Goal: Task Accomplishment & Management: Use online tool/utility

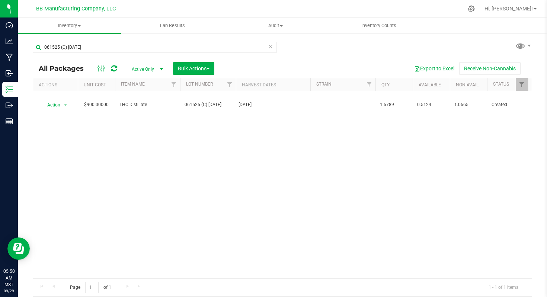
click at [114, 139] on div "Action Action Adjust qty Create package Edit attributes Global inventory Locate…" at bounding box center [282, 184] width 498 height 187
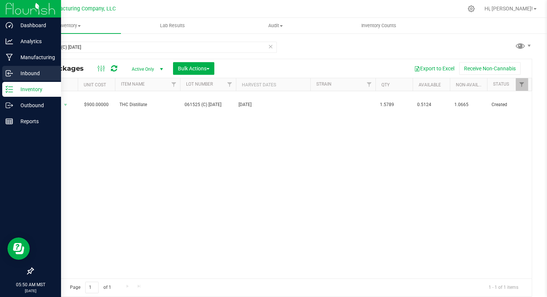
click at [30, 73] on p "Inbound" at bounding box center [35, 73] width 45 height 9
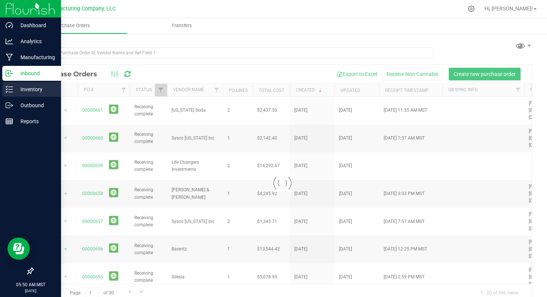
click at [32, 90] on p "Inventory" at bounding box center [35, 89] width 45 height 9
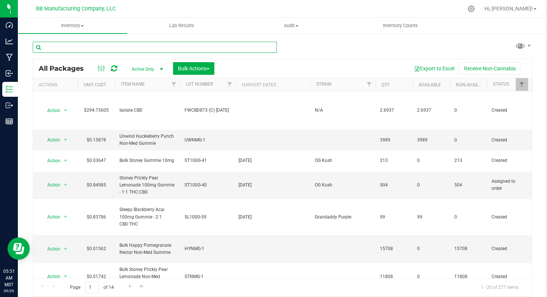
click at [55, 50] on input "text" at bounding box center [155, 47] width 244 height 11
paste input "061525 (C) [DATE]"
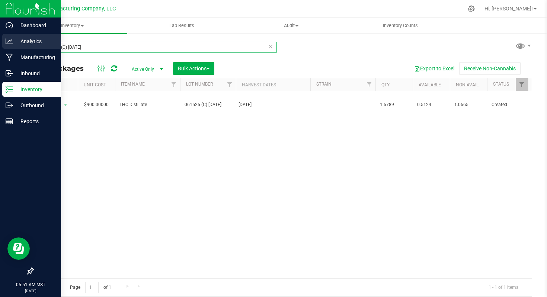
type input "061525 (C) [DATE]"
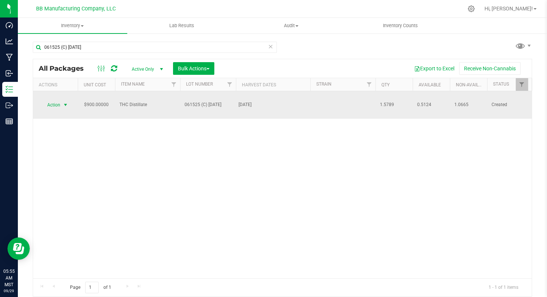
click at [66, 102] on span "select" at bounding box center [65, 105] width 6 height 6
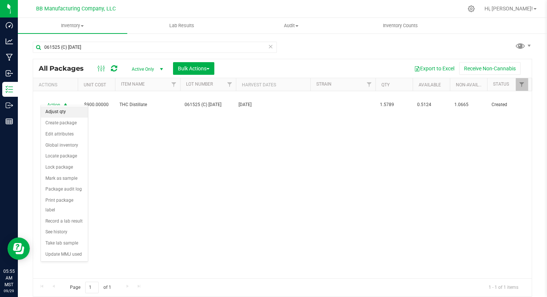
click at [67, 113] on li "Adjust qty" at bounding box center [64, 111] width 47 height 11
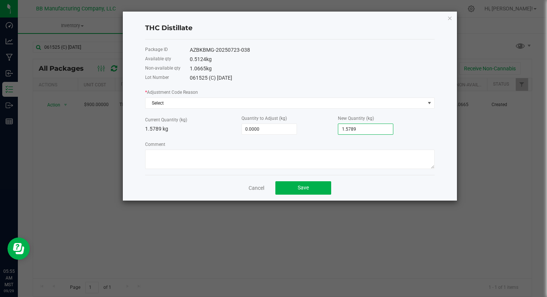
click at [365, 129] on input "1.5789" at bounding box center [365, 129] width 55 height 10
click at [369, 127] on input "1.5789" at bounding box center [365, 129] width 55 height 10
type input "-0.0009"
type input "1.578"
type input "-0.0089"
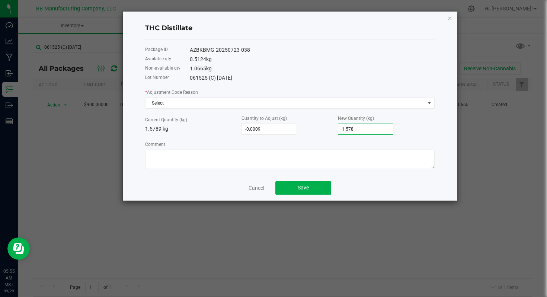
type input "1.57"
type input "-0.0049"
type input "1.574"
type input "-0.0041"
type input "1.5748"
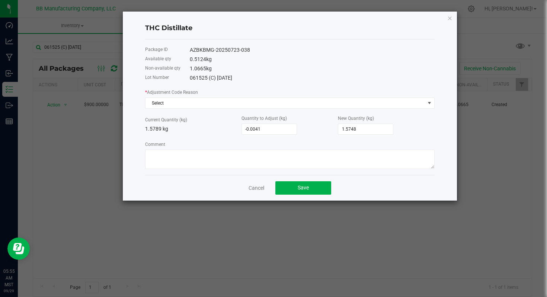
click at [357, 87] on div "Package ID AZBKBMG-20250723-038 Available qty 0.5124 kg Non-available qty 1.066…" at bounding box center [289, 106] width 289 height 135
click at [431, 103] on span at bounding box center [429, 103] width 6 height 6
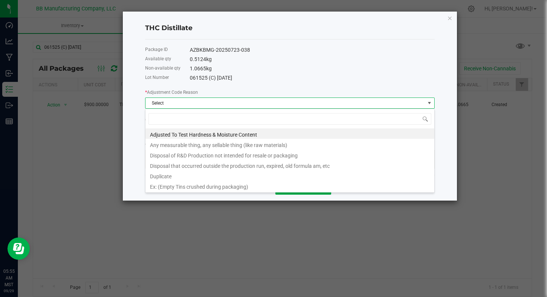
scroll to position [11, 289]
click at [203, 147] on li "Any measurable thing, any sellable thing (like raw materials)" at bounding box center [289, 144] width 289 height 10
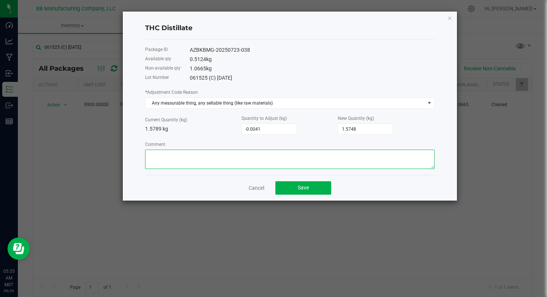
click at [180, 158] on textarea "Comment" at bounding box center [289, 158] width 289 height 19
paste textarea "Cost of Goods - Adjusting to reflect loss during the Dosing process. (Due to ma…"
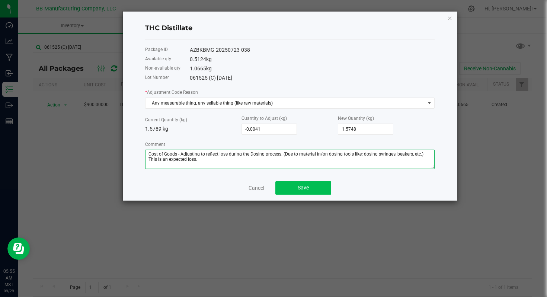
type textarea "Cost of Goods - Adjusting to reflect loss during the Dosing process. (Due to ma…"
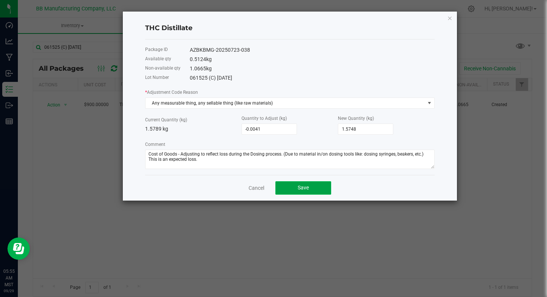
click at [301, 187] on span "Save" at bounding box center [302, 187] width 11 height 6
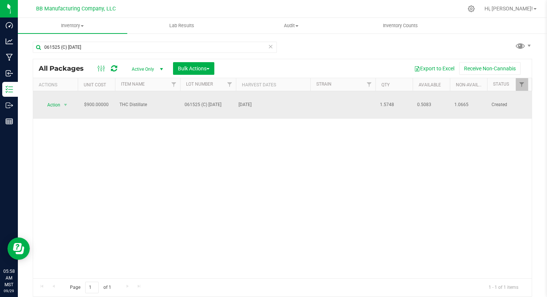
click at [385, 101] on span "1.5748" at bounding box center [394, 104] width 28 height 7
copy tr "1.5748"
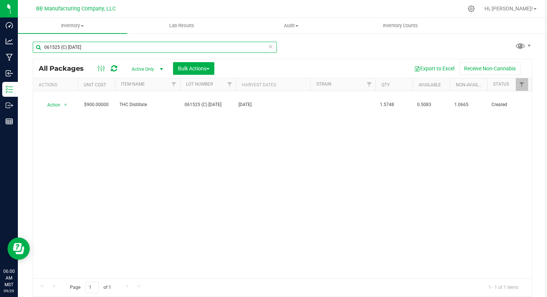
click at [70, 47] on input "061525 (C) [DATE]" at bounding box center [155, 47] width 244 height 11
paste input "B"
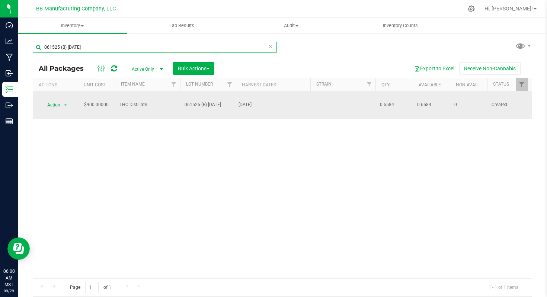
type input "061525 (B) [DATE]"
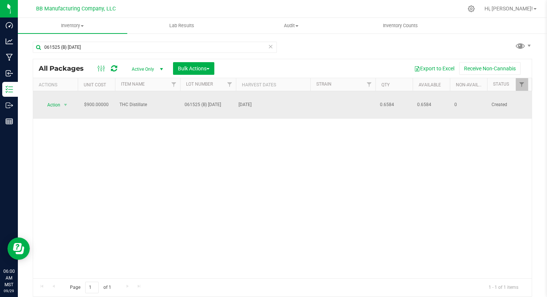
click at [387, 101] on span "0.6584" at bounding box center [394, 104] width 28 height 7
copy tr "0.6584"
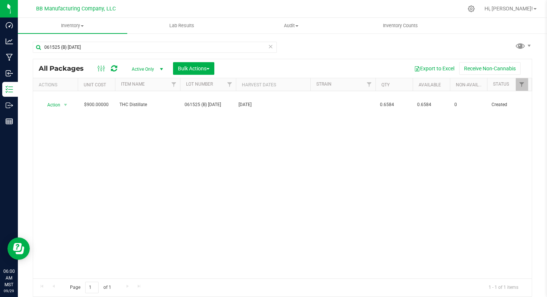
click at [107, 138] on div "Action Action Adjust qty Create package Edit attributes Global inventory Locate…" at bounding box center [282, 184] width 498 height 187
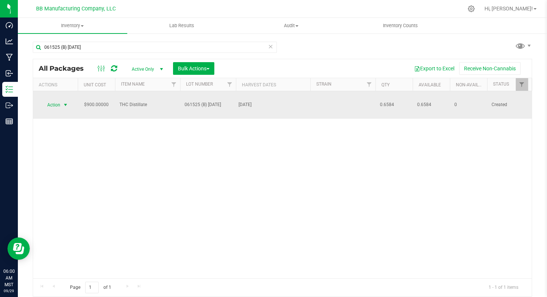
click at [68, 102] on span "select" at bounding box center [65, 105] width 6 height 6
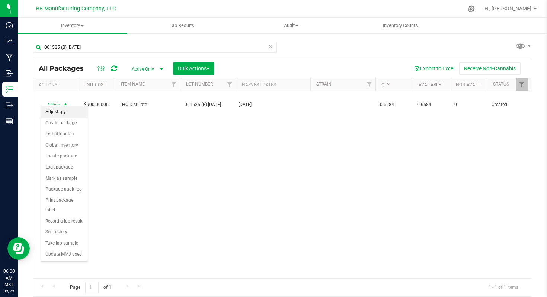
click at [71, 113] on li "Adjust qty" at bounding box center [64, 111] width 47 height 11
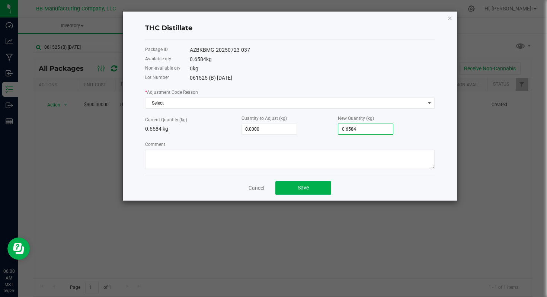
click at [365, 130] on input "0.6584" at bounding box center [365, 129] width 55 height 10
type input "-0.0004"
type input "0.658"
type input "-0.0084"
type input "0.65"
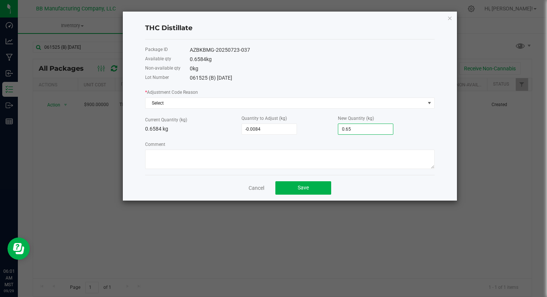
type input "-0.0044"
type input "0.654"
type input "-0.0042"
type input "0.6542"
click at [426, 103] on span at bounding box center [429, 103] width 6 height 6
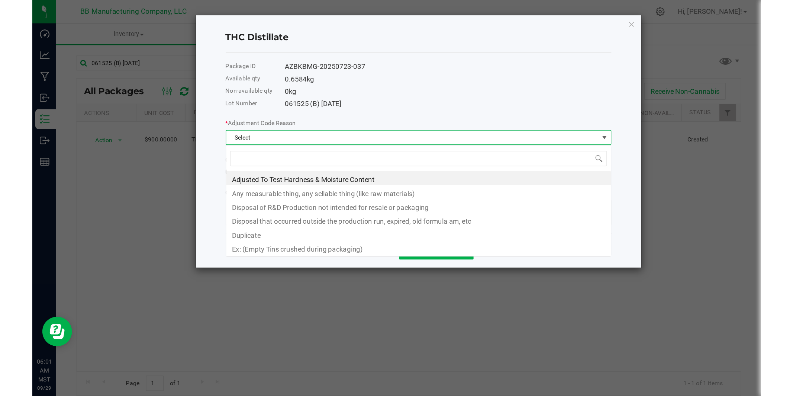
scroll to position [11, 289]
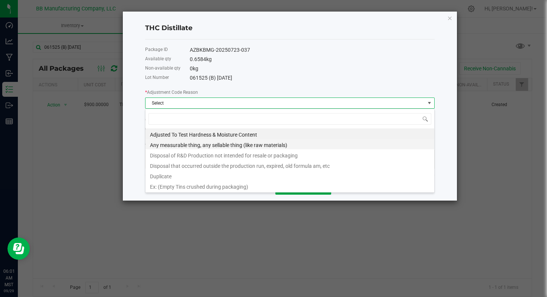
click at [247, 144] on li "Any measurable thing, any sellable thing (like raw materials)" at bounding box center [289, 144] width 289 height 10
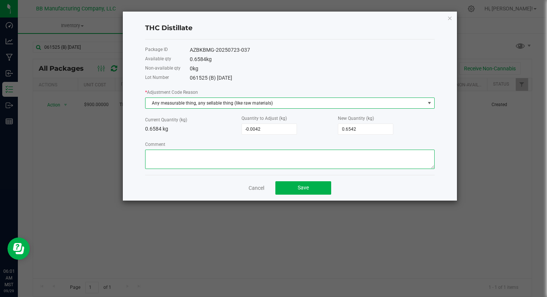
click at [188, 158] on textarea "Comment" at bounding box center [289, 158] width 289 height 19
paste textarea "Cost of Goods - Adjusting to reflect loss during the Dosing process. (Due to ma…"
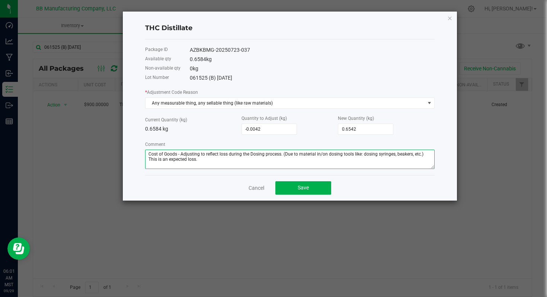
type textarea "Cost of Goods - Adjusting to reflect loss during the Dosing process. (Due to ma…"
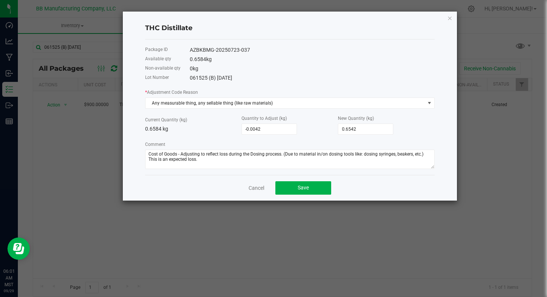
click at [358, 49] on div "AZBKBMG-20250723-037" at bounding box center [312, 50] width 245 height 8
click at [367, 180] on div "Cancel Save" at bounding box center [289, 188] width 289 height 26
click at [291, 184] on button "Save" at bounding box center [303, 187] width 56 height 13
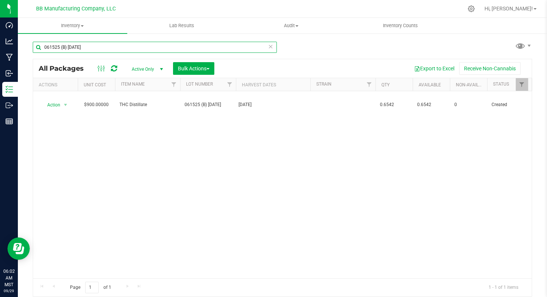
click at [63, 46] on input "061525 (B) [DATE]" at bounding box center [155, 47] width 244 height 11
paste input "D) 7.29"
click at [58, 46] on input "061525 (D) [DATE]" at bounding box center [155, 47] width 244 height 11
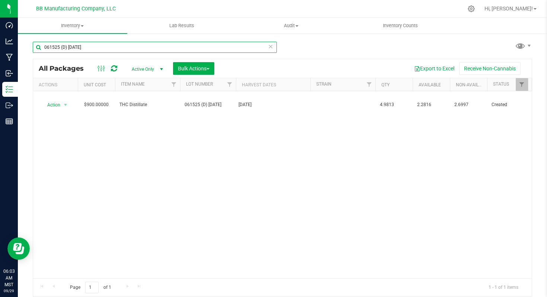
click at [58, 46] on input "061525 (D) [DATE]" at bounding box center [155, 47] width 244 height 11
paste input "A) 7.22"
click at [65, 47] on input "061525 (A) [DATE]" at bounding box center [155, 47] width 244 height 11
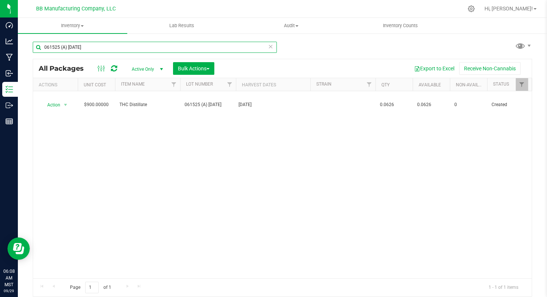
click at [65, 47] on input "061525 (A) [DATE]" at bounding box center [155, 47] width 244 height 11
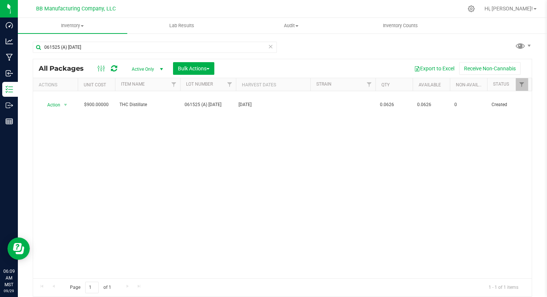
click at [222, 138] on div "Action Action Adjust qty Create package Edit attributes Global inventory Locate…" at bounding box center [282, 184] width 498 height 187
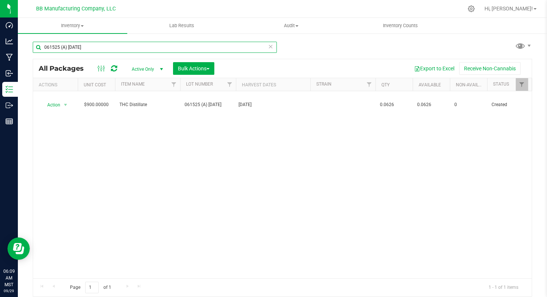
click at [64, 46] on input "061525 (A) [DATE]" at bounding box center [155, 47] width 244 height 11
paste input "3224.GMOC.LRFG 5.15"
click at [74, 47] on input "3224.GMOC.LRFG [DATE]" at bounding box center [155, 47] width 244 height 11
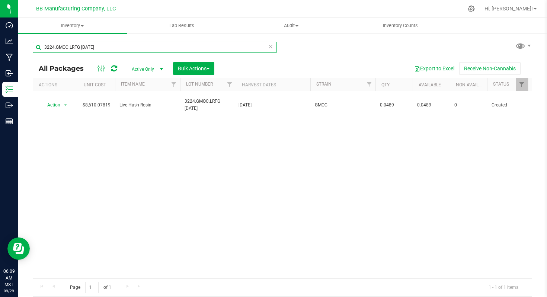
click at [74, 47] on input "3224.GMOC.LRFG [DATE]" at bounding box center [155, 47] width 244 height 11
paste input "8NA2A 8.19"
click at [54, 46] on input "8NA2A" at bounding box center [155, 47] width 244 height 11
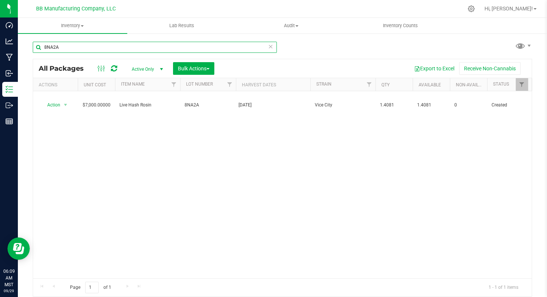
click at [54, 46] on input "8NA2A" at bounding box center [155, 47] width 244 height 11
paste input "5FR6H"
click at [49, 46] on input "5FR6H" at bounding box center [155, 47] width 244 height 11
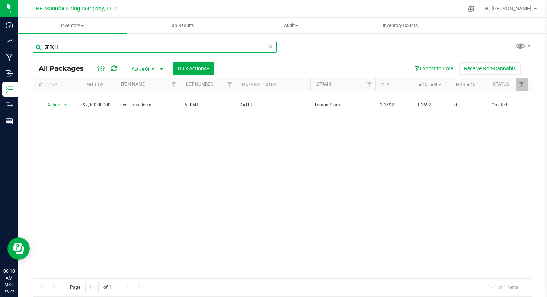
paste input "2NG9Z (A) [DATE]"
click at [55, 46] on input "2NG9Z" at bounding box center [155, 47] width 244 height 11
paste input "524.G6 [DATE]"
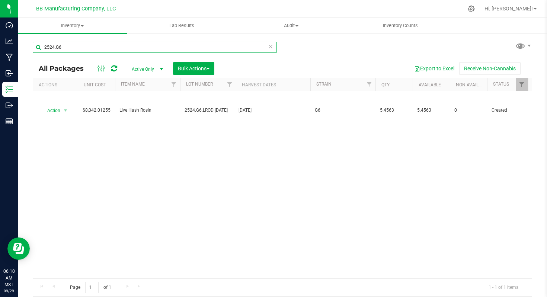
click at [54, 48] on input "2524.G6" at bounding box center [155, 47] width 244 height 11
paste input "4PG2A [DATE]"
click at [56, 45] on input "4PG2A [DATE]" at bounding box center [155, 47] width 244 height 11
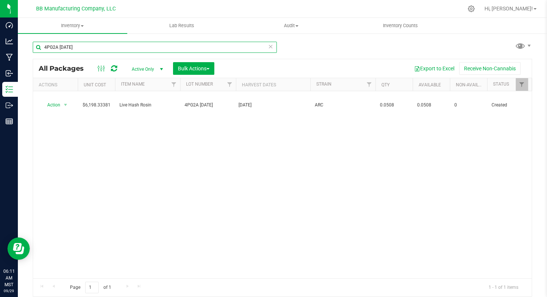
click at [56, 45] on input "4PG2A [DATE]" at bounding box center [155, 47] width 244 height 11
paste input "TY7H"
click at [54, 46] on input "4TY7H [DATE]" at bounding box center [155, 47] width 244 height 11
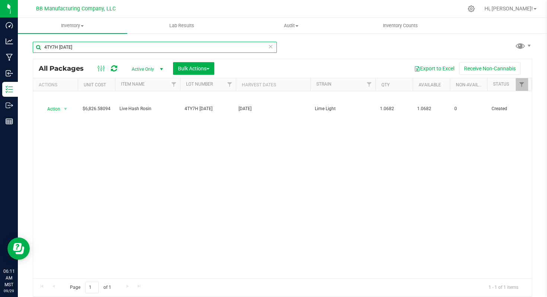
click at [54, 46] on input "4TY7H [DATE]" at bounding box center [155, 47] width 244 height 11
paste input "VRGMOZK9.4.24 (B) 7.2"
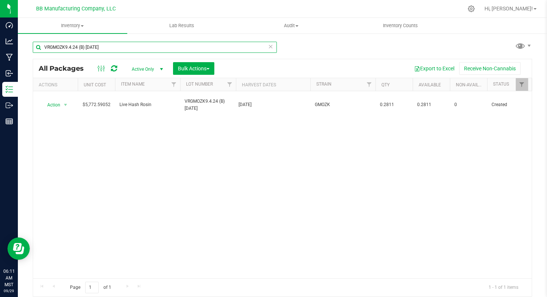
click at [71, 47] on input "VRGMOZK9.4.24 (B) [DATE]" at bounding box center [155, 47] width 244 height 11
paste input "081225(A) 8.3"
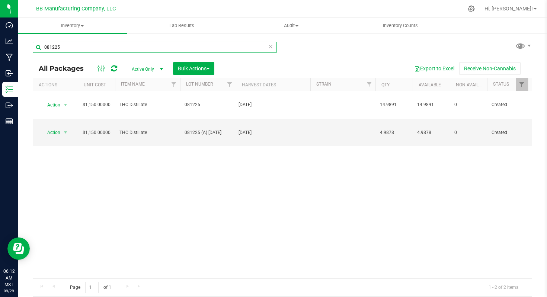
click at [49, 50] on input "081225" at bounding box center [155, 47] width 244 height 11
paste input "60425 (A)6.26."
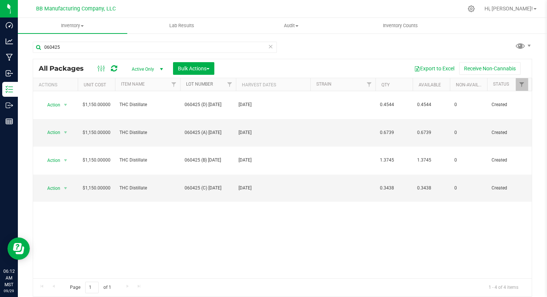
click at [199, 83] on link "Lot Number" at bounding box center [199, 83] width 27 height 5
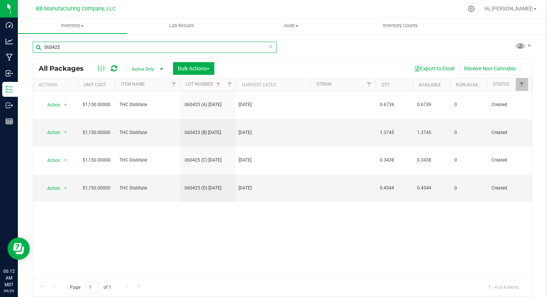
click at [48, 49] on input "060425" at bounding box center [155, 47] width 244 height 11
paste input "50825 (A) [DATE]"
click at [54, 47] on input "050825" at bounding box center [155, 47] width 244 height 11
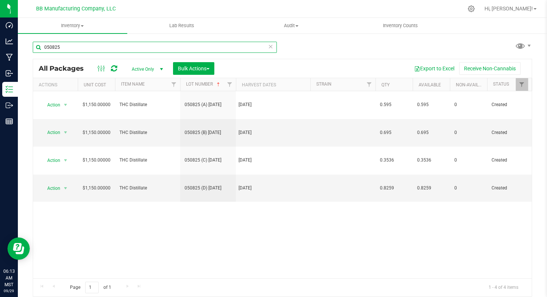
click at [54, 47] on input "050825" at bounding box center [155, 47] width 244 height 11
paste input "20411-1 (A) [DATE]"
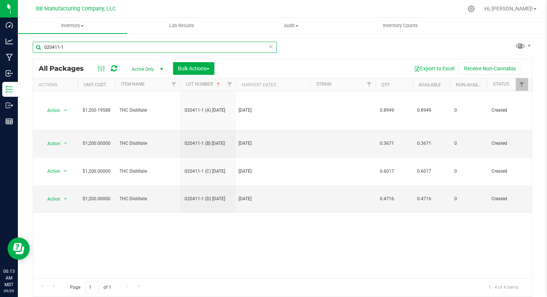
click at [56, 45] on input "020411-1" at bounding box center [155, 47] width 244 height 11
paste input "FWCBG241125 (B) [DATE]"
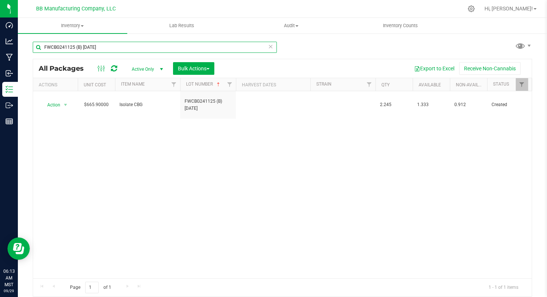
click at [64, 46] on input "FWCBG241125 (B) [DATE]" at bounding box center [155, 47] width 244 height 11
paste input "017"
click at [61, 45] on input "FWCBG241017" at bounding box center [155, 47] width 244 height 11
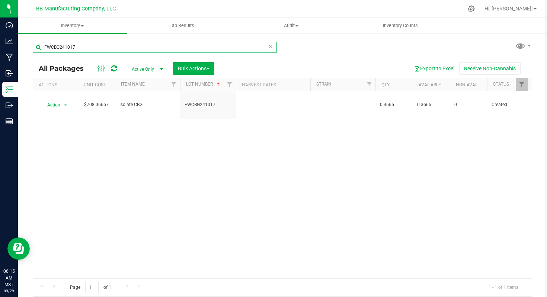
click at [61, 45] on input "FWCBG241017" at bounding box center [155, 47] width 244 height 11
paste input "CBG - 170625"
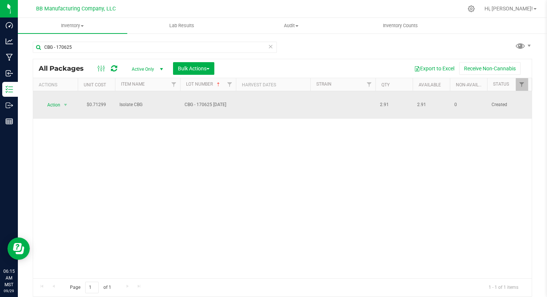
click at [384, 101] on span "2.91" at bounding box center [394, 104] width 28 height 7
copy tr "2.91"
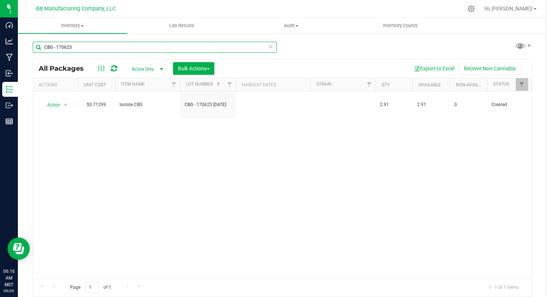
click at [86, 46] on input "CBG - 170625" at bounding box center [155, 47] width 244 height 11
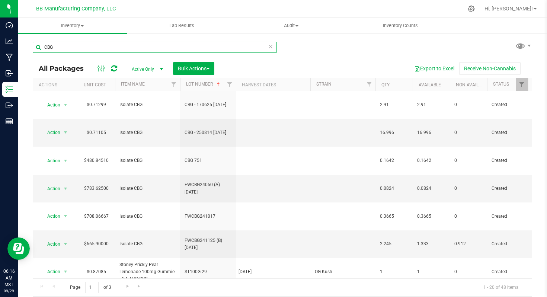
click at [48, 49] on input "CBG" at bounding box center [155, 47] width 244 height 11
paste input "FWCBG24050"
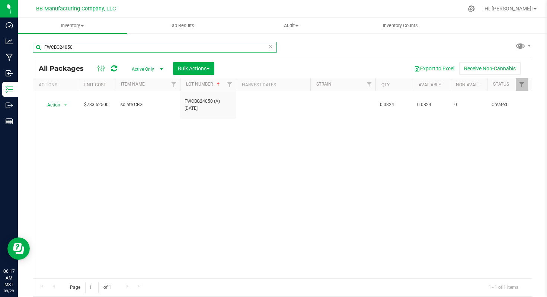
click at [57, 48] on input "FWCBG24050" at bounding box center [155, 47] width 244 height 11
paste input "CBG 751"
click at [46, 46] on input "CBG 751" at bounding box center [155, 47] width 244 height 11
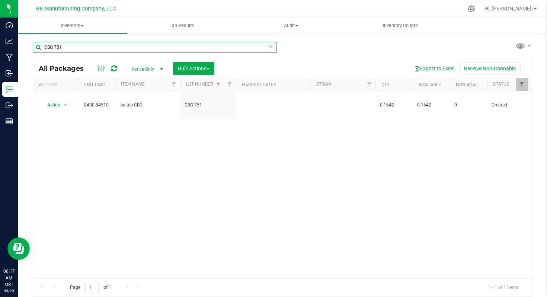
click at [46, 46] on input "CBG 751" at bounding box center [155, 47] width 244 height 11
paste input "FWCBD873 (B) [DATE]"
click at [66, 46] on input "FWCBD873 (B) [DATE]" at bounding box center [155, 47] width 244 height 11
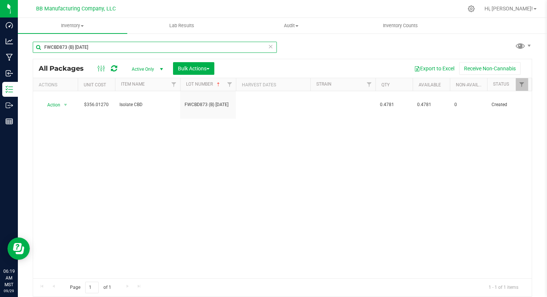
click at [66, 46] on input "FWCBD873 (B) [DATE]" at bounding box center [155, 47] width 244 height 11
paste input "SN06I250402"
click at [59, 48] on input "SN06I250402" at bounding box center [155, 47] width 244 height 11
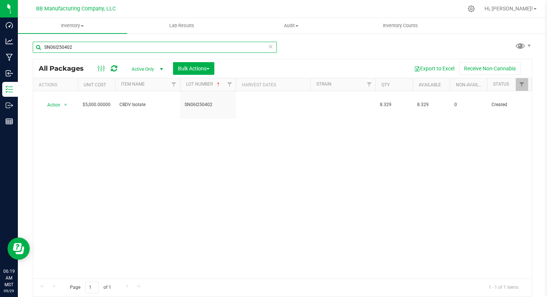
paste input "40101"
click at [58, 48] on input "SN06I240101" at bounding box center [155, 47] width 244 height 11
paste input "CBC-240722"
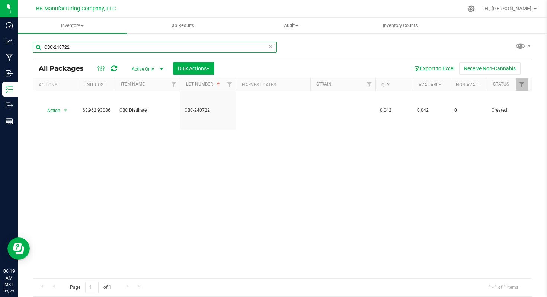
click at [58, 44] on input "CBC-240722" at bounding box center [155, 47] width 244 height 11
paste input "101724.1"
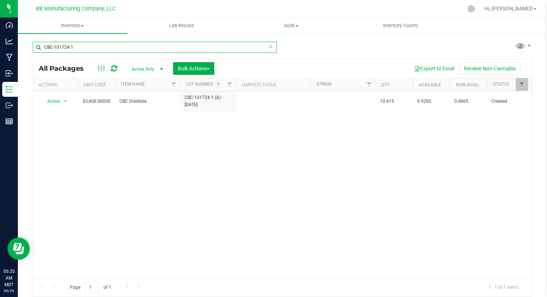
click at [57, 46] on input "CBC-101724.1" at bounding box center [155, 47] width 244 height 11
paste input "FWCBD873 (C) [DATE]"
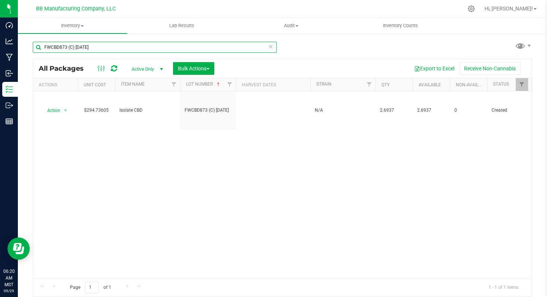
click at [63, 44] on input "FWCBD873 (C) [DATE]" at bounding box center [155, 47] width 244 height 11
paste input "CBD-PB0113"
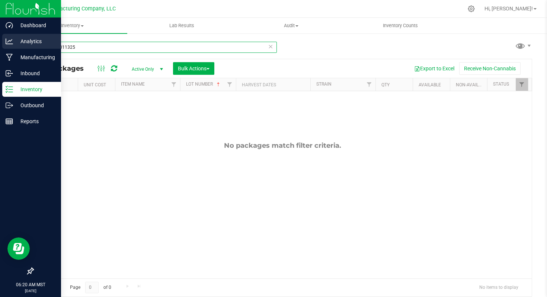
type input "CBD-PB011325"
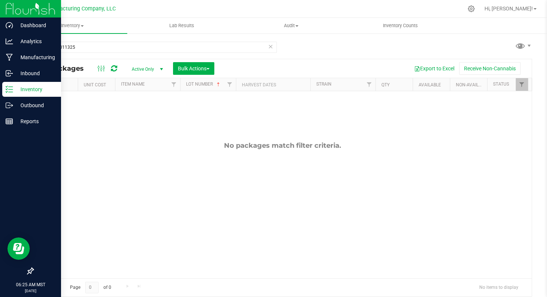
click at [40, 90] on p "Inventory" at bounding box center [35, 89] width 45 height 9
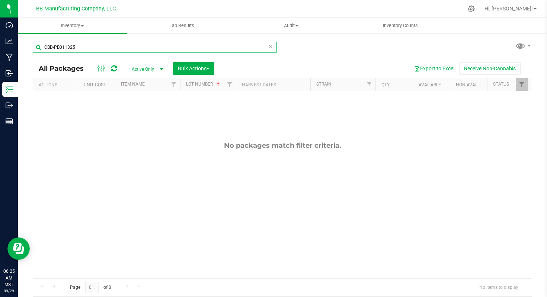
click at [66, 48] on input "CBD-PB011325" at bounding box center [155, 47] width 244 height 11
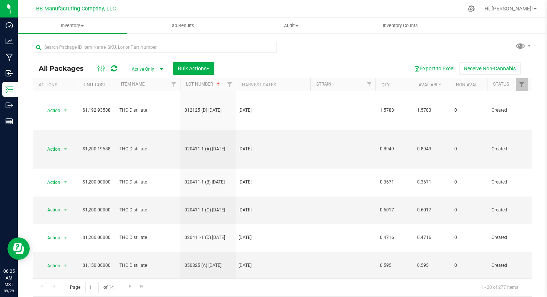
click at [337, 50] on div "All Packages Active Only Active Only Lab Samples Locked All Bulk Actions Add to…" at bounding box center [282, 166] width 499 height 262
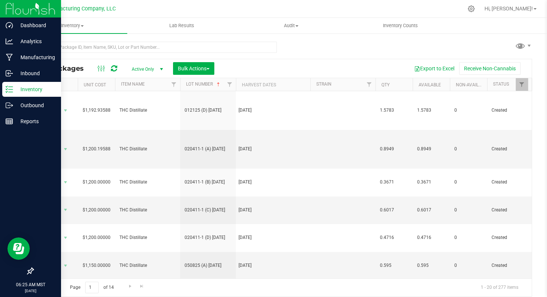
click at [30, 87] on p "Inventory" at bounding box center [35, 89] width 45 height 9
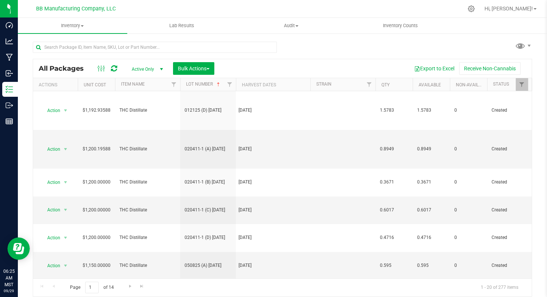
click at [316, 49] on div "All Packages Active Only Active Only Lab Samples Locked All Bulk Actions Add to…" at bounding box center [282, 166] width 499 height 262
click at [400, 29] on uib-tab-heading "Inventory Counts" at bounding box center [400, 25] width 109 height 15
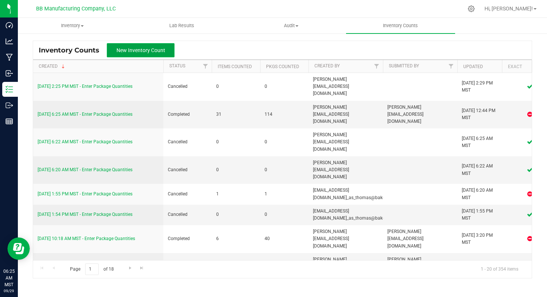
click at [139, 52] on span "New Inventory Count" at bounding box center [140, 50] width 49 height 6
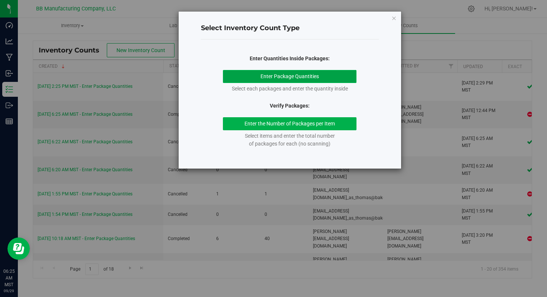
click at [292, 77] on button "Enter Package Quantities" at bounding box center [289, 76] width 133 height 13
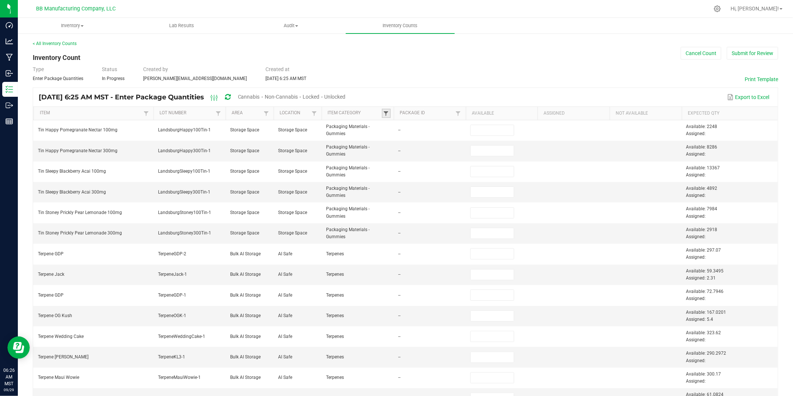
click at [386, 115] on span at bounding box center [386, 113] width 6 height 6
click at [394, 166] on li "CBC Extracts" at bounding box center [427, 165] width 80 height 10
checkbox Extracts "true"
click at [395, 174] on li "CBD Extracts" at bounding box center [427, 175] width 80 height 10
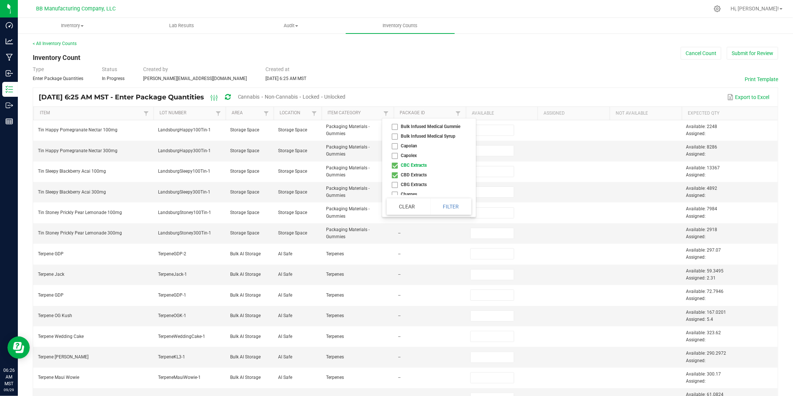
checkbox Extracts "true"
click at [395, 184] on li "CBG Extracts" at bounding box center [427, 185] width 80 height 10
checkbox Extracts "true"
click at [395, 152] on li "Rosin" at bounding box center [427, 153] width 80 height 10
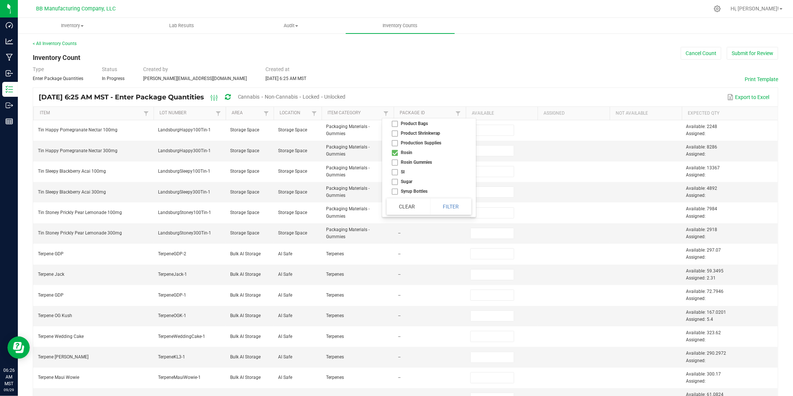
checkbox input "true"
click at [395, 172] on li "SI" at bounding box center [427, 172] width 80 height 10
checkbox input "true"
click at [395, 190] on li "THC Extracts" at bounding box center [427, 190] width 80 height 10
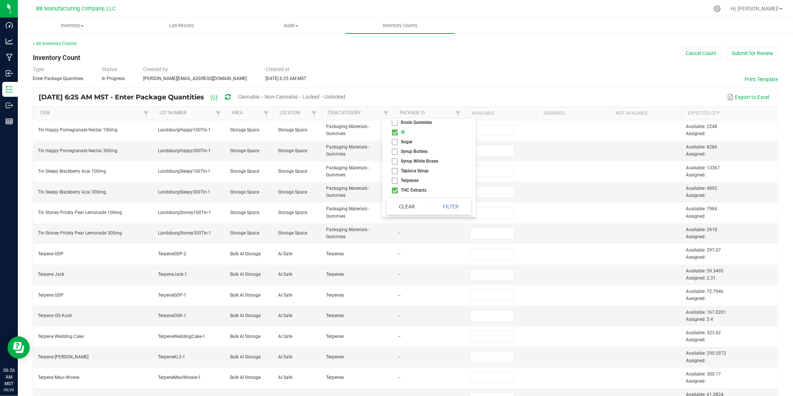
checkbox Extracts "true"
click at [449, 206] on button "Filter" at bounding box center [450, 206] width 41 height 16
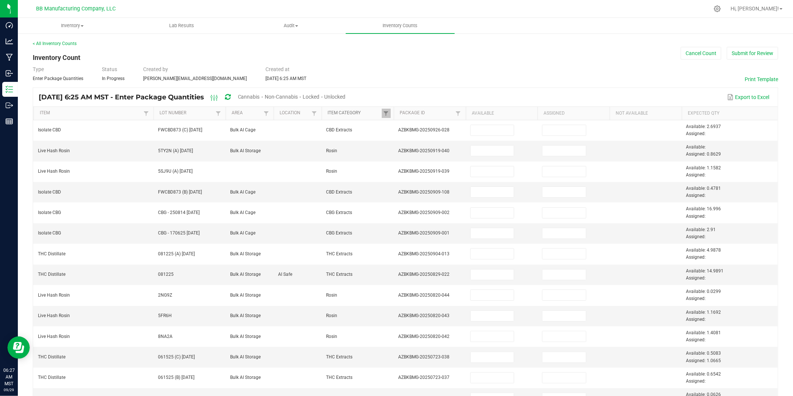
click at [341, 112] on link "Item Category" at bounding box center [355, 113] width 54 height 6
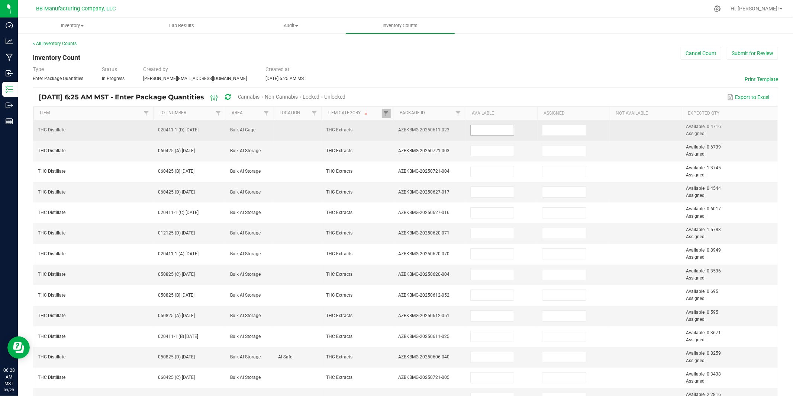
click at [493, 130] on input at bounding box center [493, 130] width 44 height 10
click at [489, 131] on input at bounding box center [493, 130] width 44 height 10
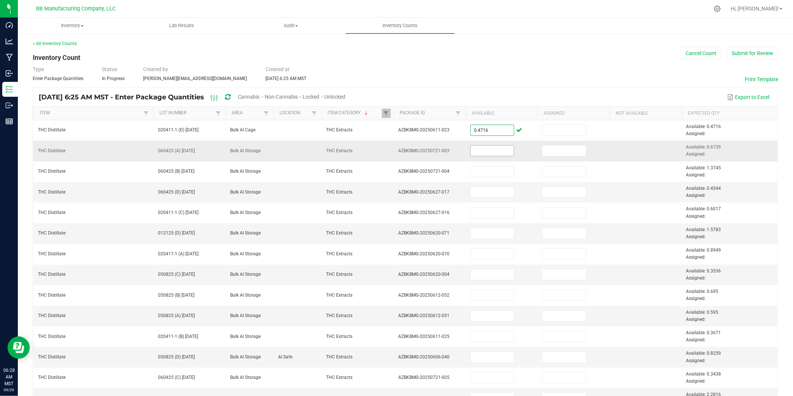
type input "0.4716"
click at [479, 151] on input at bounding box center [493, 150] width 44 height 10
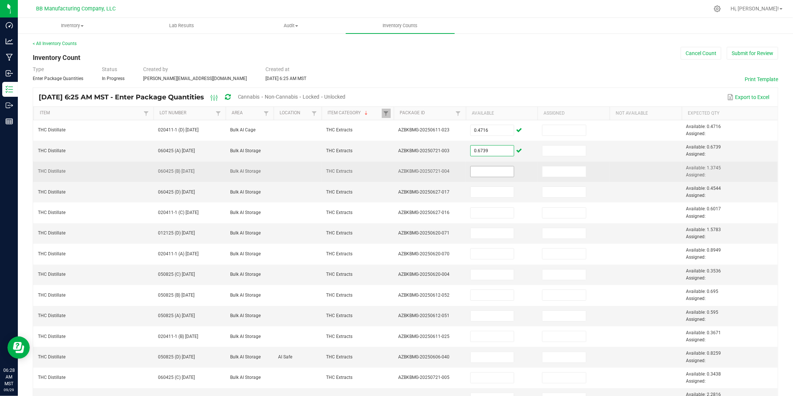
type input "0.6739"
click at [477, 171] on input at bounding box center [493, 171] width 44 height 10
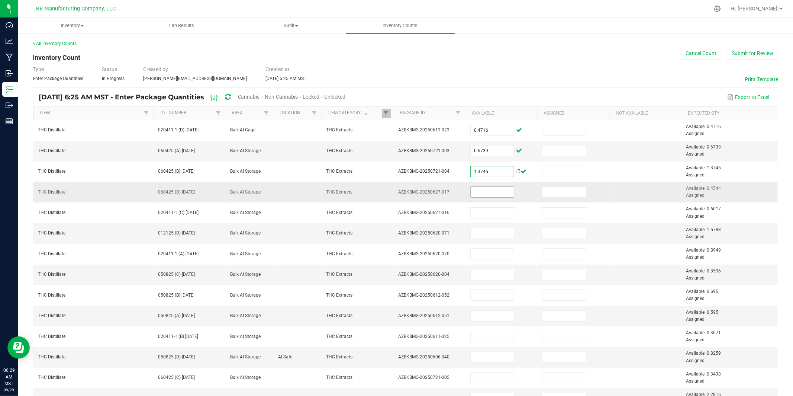
type input "1.3745"
click at [479, 194] on input at bounding box center [493, 192] width 44 height 10
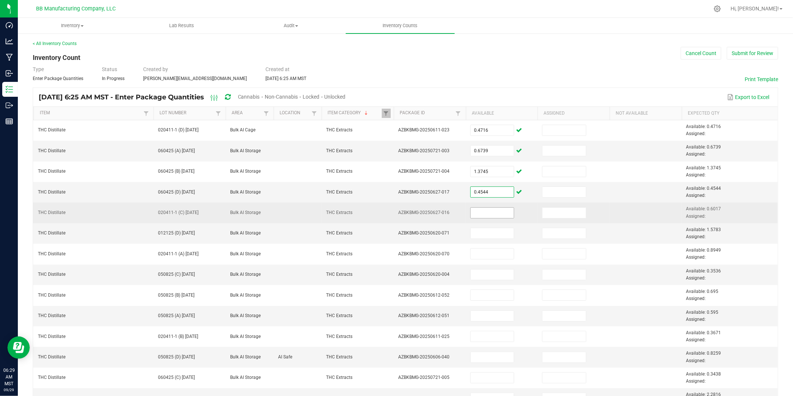
type input "0.4544"
click at [482, 214] on input at bounding box center [493, 212] width 44 height 10
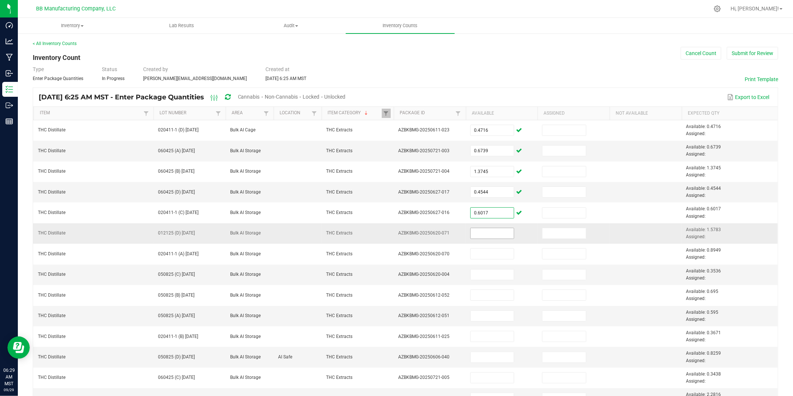
type input "0.6017"
click at [480, 235] on input at bounding box center [493, 233] width 44 height 10
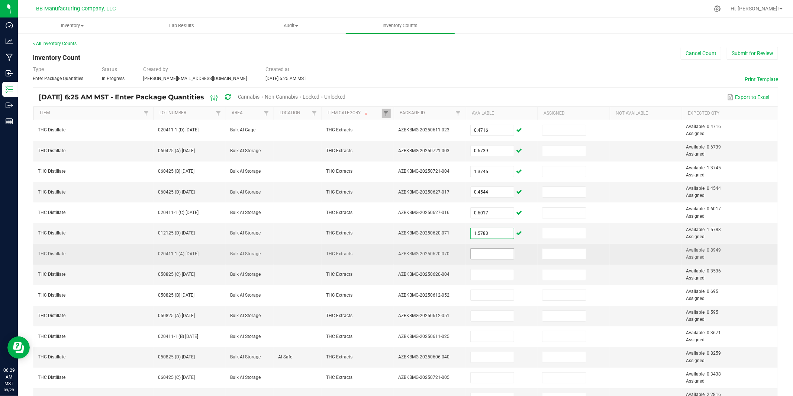
type input "1.5783"
click at [481, 255] on input at bounding box center [493, 253] width 44 height 10
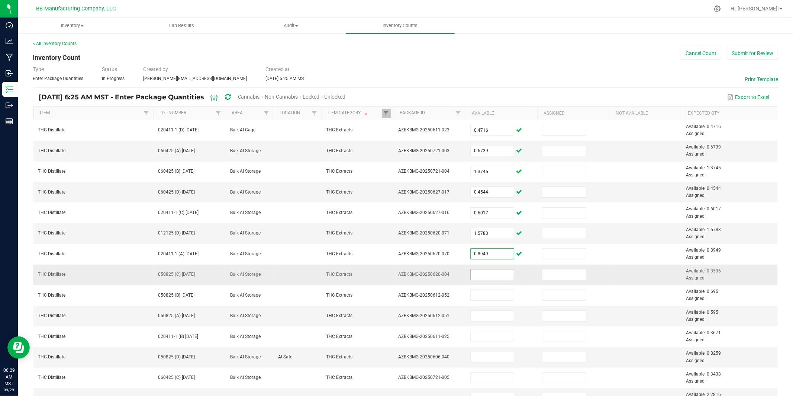
type input "0.8949"
click at [483, 275] on input at bounding box center [493, 274] width 44 height 10
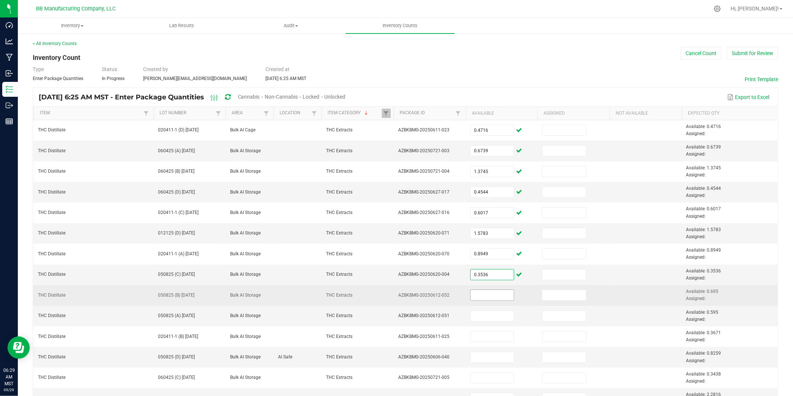
type input "0.3536"
click at [480, 294] on input at bounding box center [493, 295] width 44 height 10
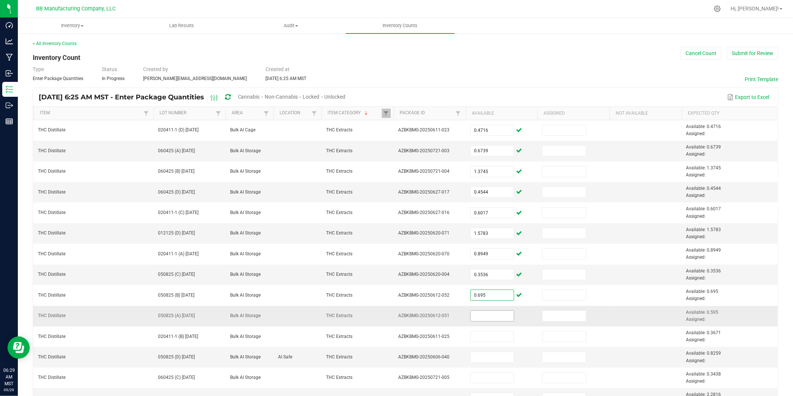
type input "0.6950"
click at [479, 296] on input at bounding box center [493, 315] width 44 height 10
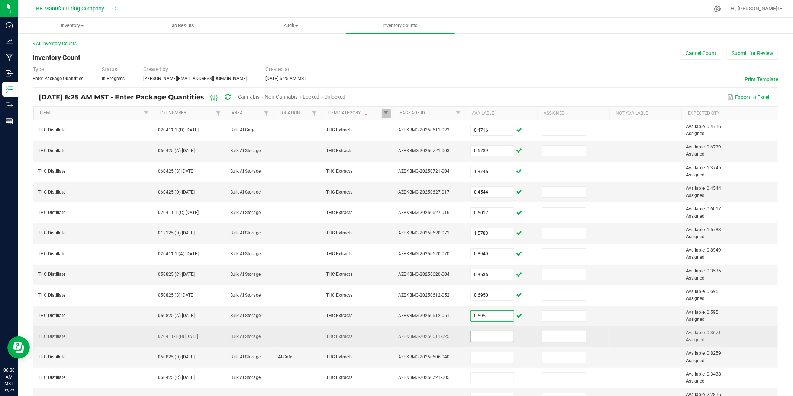
type input "0.5950"
click at [478, 296] on input at bounding box center [493, 336] width 44 height 10
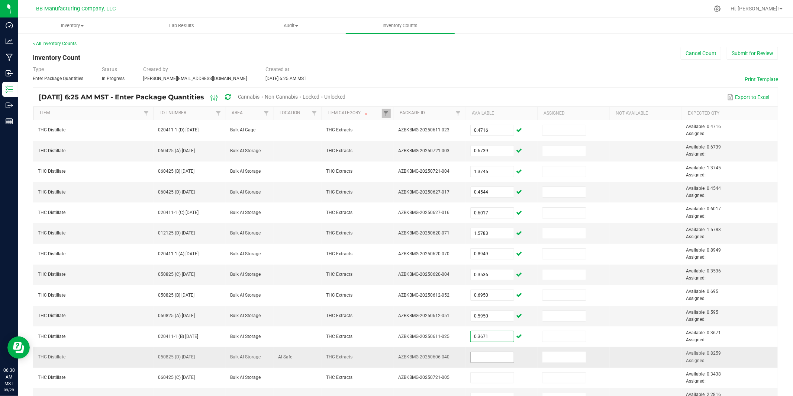
type input "0.3671"
click at [482, 296] on input at bounding box center [493, 357] width 44 height 10
type input "."
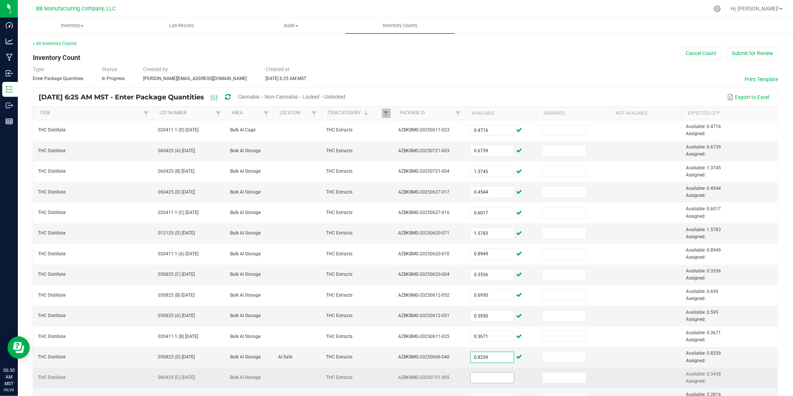
type input "0.8259"
click at [481, 296] on input at bounding box center [493, 377] width 44 height 10
type input "4"
type input "0.3438"
click at [368, 296] on td "THC Extracts" at bounding box center [358, 377] width 72 height 20
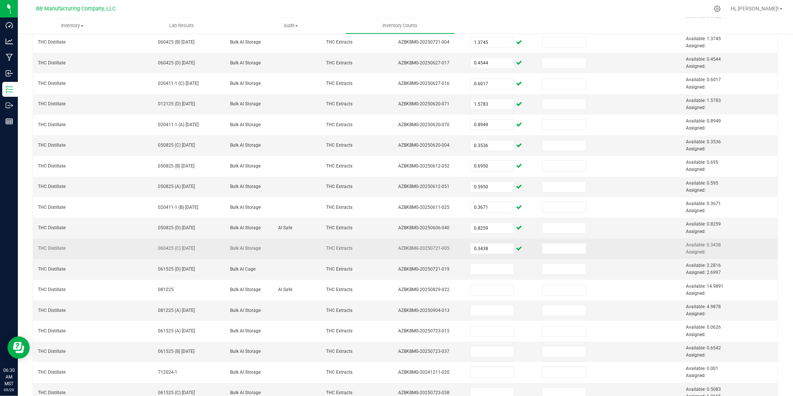
scroll to position [164, 0]
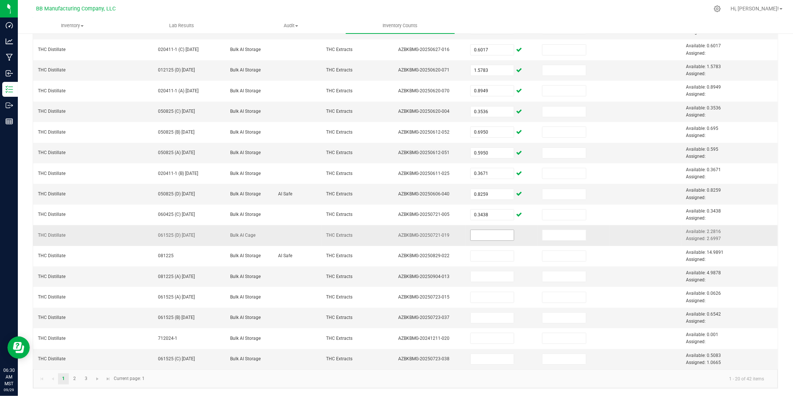
click at [493, 234] on input at bounding box center [493, 235] width 44 height 10
type input "5"
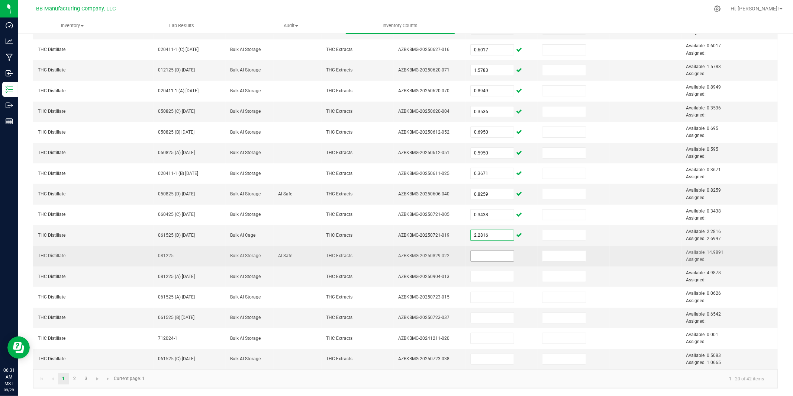
type input "2.2816"
click at [484, 253] on input at bounding box center [493, 256] width 44 height 10
type input "14.9810"
click at [370, 254] on td "THC Extracts" at bounding box center [358, 256] width 72 height 20
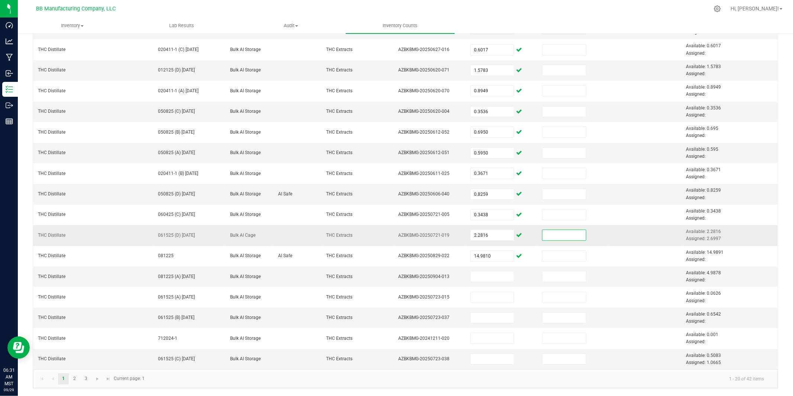
click at [546, 234] on input at bounding box center [565, 235] width 44 height 10
type input "2.6697"
click at [489, 275] on input at bounding box center [493, 276] width 44 height 10
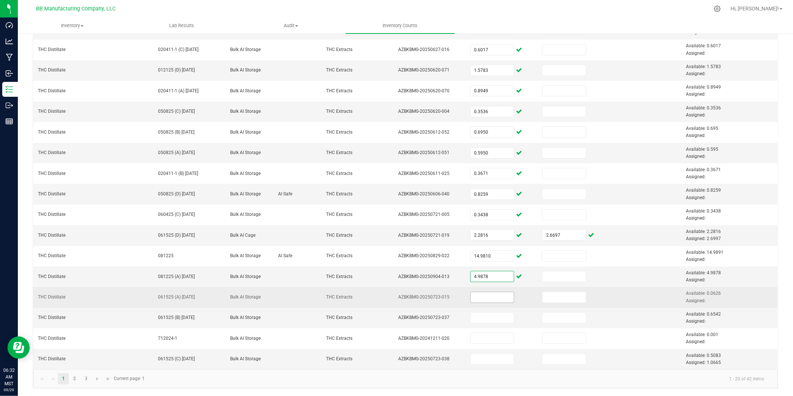
type input "4.9878"
click at [486, 296] on input at bounding box center [493, 297] width 44 height 10
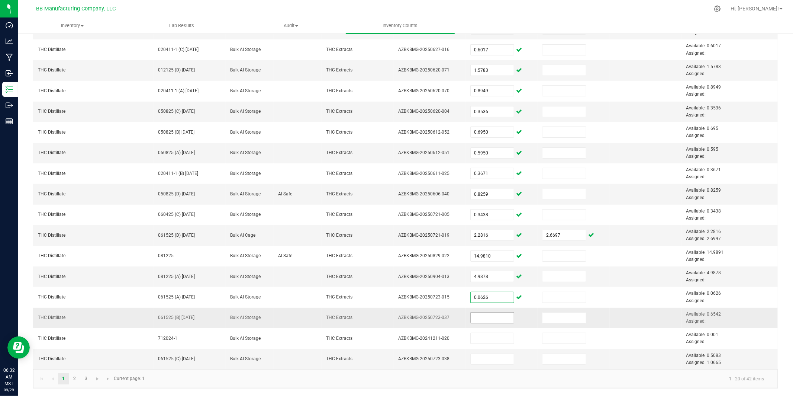
type input "0.0626"
click at [482, 296] on input at bounding box center [493, 317] width 44 height 10
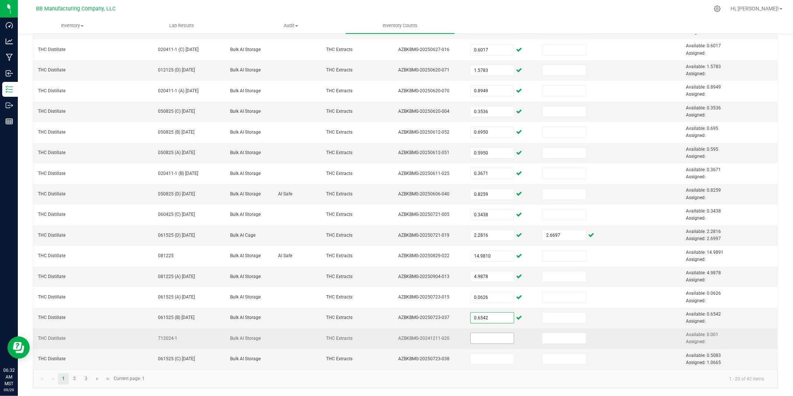
type input "0.6542"
click at [479, 296] on input at bounding box center [493, 338] width 44 height 10
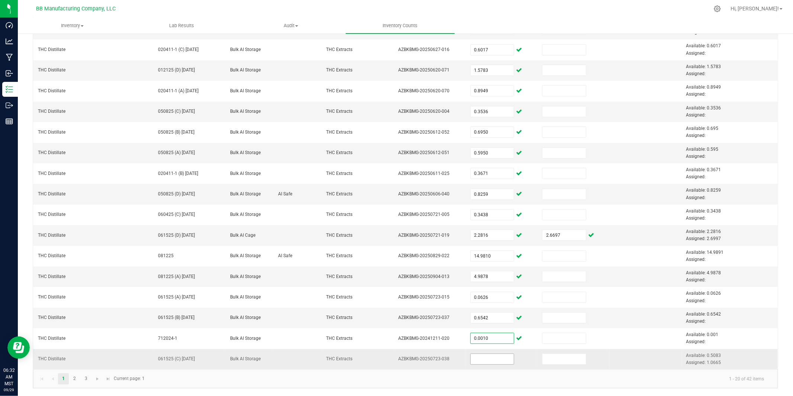
click at [478, 296] on input at bounding box center [493, 359] width 44 height 10
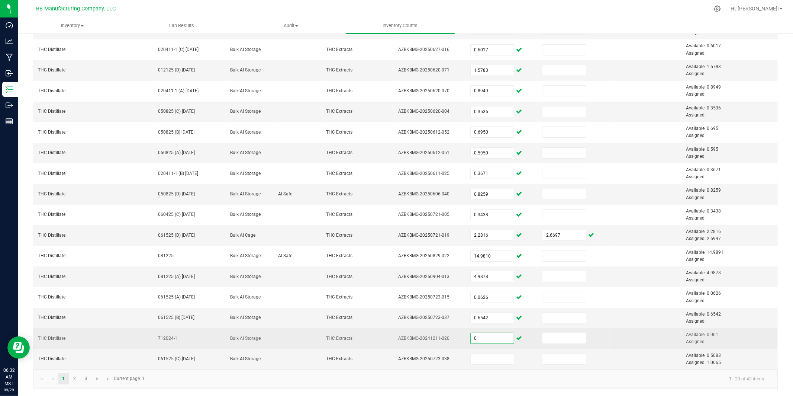
type input "0.0000"
click at [376, 296] on td "THC Extracts" at bounding box center [358, 338] width 72 height 20
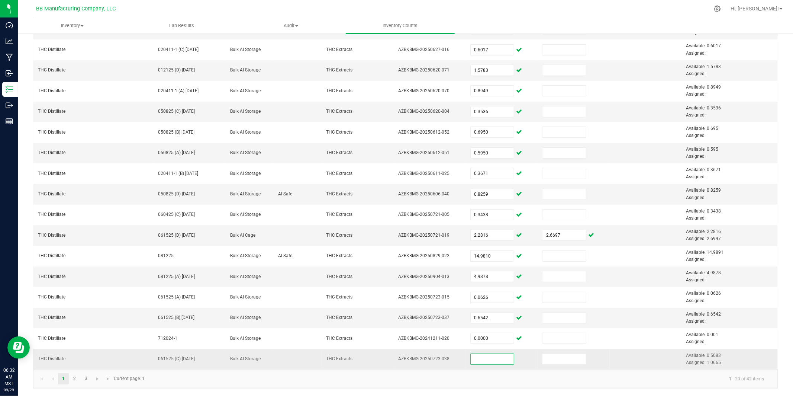
click at [481, 296] on input at bounding box center [493, 359] width 44 height 10
type input "0.5083"
click at [363, 296] on td "THC Extracts" at bounding box center [358, 359] width 72 height 20
click at [74, 296] on link "2" at bounding box center [74, 378] width 11 height 11
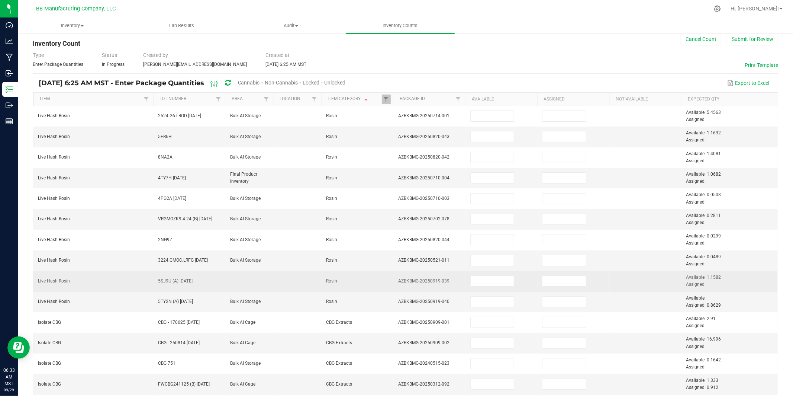
scroll to position [0, 0]
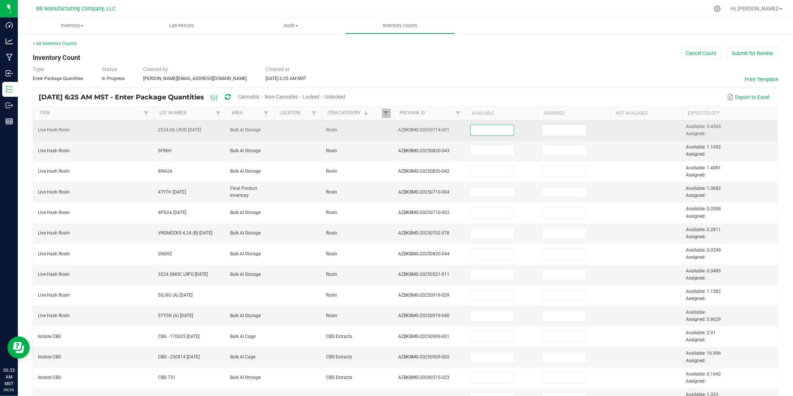
click at [488, 130] on input at bounding box center [493, 130] width 44 height 10
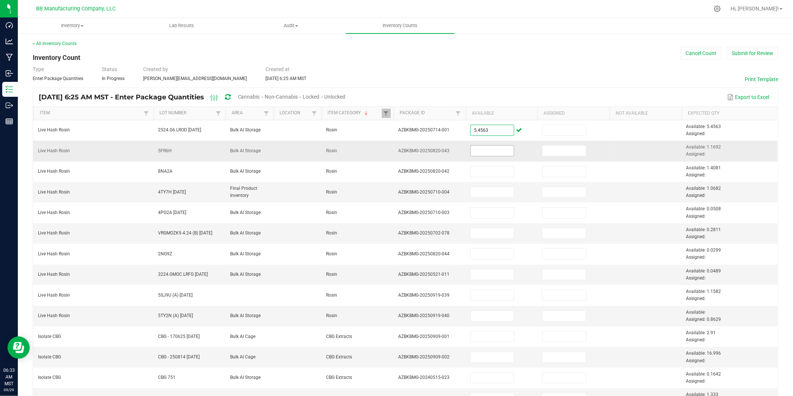
type input "5.4563"
click at [483, 151] on input at bounding box center [493, 150] width 44 height 10
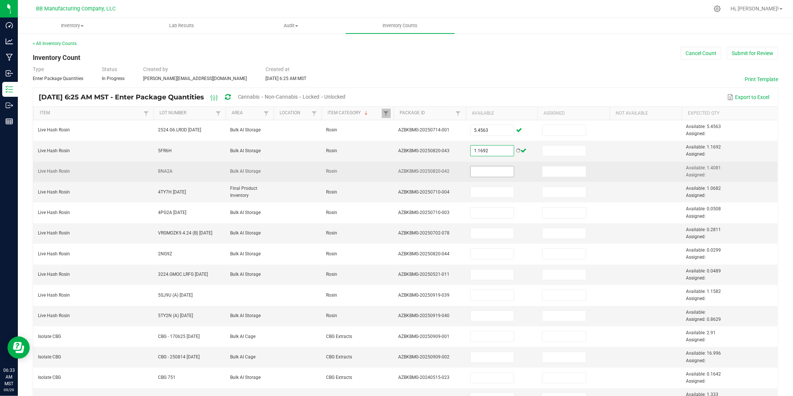
type input "1.1692"
click at [483, 171] on input at bounding box center [493, 171] width 44 height 10
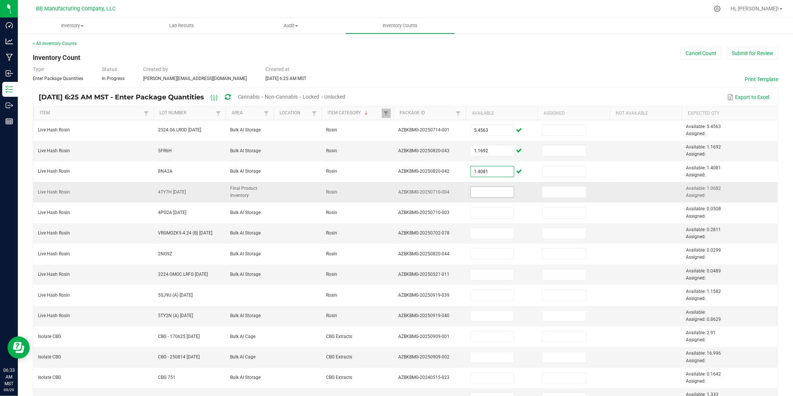
type input "1.4081"
click at [481, 193] on input at bounding box center [493, 192] width 44 height 10
type input "1"
click at [546, 188] on span "Available: 1.0682 Assigned:" at bounding box center [703, 192] width 35 height 12
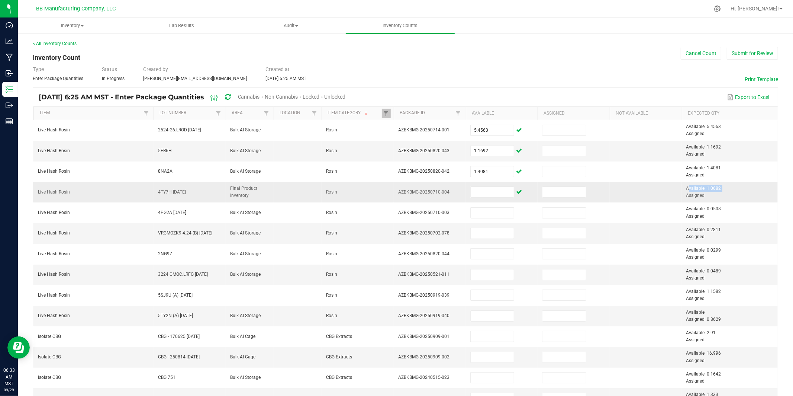
click at [546, 188] on span "Available: 1.0682 Assigned:" at bounding box center [703, 192] width 35 height 12
click at [489, 192] on input at bounding box center [493, 192] width 44 height 10
paste input "1.0682"
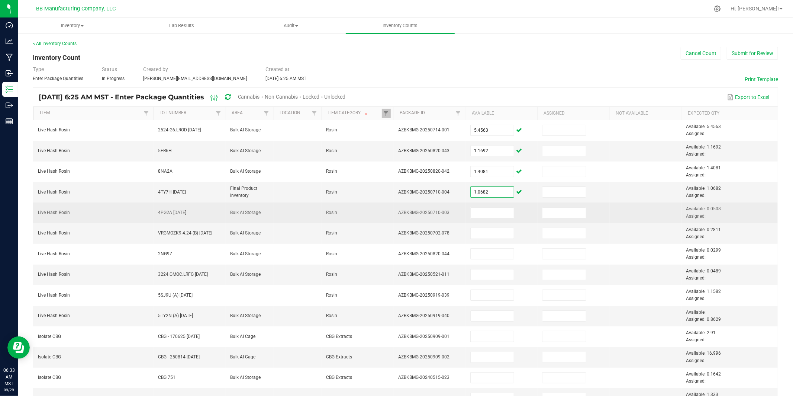
type input "1.0682"
click at [546, 209] on span "Available: 0.0508 Assigned:" at bounding box center [703, 212] width 35 height 12
copy span "0.0508"
click at [481, 211] on input at bounding box center [493, 212] width 44 height 10
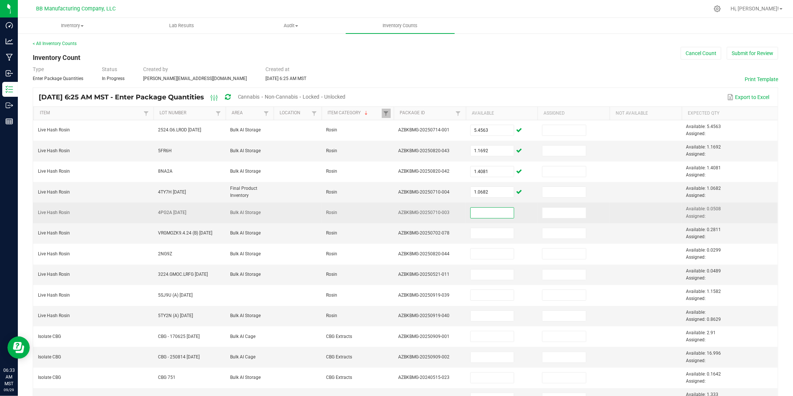
paste input "0.0508"
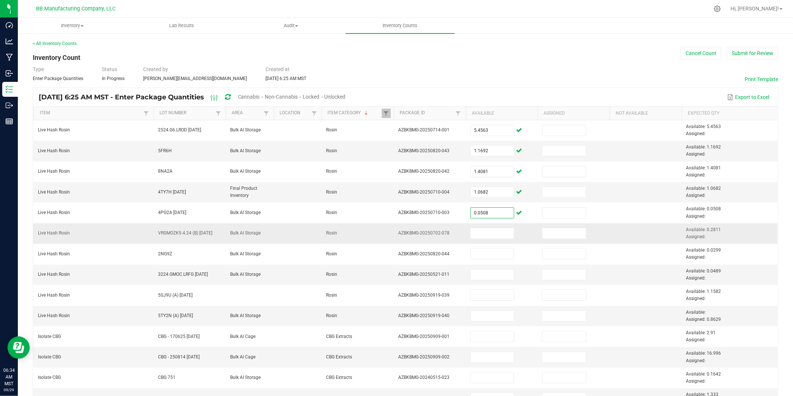
type input "0.0508"
click at [546, 229] on span "Available: 0.2811 Assigned:" at bounding box center [703, 233] width 35 height 12
copy span "0.2811"
click at [485, 232] on input at bounding box center [493, 233] width 44 height 10
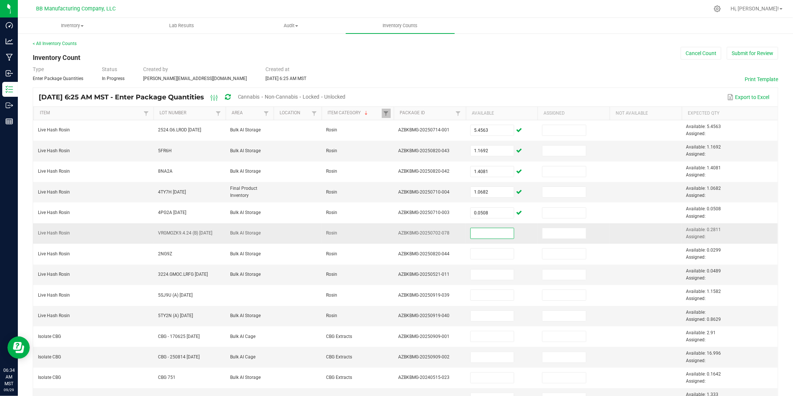
paste input "0.2811"
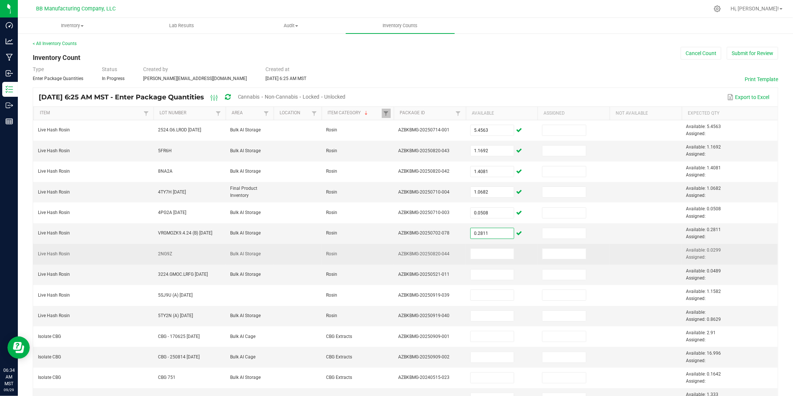
type input "0.2811"
click at [546, 251] on span "Available: 0.0299 Assigned:" at bounding box center [703, 253] width 35 height 12
copy span "0.0299"
click at [483, 255] on input at bounding box center [493, 253] width 44 height 10
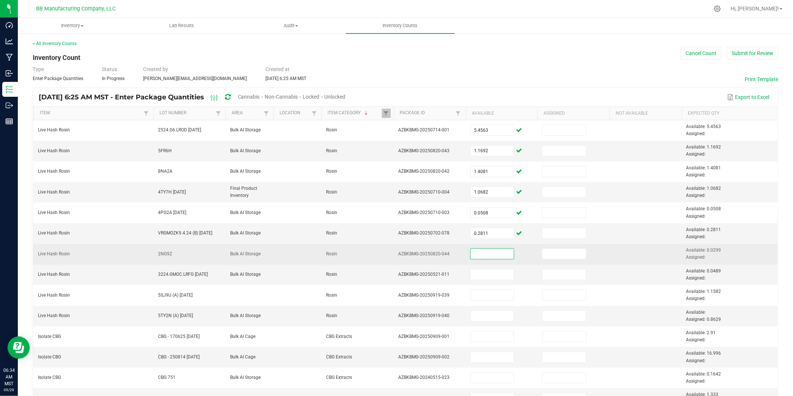
paste input "0.0299"
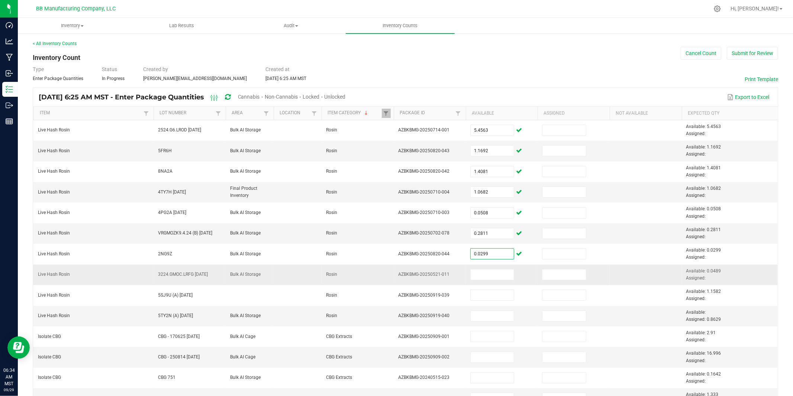
type input "0.0299"
click at [546, 271] on span "Available: 0.0489 Assigned:" at bounding box center [703, 274] width 35 height 12
copy span "0.0489"
click at [485, 273] on input at bounding box center [493, 274] width 44 height 10
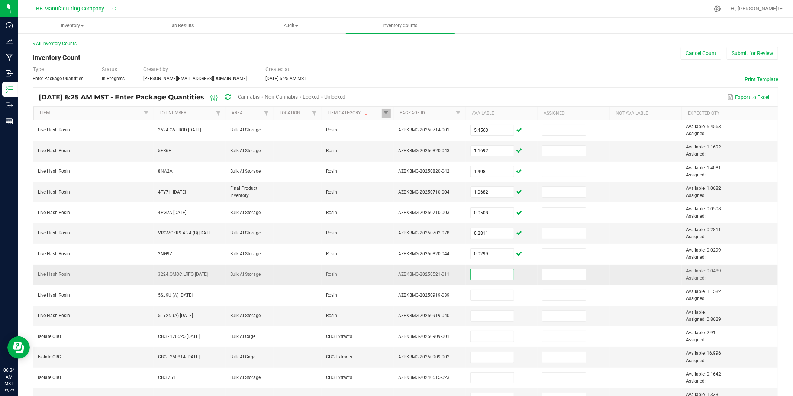
paste input "0.0489"
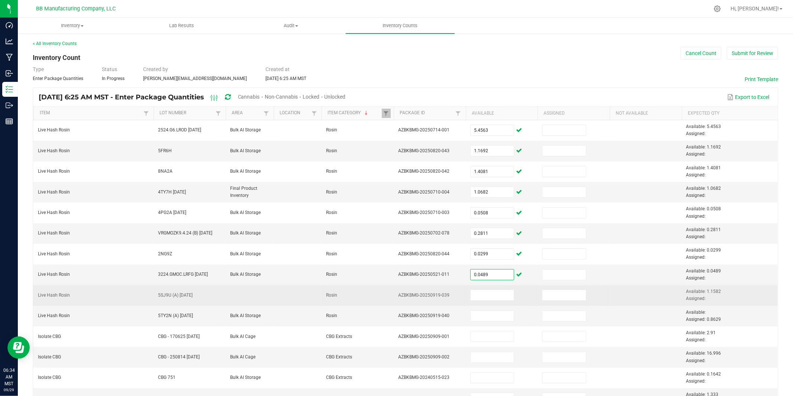
type input "0.0489"
click at [546, 292] on span "Available: 1.1582 Assigned:" at bounding box center [703, 295] width 35 height 12
copy span "1.1582"
click at [490, 296] on input at bounding box center [493, 295] width 44 height 10
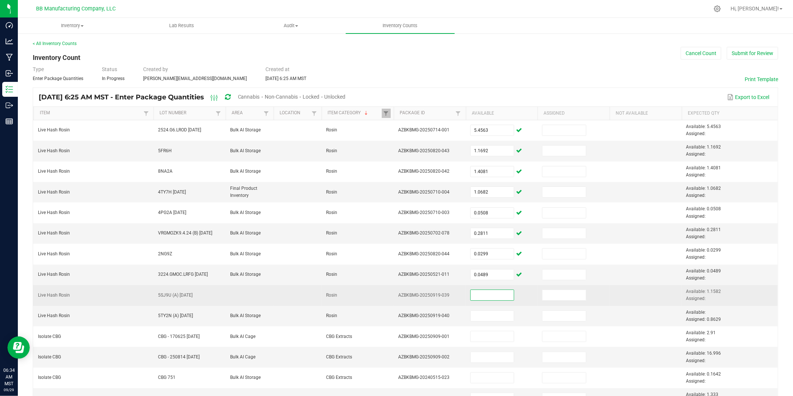
paste input "1.1582"
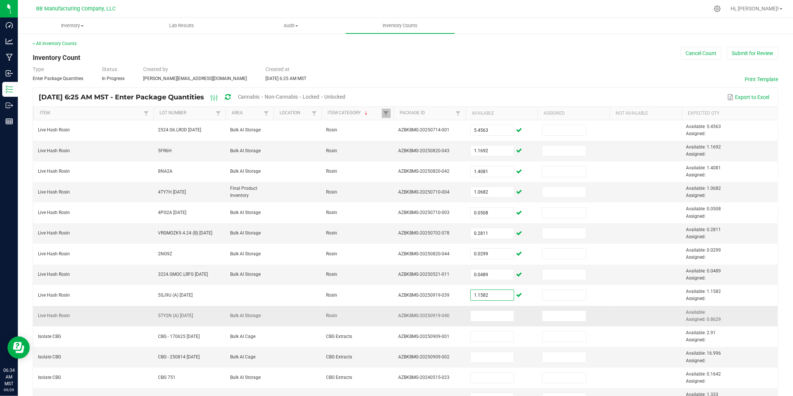
type input "1.1582"
click at [546, 296] on span "Available: Assigned: 0.8629" at bounding box center [703, 315] width 35 height 12
copy span "0.8629"
click at [492, 296] on input at bounding box center [493, 315] width 44 height 10
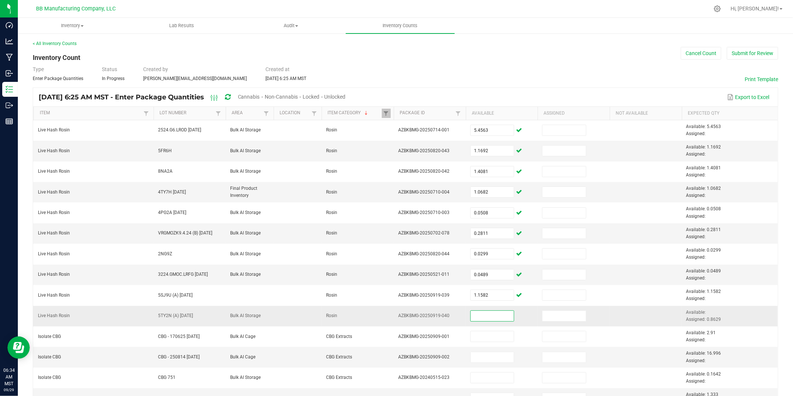
paste input "0.8629"
type input "0.8629"
click at [368, 296] on td "Rosin" at bounding box center [358, 316] width 72 height 20
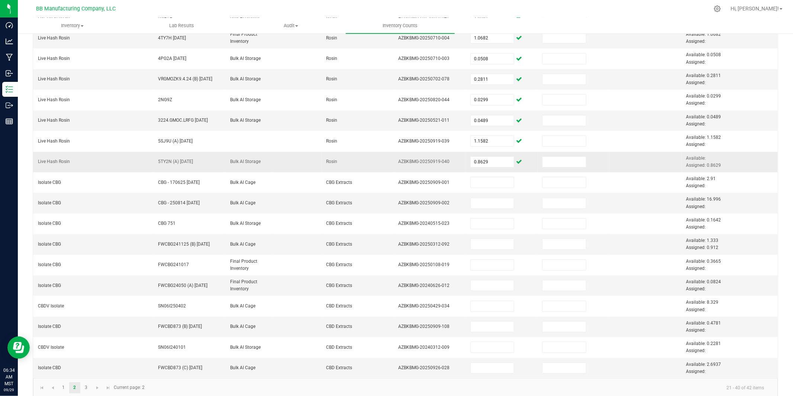
scroll to position [164, 0]
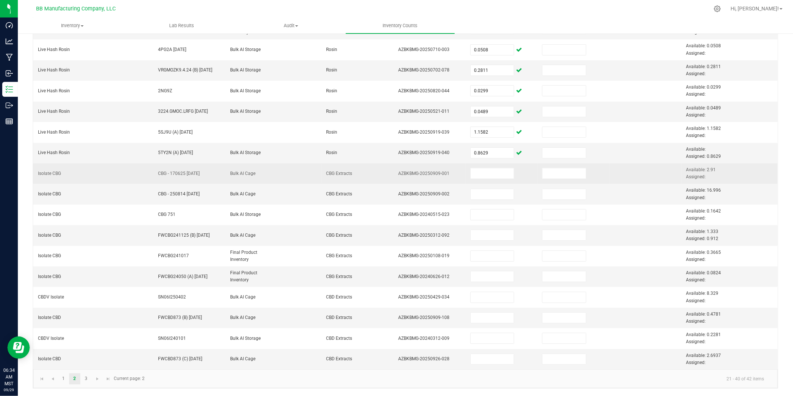
click at [546, 168] on span "Available: 2.91 Assigned:" at bounding box center [701, 173] width 30 height 12
copy span "2.91"
click at [479, 173] on input at bounding box center [493, 173] width 44 height 10
paste input "2.91"
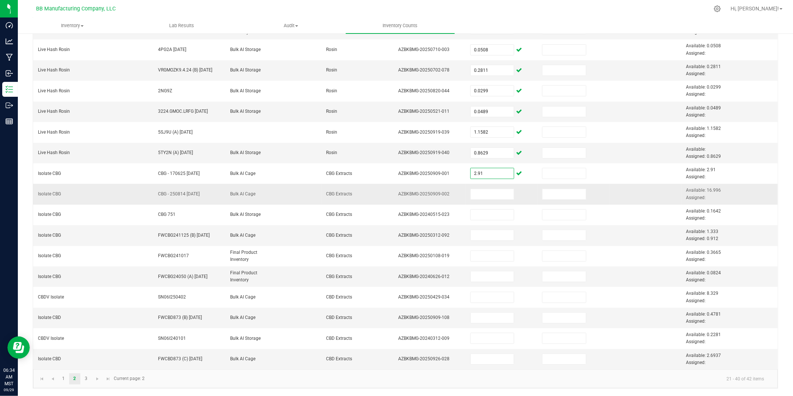
type input "2.9100"
click at [546, 188] on span "Available: 16.996 Assigned:" at bounding box center [703, 193] width 35 height 12
click at [483, 194] on input at bounding box center [493, 194] width 44 height 10
paste input "16.996"
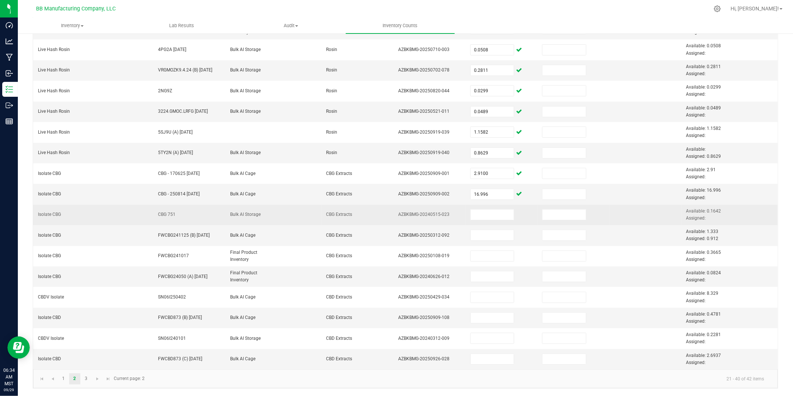
click at [546, 209] on span "Available: 0.1642 Assigned:" at bounding box center [703, 214] width 35 height 12
type input "16.9960"
click at [546, 209] on span "Available: 0.1642 Assigned:" at bounding box center [703, 214] width 35 height 12
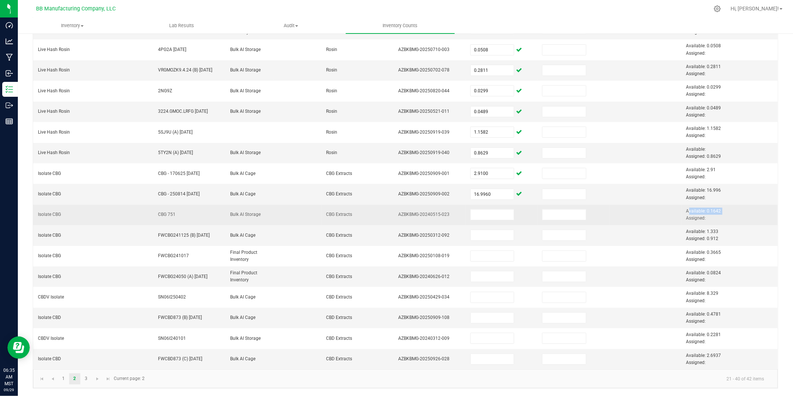
click at [546, 209] on span "Available: 0.1642 Assigned:" at bounding box center [703, 214] width 35 height 12
click at [546, 210] on td "Available: 0.1642 Assigned:" at bounding box center [730, 215] width 96 height 20
click at [546, 210] on span "Available: 0.1642 Assigned:" at bounding box center [703, 214] width 35 height 12
click at [487, 215] on input at bounding box center [493, 214] width 44 height 10
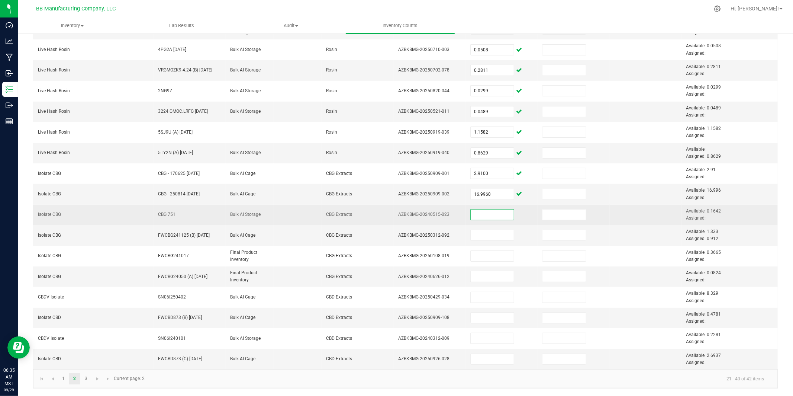
paste input "0.1642"
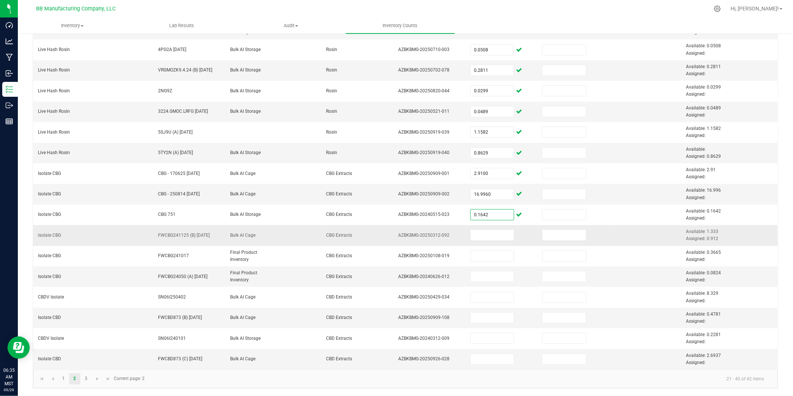
type input "0.1642"
click at [546, 231] on span "Available: 1.333 Assigned: 0.912" at bounding box center [702, 235] width 32 height 12
click at [484, 234] on input at bounding box center [493, 235] width 44 height 10
paste input "1.333"
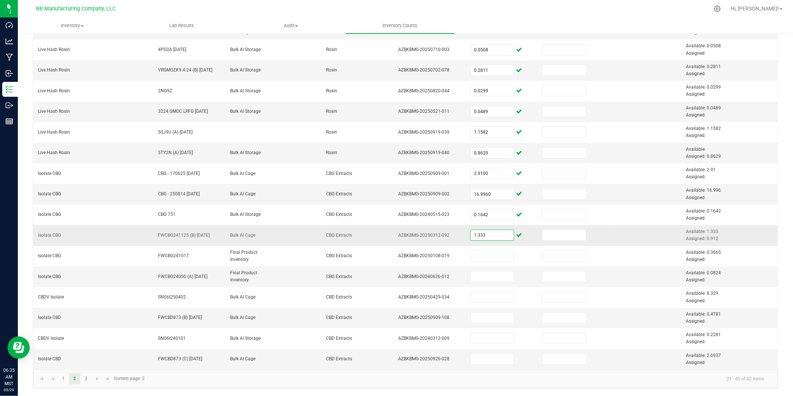
type input "1.3330"
click at [546, 237] on span "Available: 1.333 Assigned: 0.912" at bounding box center [702, 235] width 32 height 12
click at [546, 236] on input at bounding box center [565, 235] width 44 height 10
paste input "0.912"
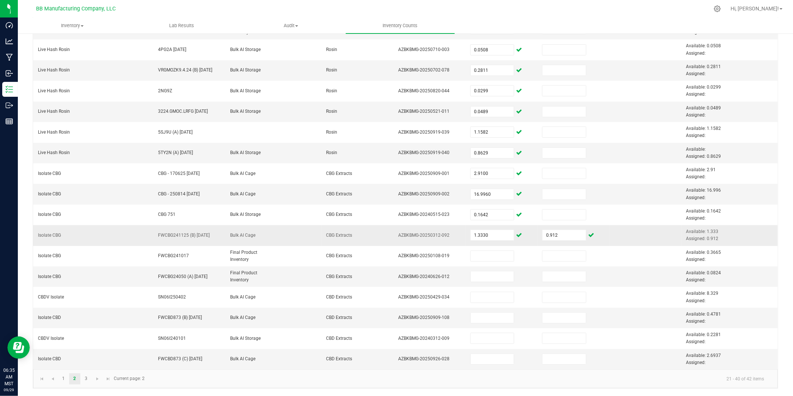
type input "0.9120"
click at [371, 236] on td "CBG Extracts" at bounding box center [358, 235] width 72 height 20
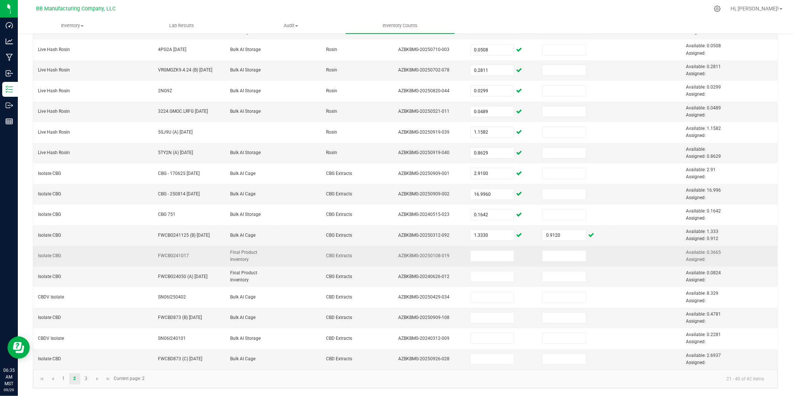
click at [546, 252] on span "Available: 0.3665 Assigned:" at bounding box center [703, 256] width 35 height 12
click at [485, 254] on input at bounding box center [493, 256] width 44 height 10
paste input "0.3665"
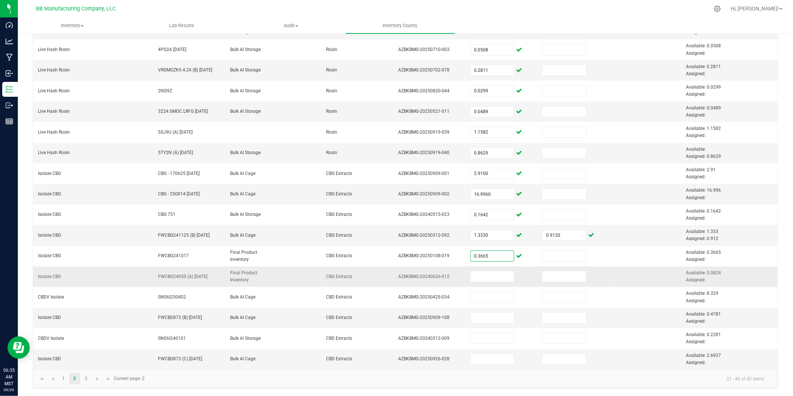
type input "0.3665"
click at [546, 271] on span "Available: 0.0824 Assigned:" at bounding box center [703, 276] width 35 height 12
click at [491, 275] on input at bounding box center [493, 276] width 44 height 10
paste input "0.0824"
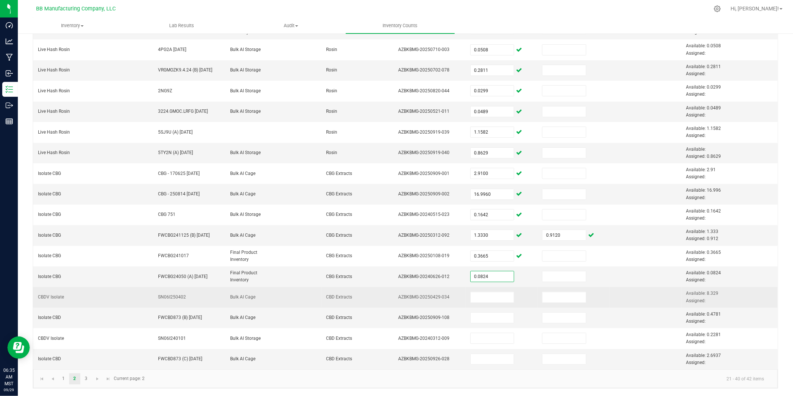
type input "0.0824"
click at [546, 292] on span "Available: 8.329 Assigned:" at bounding box center [702, 296] width 32 height 12
click at [485, 296] on input at bounding box center [493, 297] width 44 height 10
paste input "8.329"
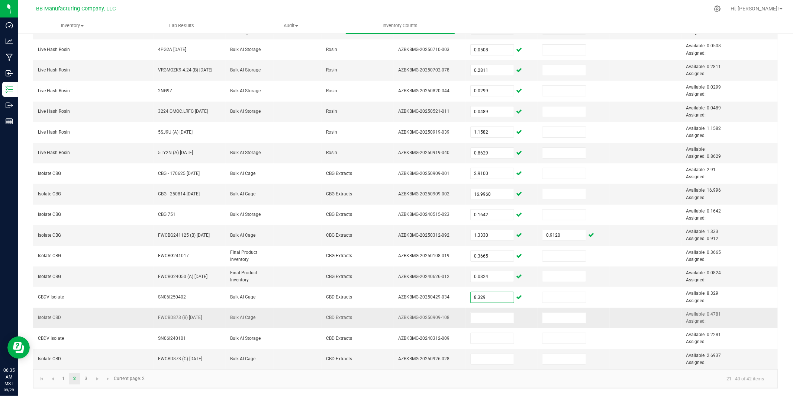
type input "8.3290"
click at [546, 296] on span "Available: 0.4781 Assigned:" at bounding box center [703, 317] width 35 height 12
click at [481, 296] on input at bounding box center [493, 317] width 44 height 10
paste input "0.4781"
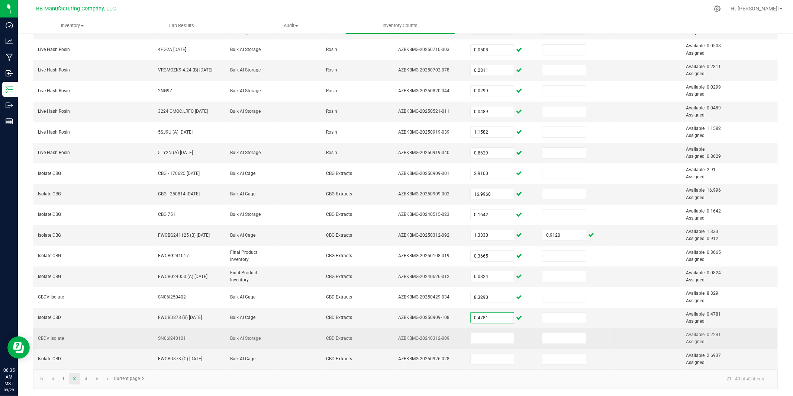
type input "0.4781"
click at [546, 296] on span "Available: 0.2281 Assigned:" at bounding box center [703, 338] width 35 height 12
click at [488, 296] on input at bounding box center [493, 338] width 44 height 10
paste input "0.2281"
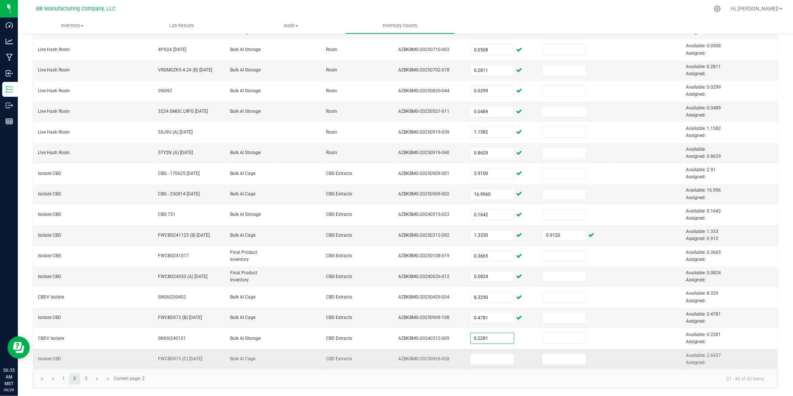
type input "0.2281"
click at [546, 296] on span "Available: 2.6937 Assigned:" at bounding box center [703, 359] width 35 height 12
click at [483, 296] on input at bounding box center [493, 359] width 44 height 10
paste input "2.6937"
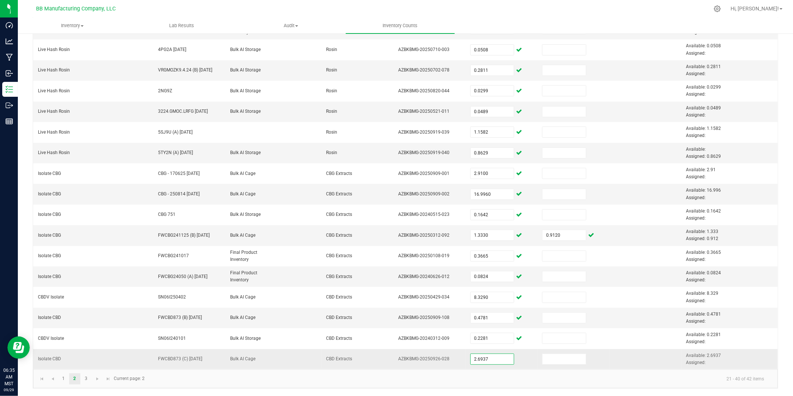
type input "2.6937"
click at [369, 296] on td "CBD Extracts" at bounding box center [358, 359] width 72 height 20
click at [84, 296] on link "3" at bounding box center [86, 378] width 11 height 11
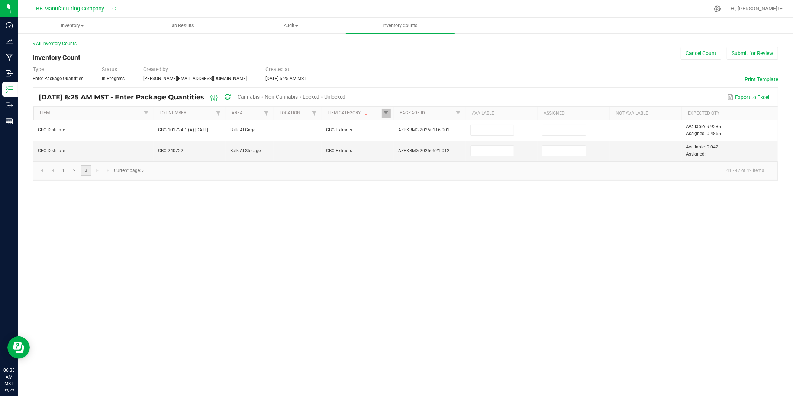
scroll to position [0, 0]
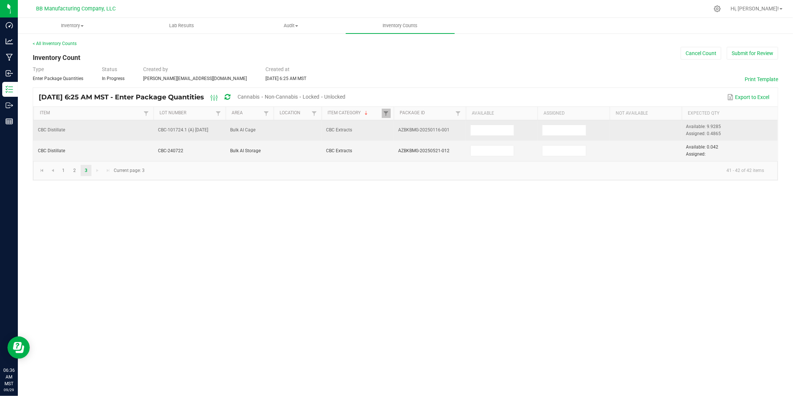
click at [546, 127] on span "Available: 9.9285 Assigned: 0.4865" at bounding box center [703, 130] width 35 height 12
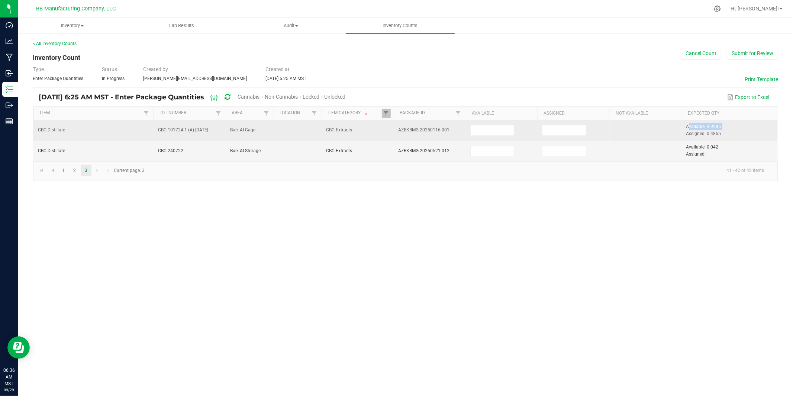
click at [546, 129] on td "Available: 9.9285 Assigned: 0.4865" at bounding box center [730, 130] width 96 height 20
click at [546, 127] on span "Available: 9.9285 Assigned: 0.4865" at bounding box center [703, 130] width 35 height 12
click at [494, 133] on input at bounding box center [493, 130] width 44 height 10
paste input "9.9285"
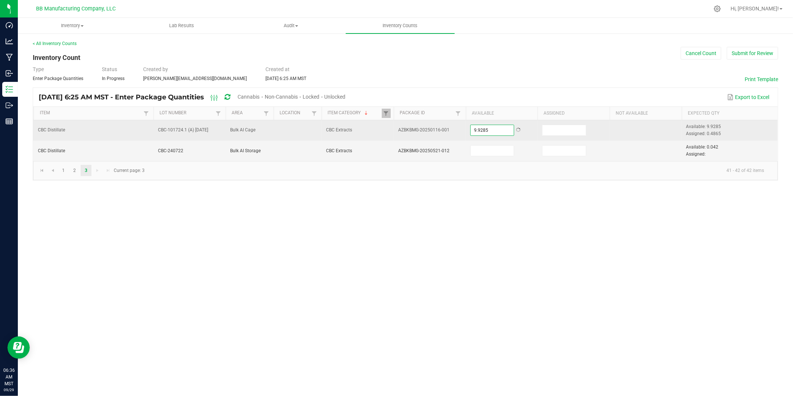
type input "9.9285"
click at [546, 132] on span "Available: 9.9285 Assigned: 0.4865" at bounding box center [703, 130] width 35 height 12
click at [546, 129] on input at bounding box center [565, 130] width 44 height 10
paste input "0.4865"
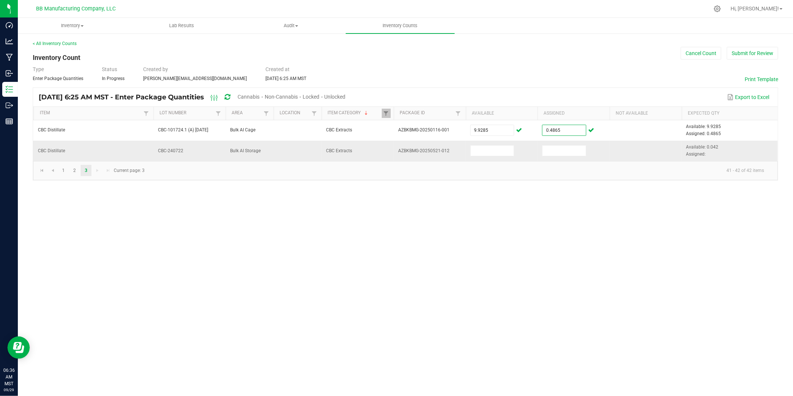
type input "0.4865"
click at [546, 147] on span "Available: 0.042 Assigned:" at bounding box center [702, 150] width 32 height 12
click at [477, 152] on input at bounding box center [493, 150] width 44 height 10
paste input "0.042"
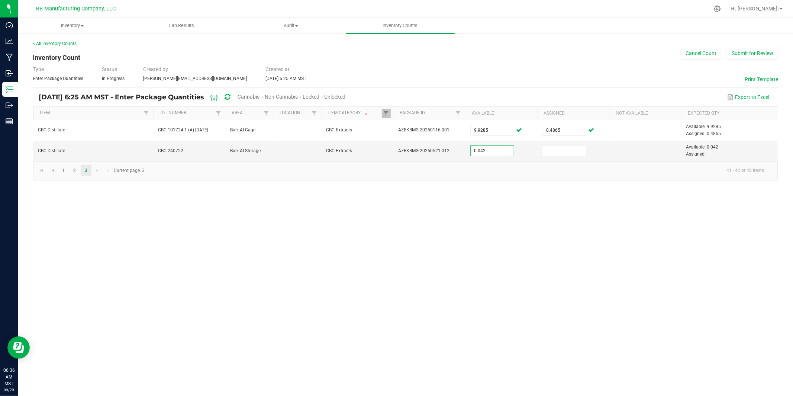
type input "0.0420"
click at [491, 225] on div "Inventory All packages All inventory Waste log Create inventory Lab Results Aud…" at bounding box center [405, 207] width 775 height 378
click at [63, 171] on link "1" at bounding box center [63, 170] width 11 height 11
type input "0.5083"
type input "0.4544"
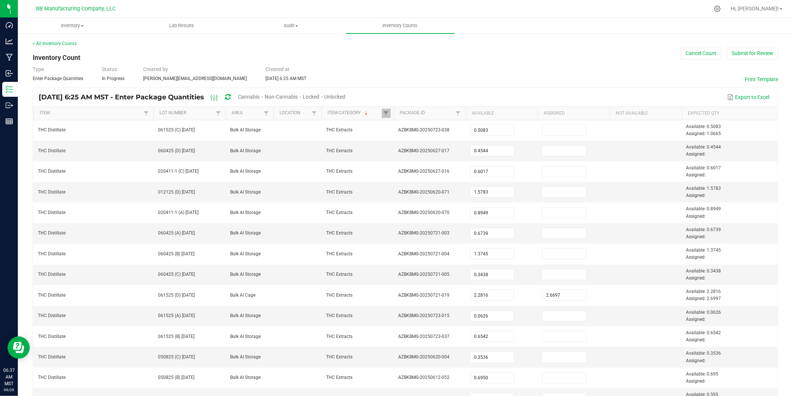
click at [546, 69] on div "Type Enter Package Quantities Status In Progress Created by [PERSON_NAME][EMAIL…" at bounding box center [406, 73] width 746 height 16
click at [546, 68] on div "Type Enter Package Quantities Status In Progress Created by [PERSON_NAME][EMAIL…" at bounding box center [406, 73] width 746 height 16
click at [546, 73] on div "Type Enter Package Quantities Status In Progress Created by [PERSON_NAME][EMAIL…" at bounding box center [406, 73] width 746 height 16
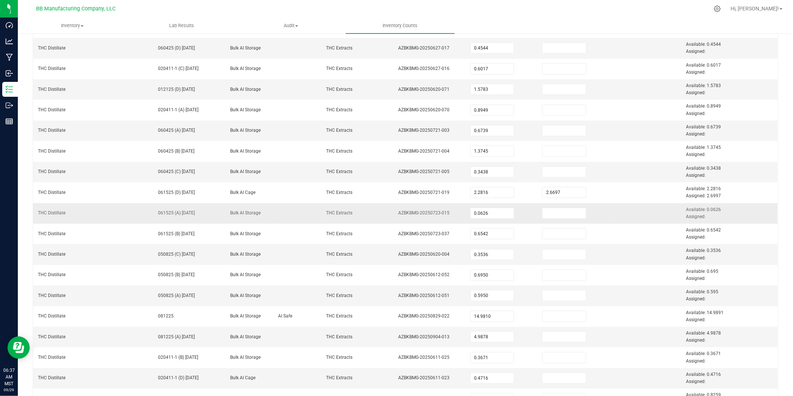
scroll to position [164, 0]
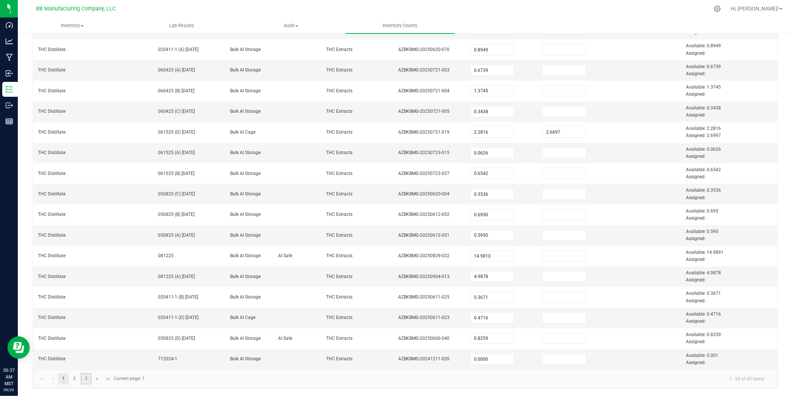
click at [88, 296] on link "3" at bounding box center [86, 378] width 11 height 11
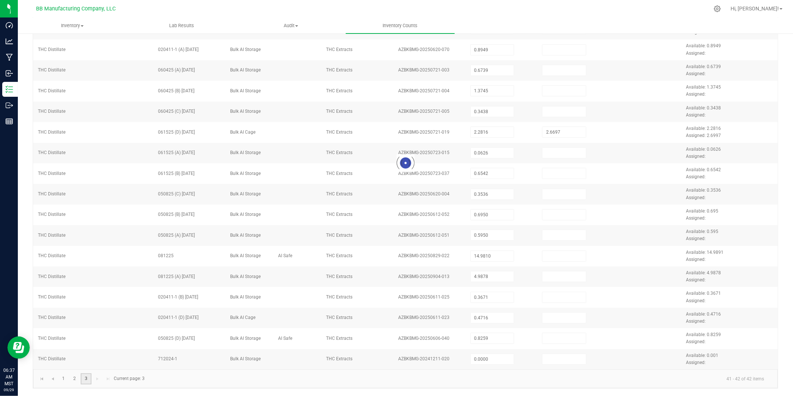
type input "9.9285"
type input "0.0420"
type input "0.4865"
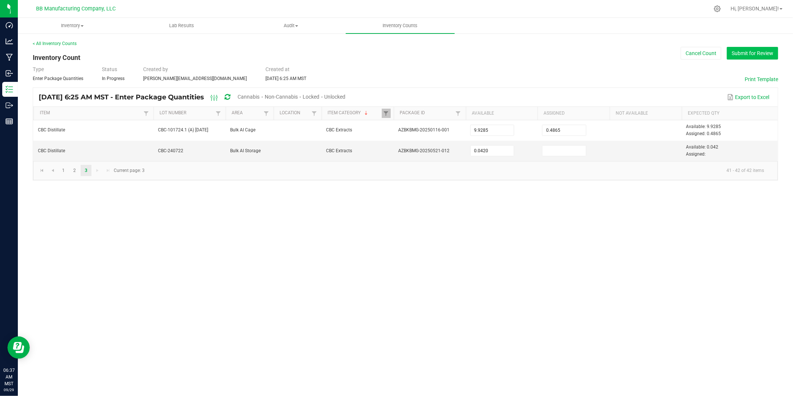
click at [546, 55] on button "Submit for Review" at bounding box center [752, 53] width 51 height 13
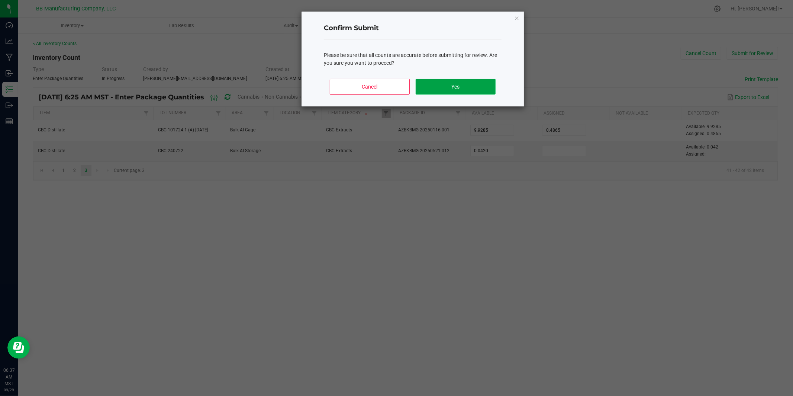
click at [450, 86] on button "Yes" at bounding box center [456, 87] width 80 height 16
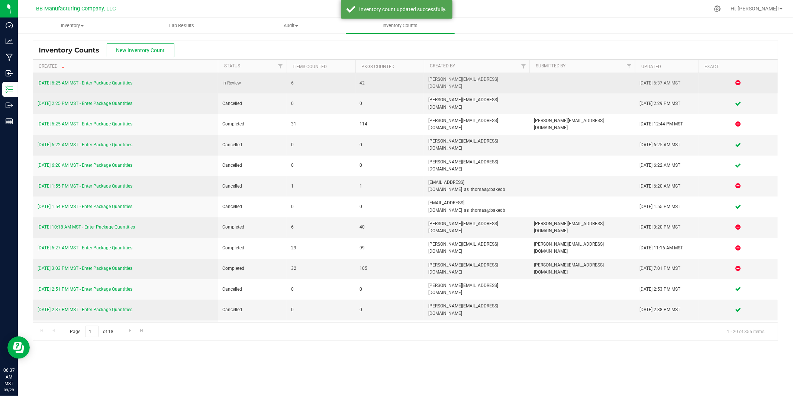
click at [123, 80] on link "[DATE] 6:25 AM MST - Enter Package Quantities" at bounding box center [85, 82] width 95 height 5
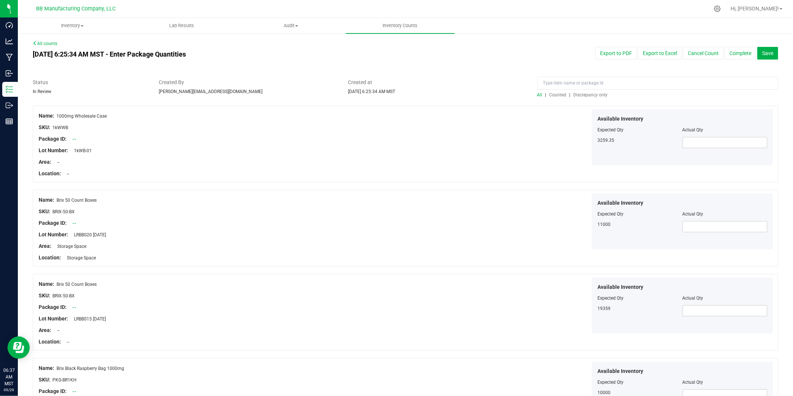
click at [546, 93] on span "Counted" at bounding box center [558, 94] width 17 height 5
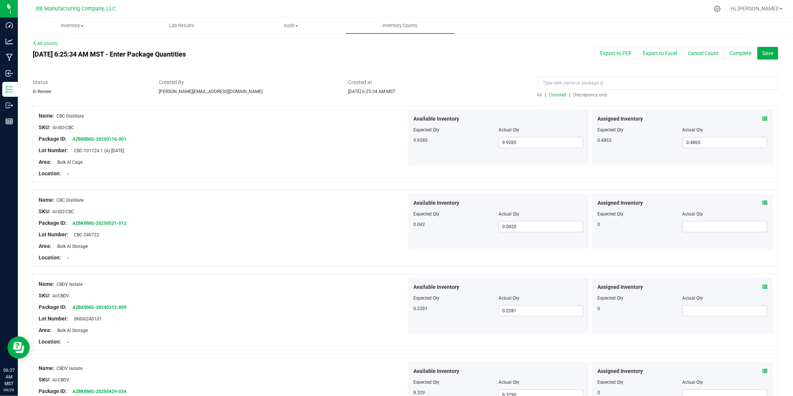
click at [546, 94] on span "Discrepancy only" at bounding box center [591, 94] width 34 height 5
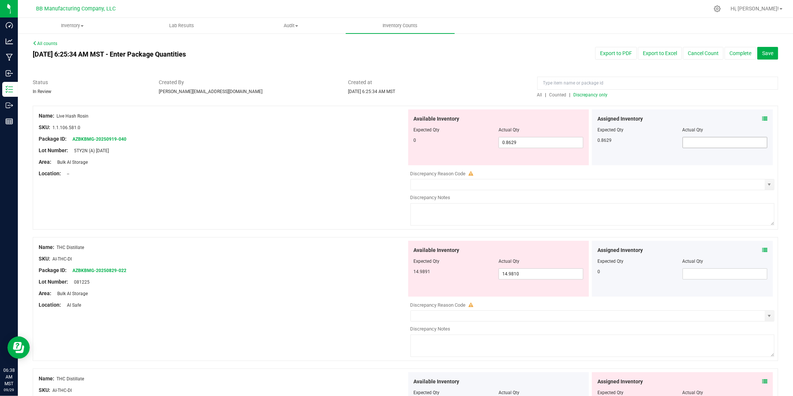
click at [546, 143] on span at bounding box center [725, 142] width 85 height 11
type input "0"
click at [546, 139] on div "0.8629" at bounding box center [640, 140] width 85 height 7
click at [546, 143] on span at bounding box center [725, 142] width 85 height 11
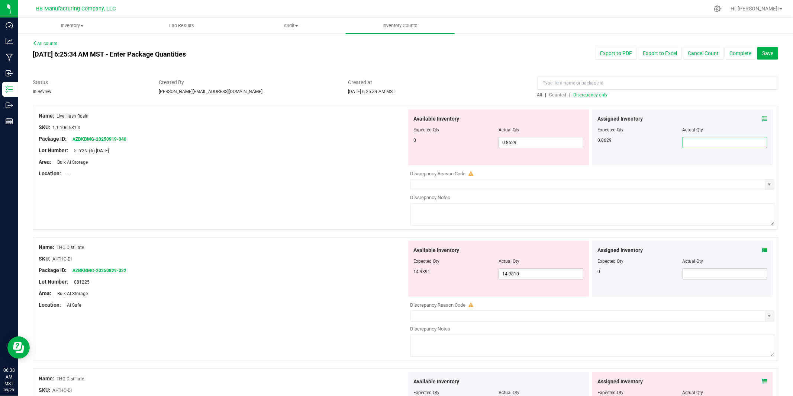
paste input "0.8629"
type input "0.8629"
click at [325, 154] on div "Lot Number: 5TY2N (A) [DATE]" at bounding box center [223, 151] width 368 height 8
click at [541, 94] on span "All" at bounding box center [539, 94] width 5 height 5
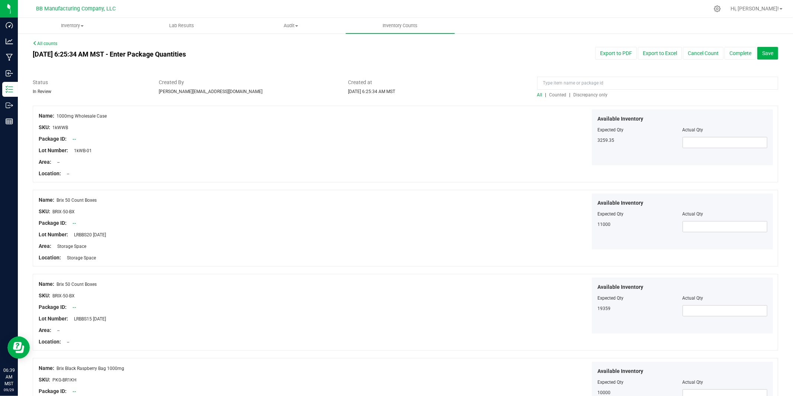
click at [546, 94] on span "Counted" at bounding box center [558, 94] width 17 height 5
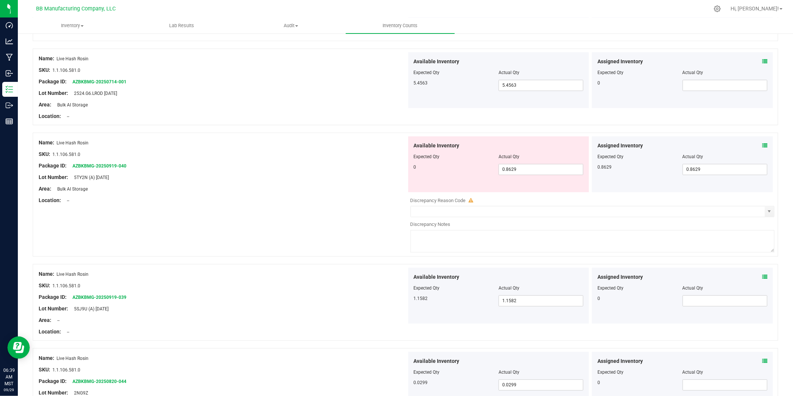
scroll to position [1412, 0]
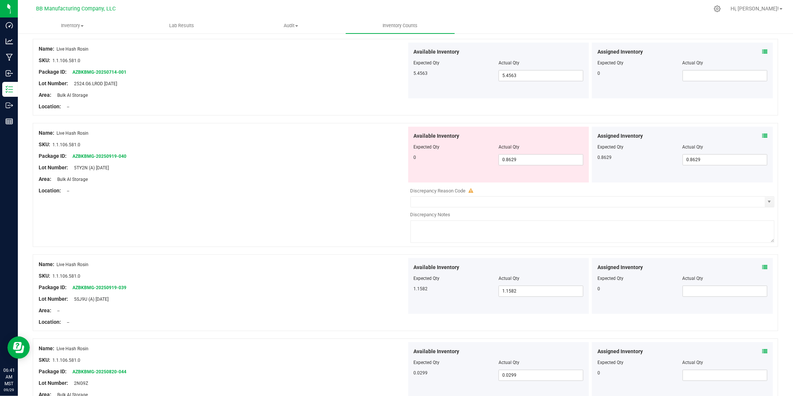
click at [372, 184] on div at bounding box center [223, 185] width 368 height 4
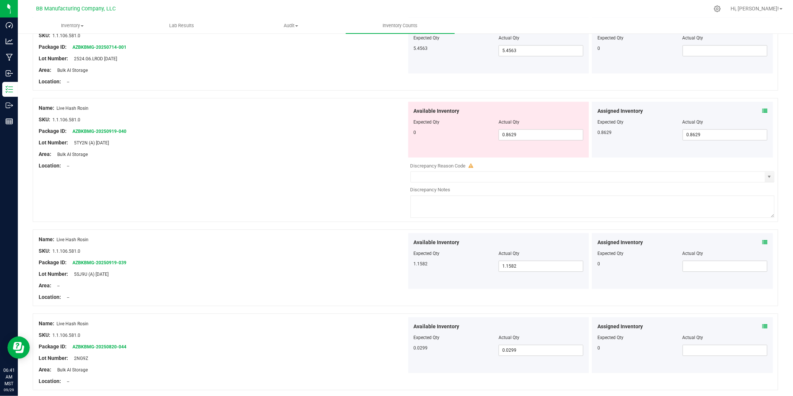
scroll to position [1464, 0]
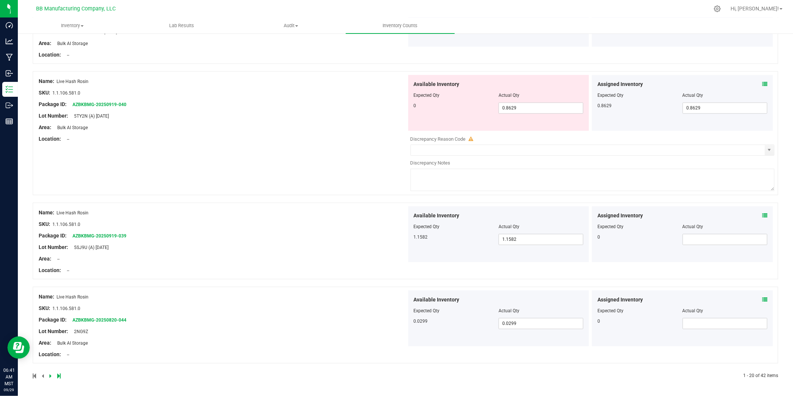
click at [51, 296] on icon at bounding box center [50, 375] width 2 height 4
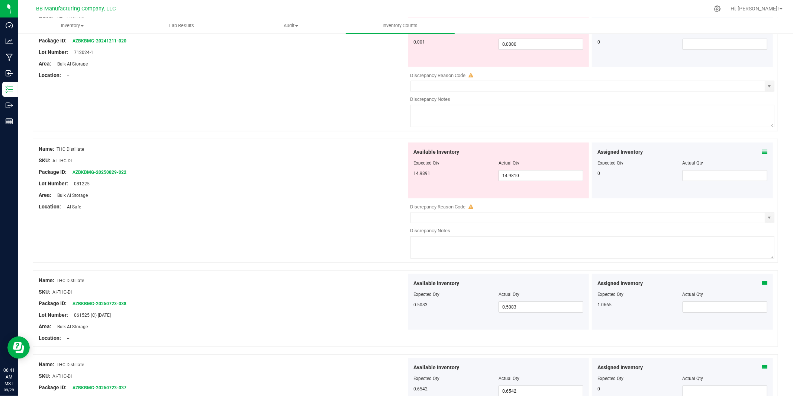
scroll to position [436, 0]
click at [510, 174] on span "14.9810 14.981" at bounding box center [541, 173] width 85 height 11
click at [510, 174] on input "14.981" at bounding box center [541, 174] width 84 height 10
paste input "9"
type input "14.9891"
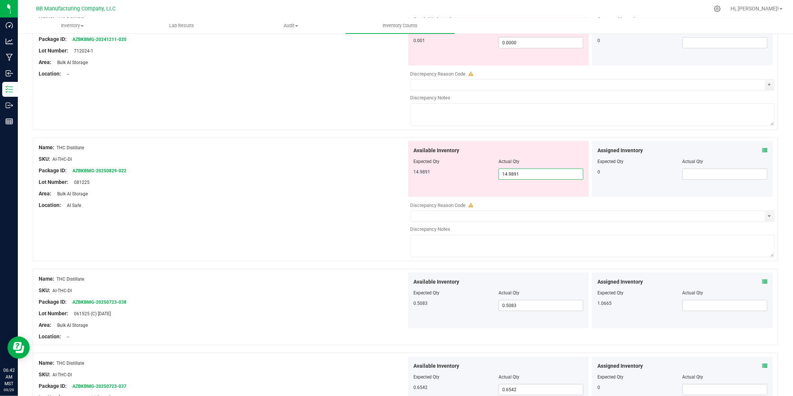
type input "14.9891"
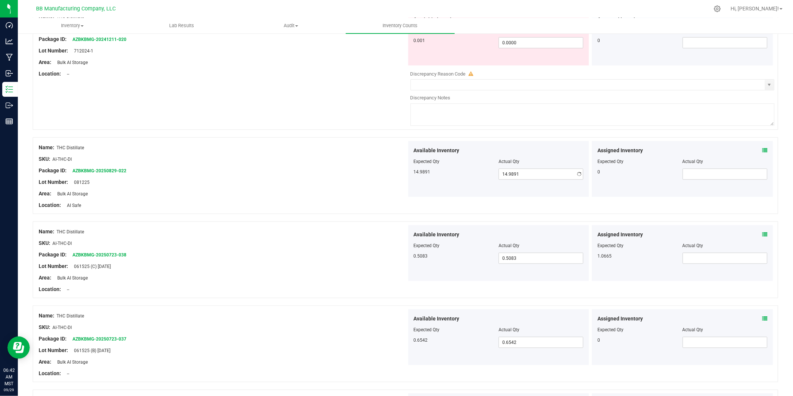
click at [328, 178] on div "Lot Number: 081225" at bounding box center [223, 182] width 368 height 8
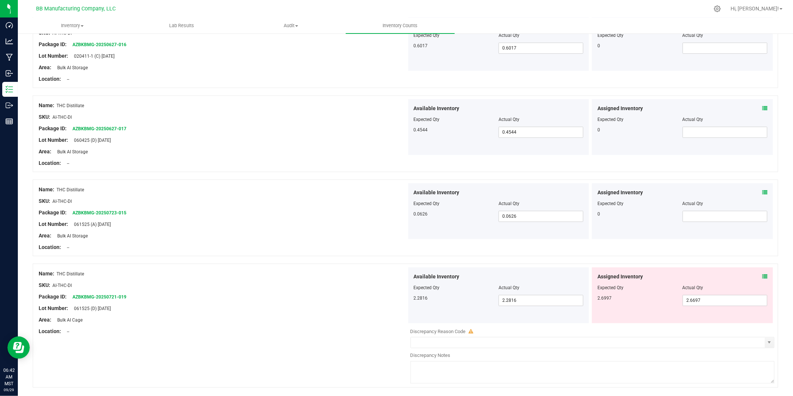
scroll to position [1512, 0]
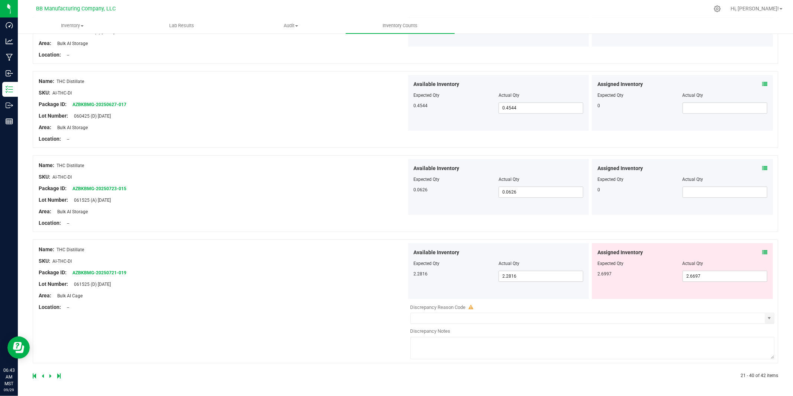
click at [94, 284] on span "061525 (D) [DATE]" at bounding box center [90, 283] width 41 height 5
click at [164, 288] on div at bounding box center [223, 290] width 368 height 4
click at [103, 284] on span "061525 (D) [DATE]" at bounding box center [90, 283] width 41 height 5
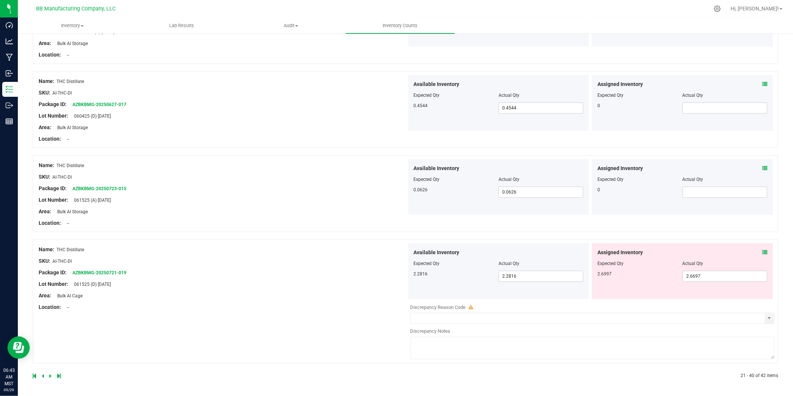
click at [103, 284] on span "061525 (D) [DATE]" at bounding box center [90, 283] width 41 height 5
click at [135, 284] on div "Lot Number: 061525 (D) [DATE]" at bounding box center [223, 284] width 368 height 8
drag, startPoint x: 74, startPoint y: 283, endPoint x: 119, endPoint y: 284, distance: 44.6
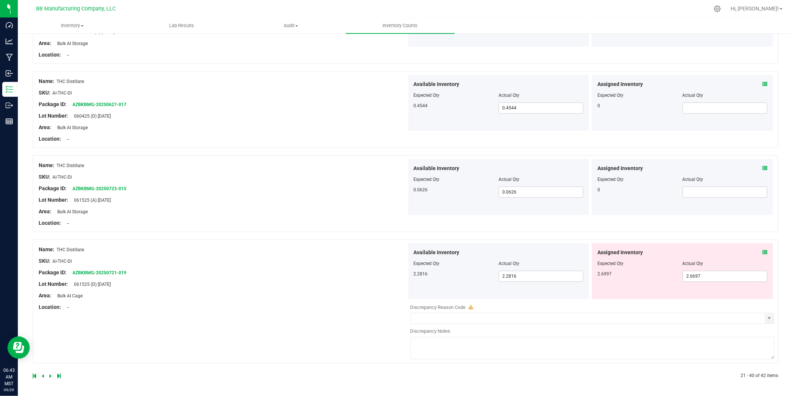
click at [119, 284] on div "Lot Number: 061525 (D) [DATE]" at bounding box center [223, 284] width 368 height 8
click at [367, 261] on div "SKU: AI-THC-DI" at bounding box center [223, 261] width 368 height 8
click at [331, 296] on div "Location: --" at bounding box center [223, 307] width 368 height 8
click at [50, 296] on icon at bounding box center [50, 375] width 2 height 4
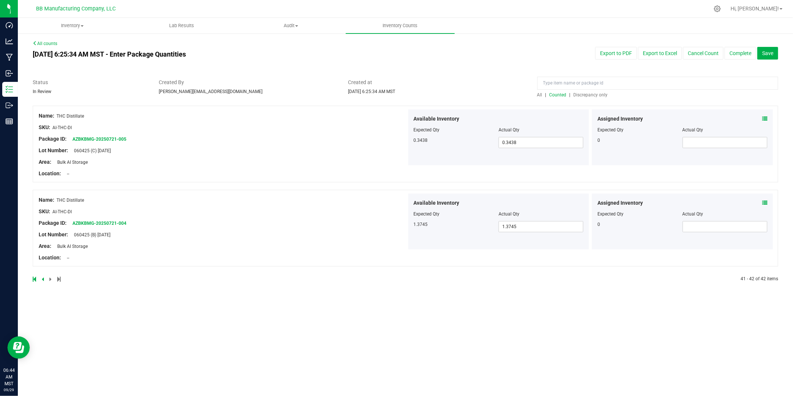
click at [33, 279] on icon at bounding box center [34, 279] width 3 height 4
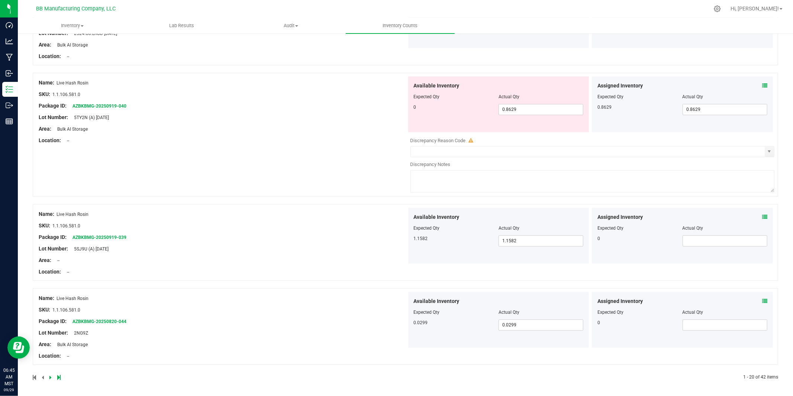
scroll to position [1463, 0]
click at [319, 141] on div "Location: --" at bounding box center [223, 139] width 368 height 8
drag, startPoint x: 76, startPoint y: 116, endPoint x: 131, endPoint y: 118, distance: 55.1
click at [131, 118] on div "Lot Number: 5TY2N (A) [DATE]" at bounding box center [223, 116] width 368 height 8
click at [280, 108] on div "Package ID: AZBKBMG-20250919-040" at bounding box center [223, 104] width 368 height 8
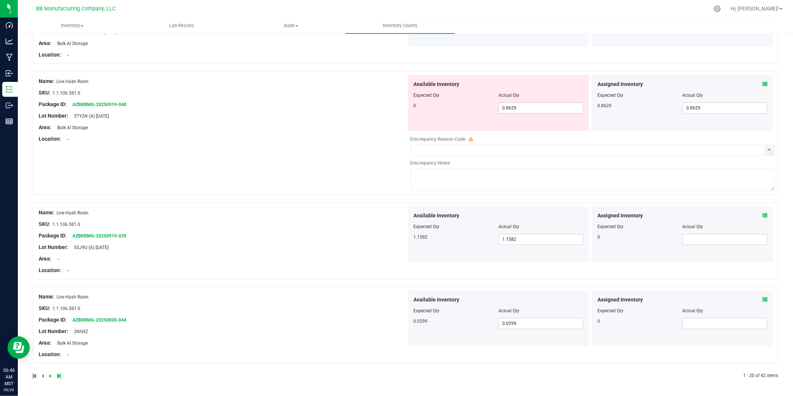
click at [322, 129] on div "Area: Bulk AI Storage" at bounding box center [223, 127] width 368 height 8
drag, startPoint x: 520, startPoint y: 108, endPoint x: 487, endPoint y: 108, distance: 33.5
click at [487, 108] on div "0 0.8629 0.8629" at bounding box center [499, 107] width 170 height 11
type input "0"
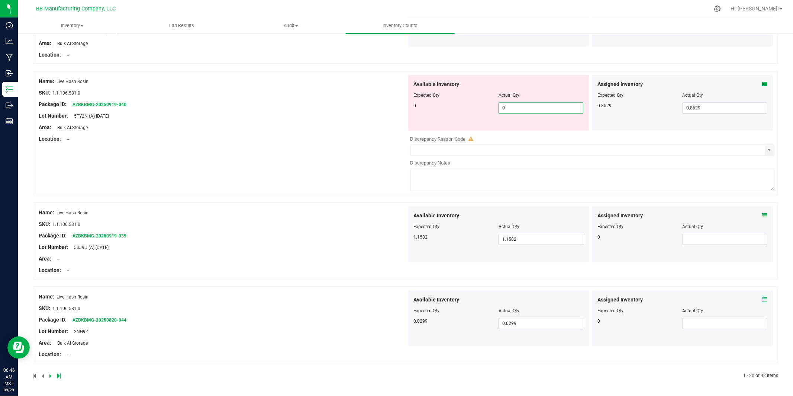
type input "0.0000"
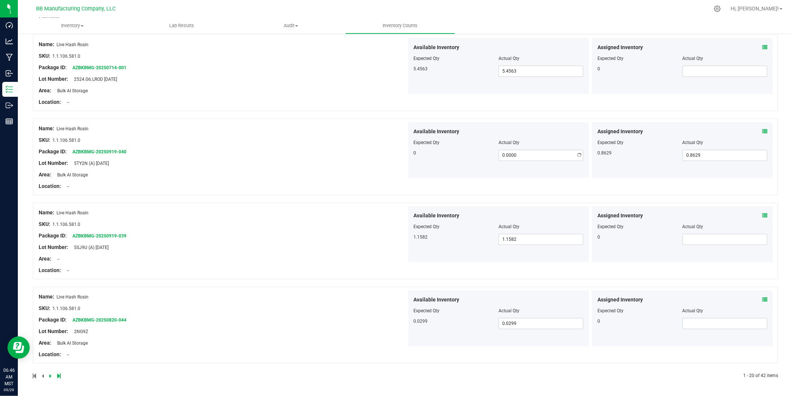
scroll to position [1417, 0]
click at [316, 128] on div "Name: Live Hash Rosin SKU: 1.1.106.581.0 Package ID: AZBKBMG-20250919-040 Lot N…" at bounding box center [223, 157] width 368 height 71
click at [321, 167] on div "Lot Number: 5TY2N (A) [DATE]" at bounding box center [223, 163] width 368 height 8
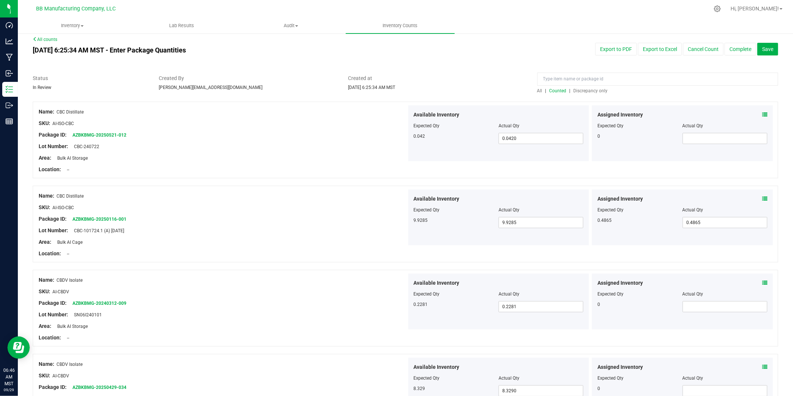
scroll to position [0, 0]
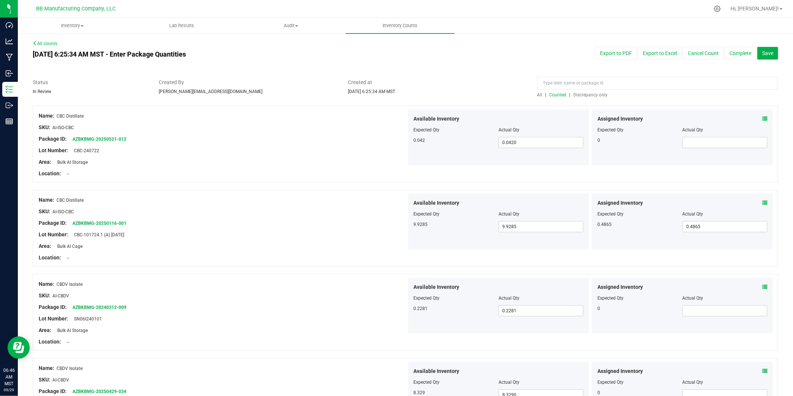
click at [468, 76] on div at bounding box center [406, 74] width 746 height 7
click at [546, 94] on span "Discrepancy only" at bounding box center [591, 94] width 34 height 5
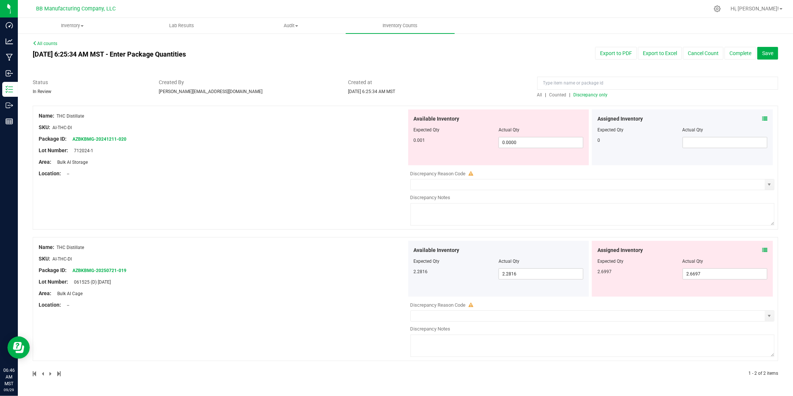
click at [301, 279] on div "Lot Number: 061525 (D) [DATE]" at bounding box center [223, 282] width 368 height 8
click at [341, 283] on div "Lot Number: 061525 (D) [DATE]" at bounding box center [223, 282] width 368 height 8
drag, startPoint x: 75, startPoint y: 283, endPoint x: 122, endPoint y: 280, distance: 47.3
click at [122, 280] on div "Lot Number: 061525 (D) [DATE]" at bounding box center [223, 282] width 368 height 8
click at [314, 286] on div at bounding box center [223, 288] width 368 height 4
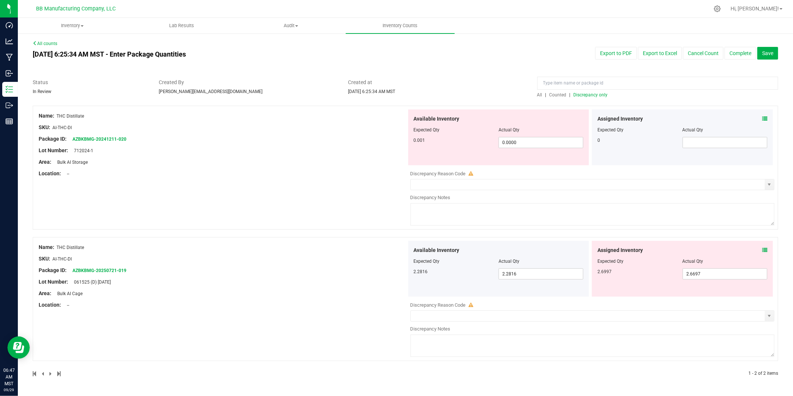
click at [546, 96] on span "Counted" at bounding box center [558, 94] width 17 height 5
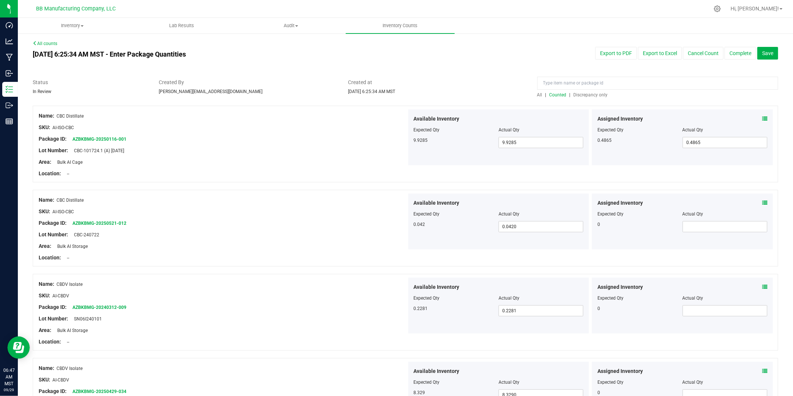
click at [322, 152] on div "Lot Number: CBC-101724.1 (A) [DATE]" at bounding box center [223, 151] width 368 height 8
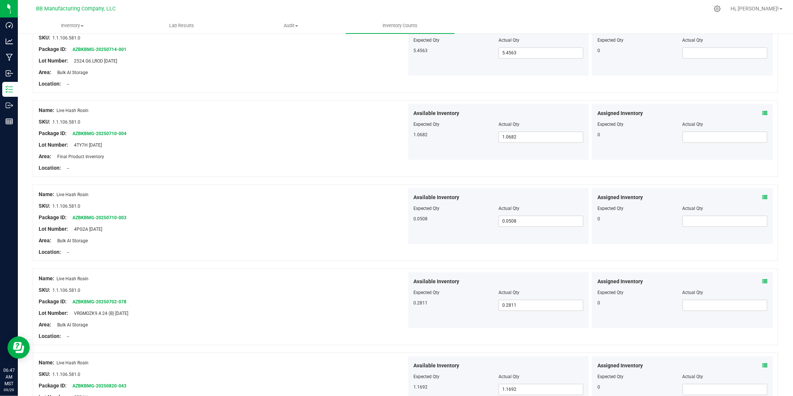
scroll to position [1417, 0]
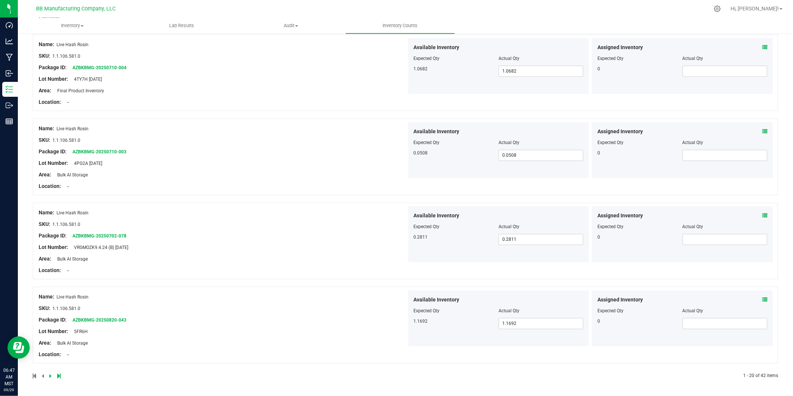
click at [51, 296] on icon at bounding box center [50, 375] width 2 height 4
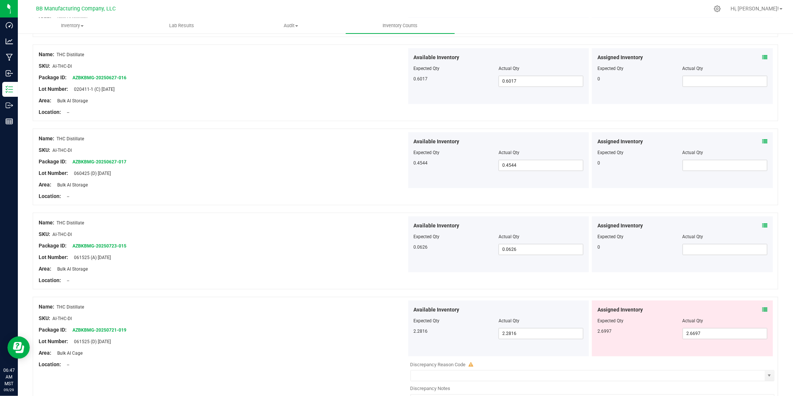
scroll to position [1512, 0]
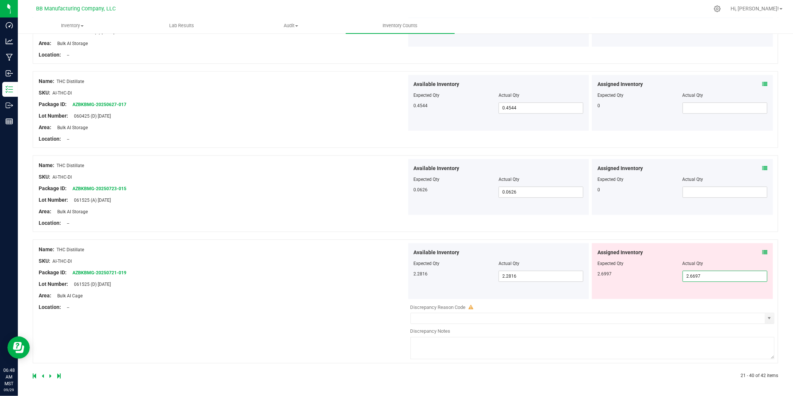
drag, startPoint x: 706, startPoint y: 276, endPoint x: 686, endPoint y: 276, distance: 20.5
click at [546, 276] on span "2.6697 2.6697" at bounding box center [725, 275] width 85 height 11
click at [546, 274] on div "2.6997" at bounding box center [640, 273] width 85 height 7
click at [546, 274] on span "2.6697 2.6697" at bounding box center [725, 275] width 85 height 11
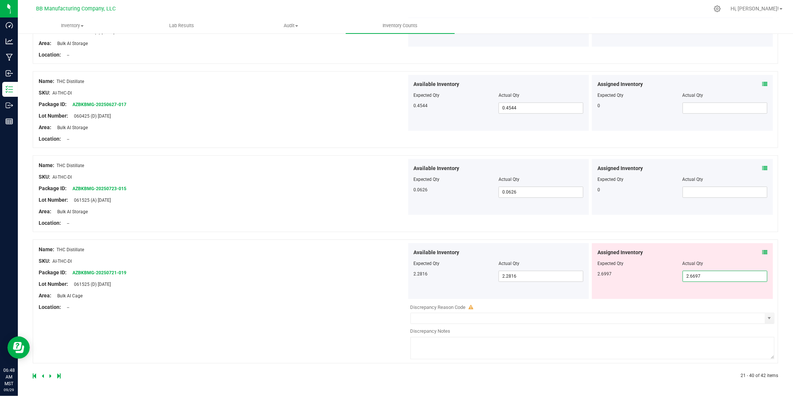
click at [546, 274] on input "2.6697" at bounding box center [725, 276] width 84 height 10
paste input "9"
type input "2.6997"
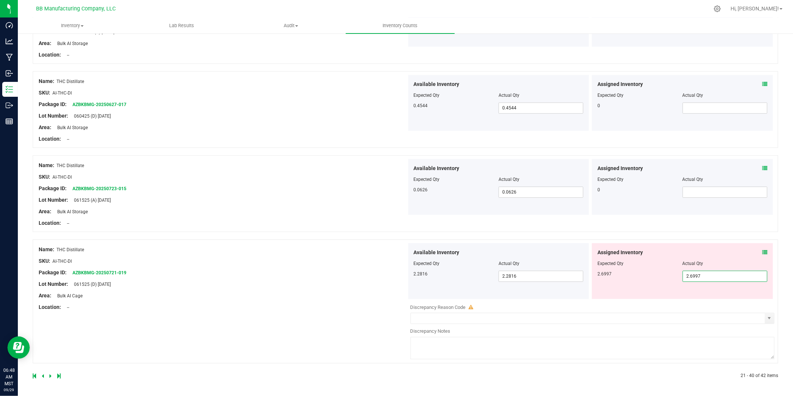
scroll to position [1464, 0]
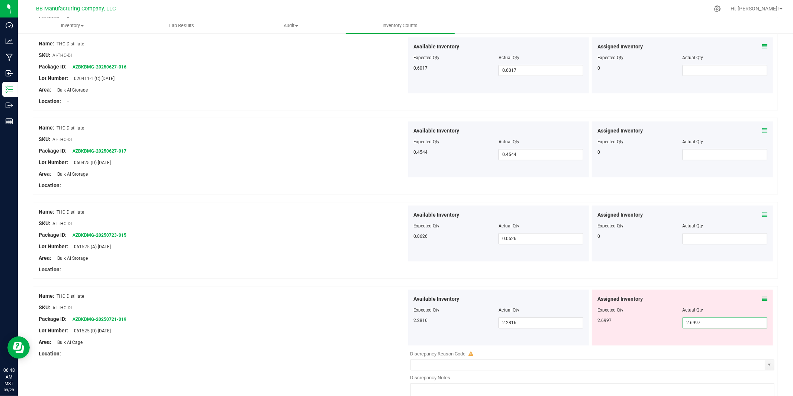
click at [321, 293] on div "Name: THC Distillate SKU: AI-THC-DI Package ID: AZBKBMG-20250721-019 Lot Number…" at bounding box center [223, 324] width 368 height 71
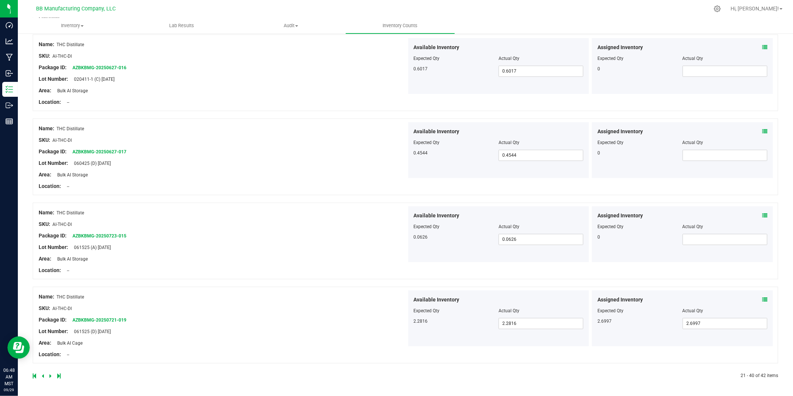
click at [325, 296] on div "SKU: AI-THC-DI" at bounding box center [223, 308] width 368 height 8
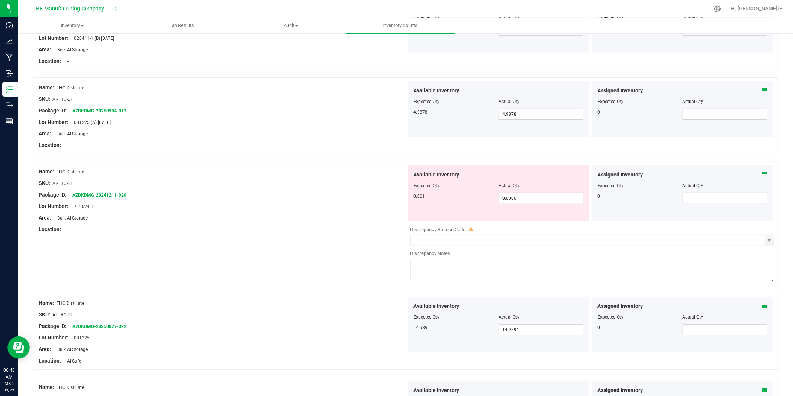
scroll to position [0, 0]
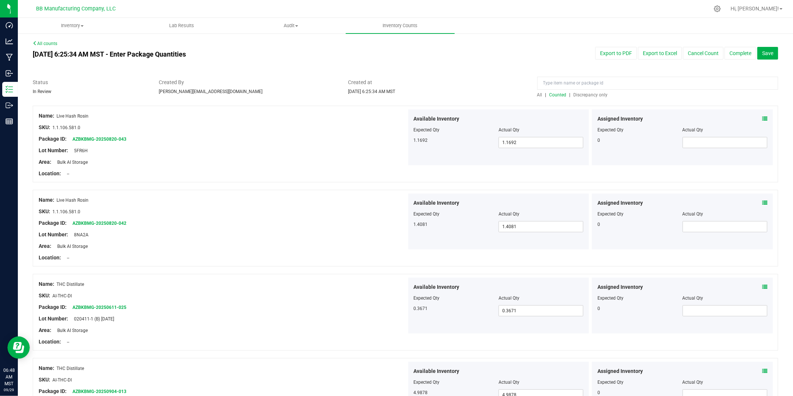
click at [546, 93] on span "Discrepancy only" at bounding box center [591, 94] width 34 height 5
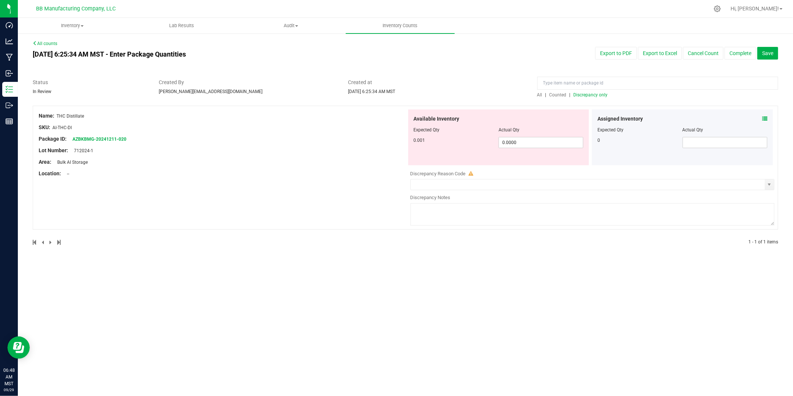
click at [546, 93] on span "Counted" at bounding box center [558, 94] width 17 height 5
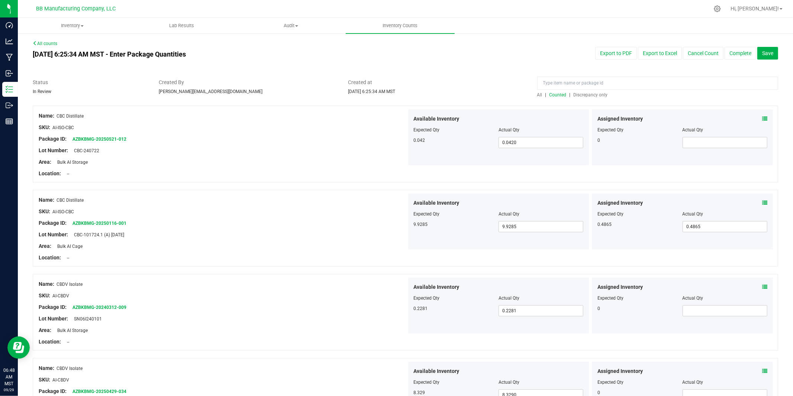
click at [325, 135] on div "Package ID: AZBKBMG-20250521-012" at bounding box center [223, 139] width 368 height 8
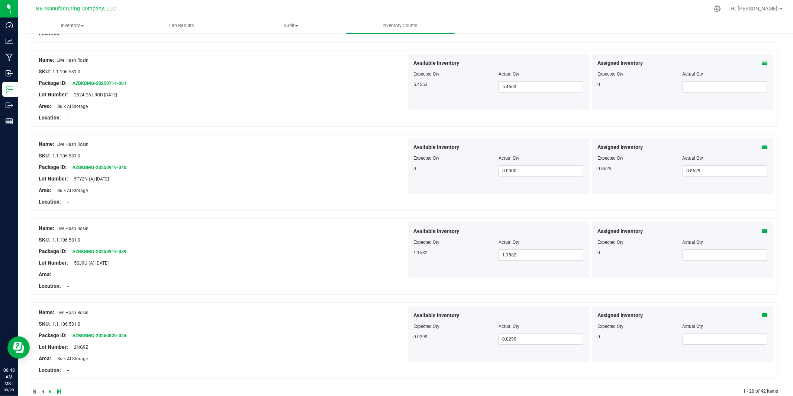
scroll to position [1417, 0]
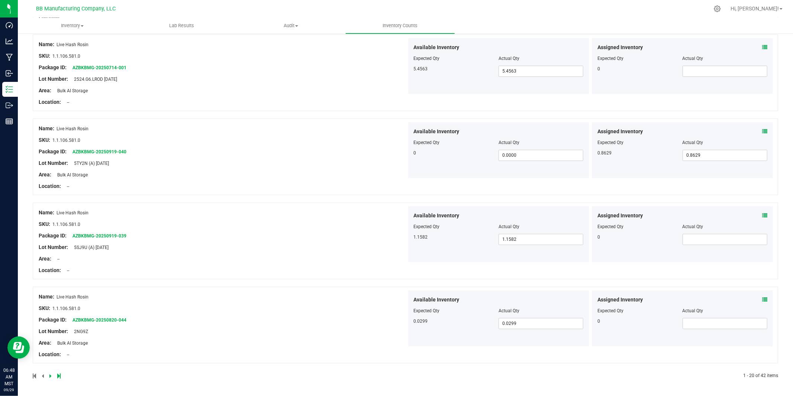
click at [50, 296] on icon at bounding box center [50, 375] width 2 height 4
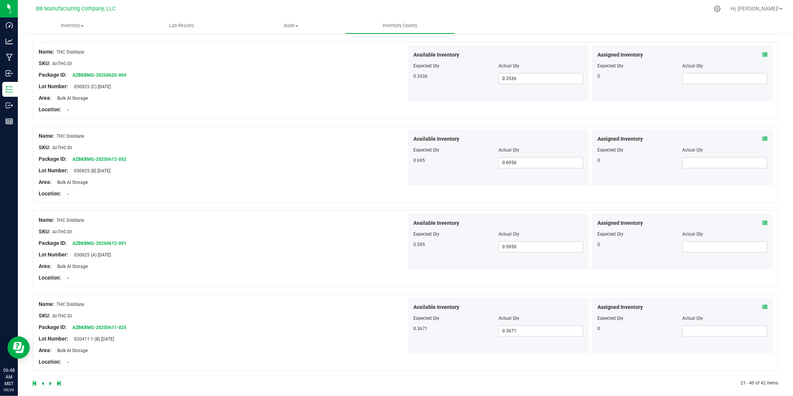
scroll to position [1464, 0]
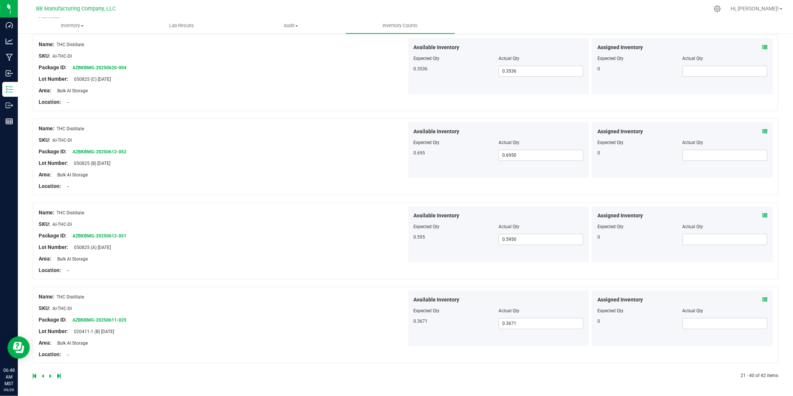
click at [58, 296] on icon at bounding box center [58, 375] width 3 height 4
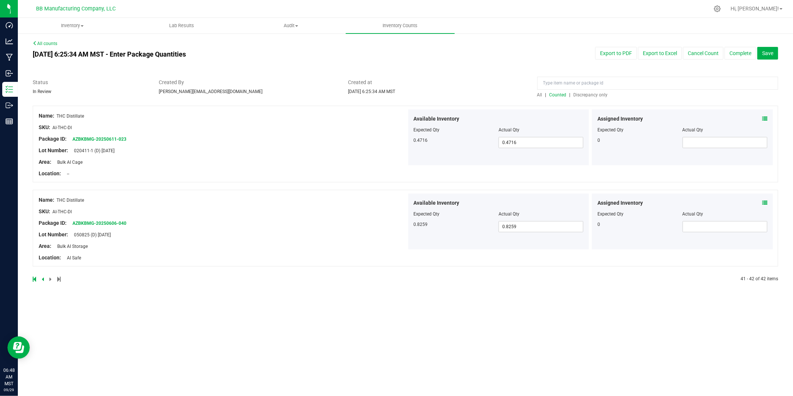
click at [35, 280] on icon at bounding box center [34, 279] width 3 height 4
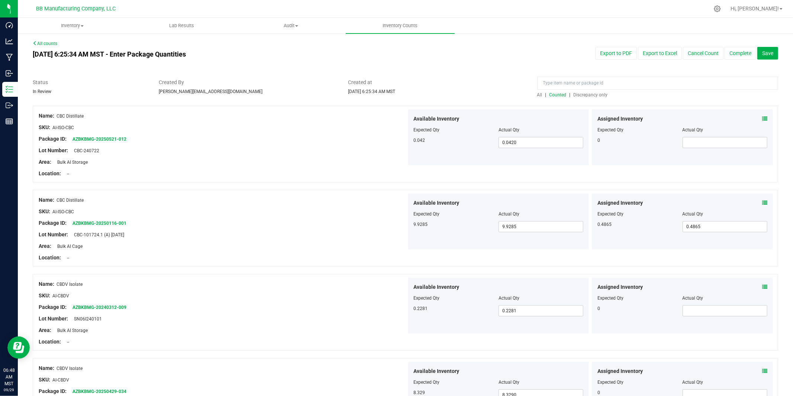
click at [546, 95] on span "Discrepancy only" at bounding box center [591, 94] width 34 height 5
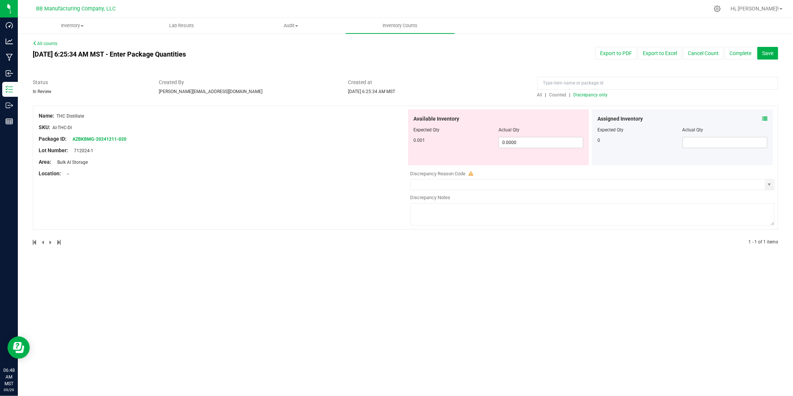
click at [546, 94] on span "Counted" at bounding box center [558, 94] width 17 height 5
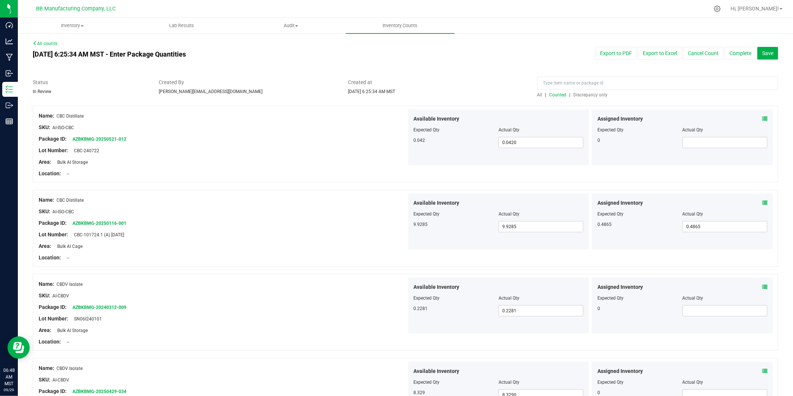
click at [490, 55] on div "Export to PDF Export to Excel Cancel Count Complete Save" at bounding box center [626, 53] width 315 height 13
click at [465, 72] on div at bounding box center [406, 74] width 746 height 7
click at [546, 52] on span "Save" at bounding box center [767, 53] width 11 height 6
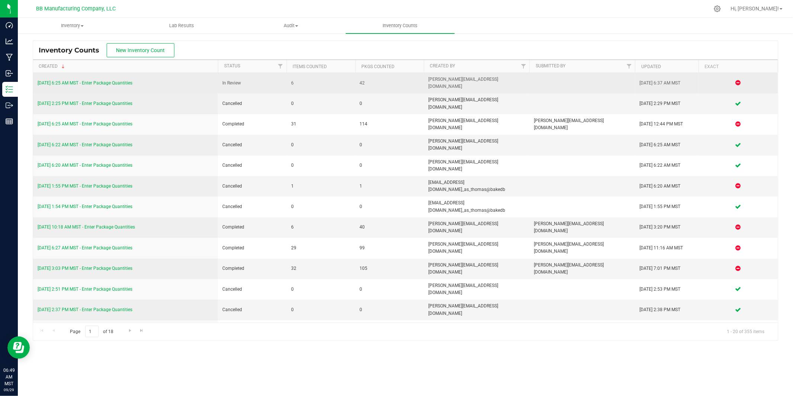
click at [114, 80] on link "[DATE] 6:25 AM MST - Enter Package Quantities" at bounding box center [85, 82] width 95 height 5
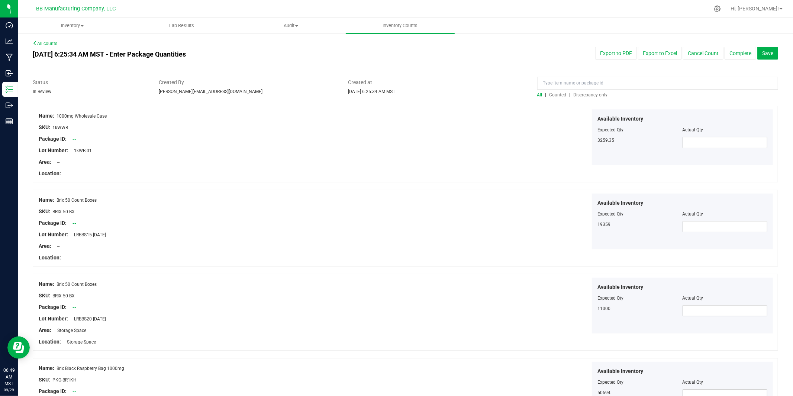
click at [546, 96] on span "Counted" at bounding box center [558, 94] width 17 height 5
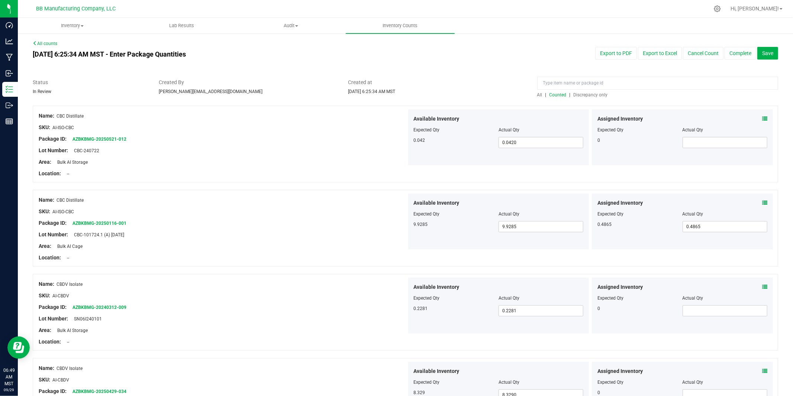
click at [508, 52] on div "Export to PDF Export to Excel Cancel Count Complete Save" at bounding box center [626, 53] width 315 height 13
click at [546, 55] on button "Complete" at bounding box center [741, 53] width 32 height 13
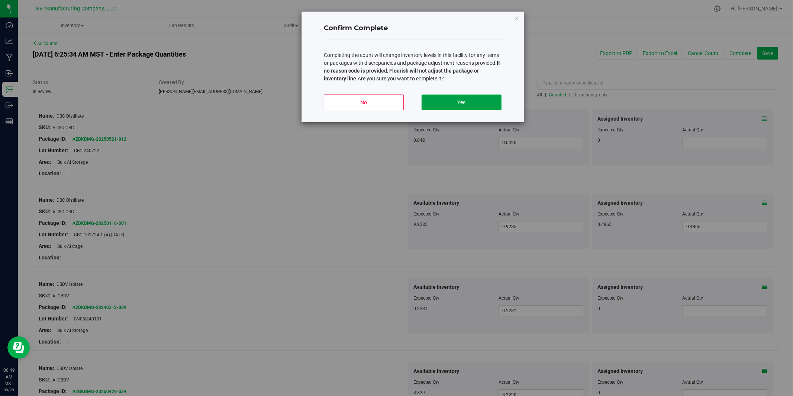
click at [473, 102] on button "Yes" at bounding box center [462, 102] width 80 height 16
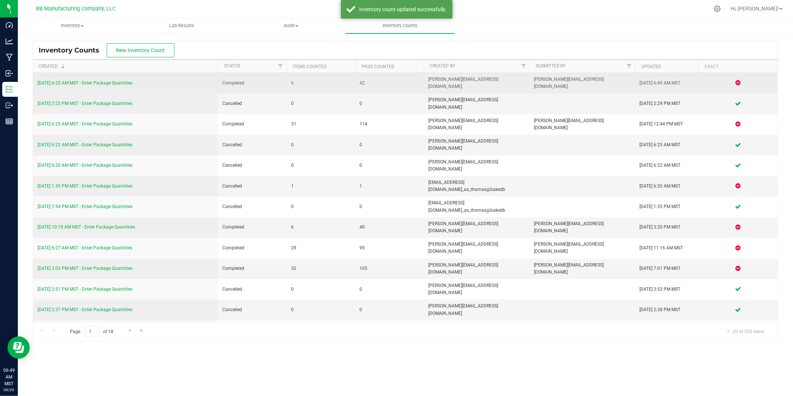
click at [119, 80] on link "[DATE] 6:25 AM MST - Enter Package Quantities" at bounding box center [85, 82] width 95 height 5
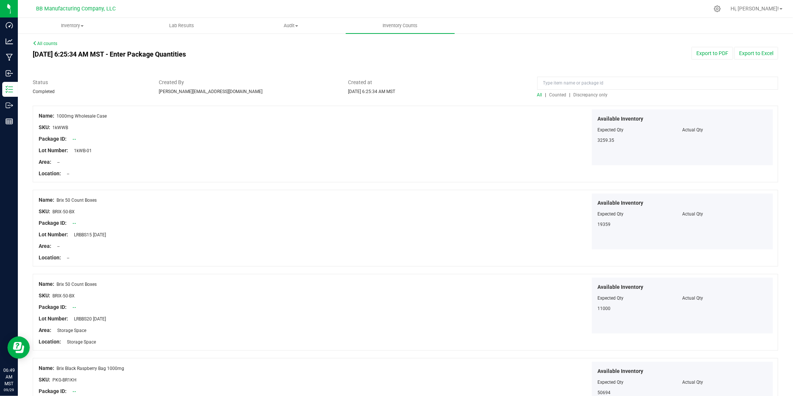
click at [546, 94] on span "Counted" at bounding box center [558, 94] width 17 height 5
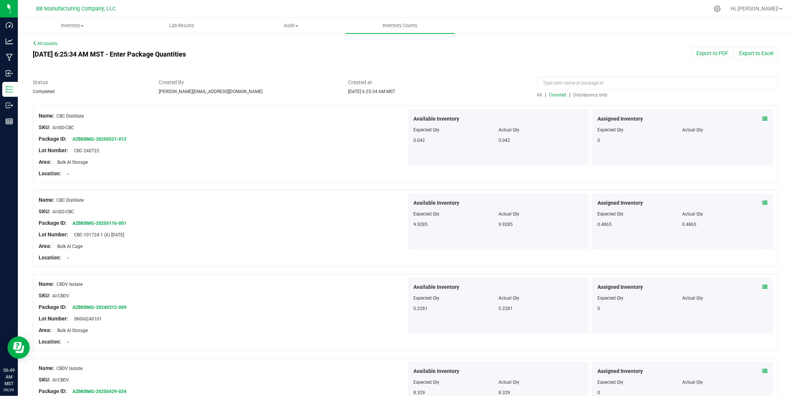
click at [546, 48] on div "Export to PDF Export to Excel" at bounding box center [626, 53] width 315 height 13
click at [546, 52] on button "Export to PDF" at bounding box center [713, 53] width 42 height 13
click at [546, 95] on span "Discrepancy only" at bounding box center [591, 94] width 34 height 5
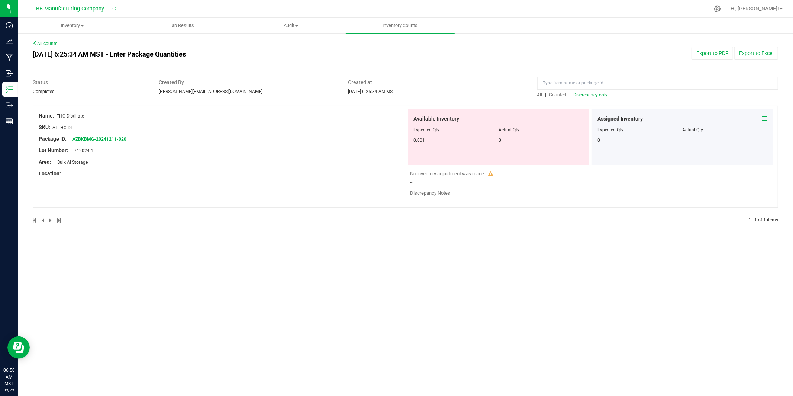
click at [442, 246] on div "Inventory All packages All inventory Waste log Create inventory Lab Results Aud…" at bounding box center [405, 207] width 775 height 378
click at [338, 258] on div "Inventory All packages All inventory Waste log Create inventory Lab Results Aud…" at bounding box center [405, 207] width 775 height 378
click at [546, 54] on div "Export to PDF Export to Excel" at bounding box center [626, 53] width 315 height 13
click at [546, 54] on button "Export to Excel" at bounding box center [756, 53] width 44 height 13
click at [546, 56] on div "Export to PDF Export to Excel" at bounding box center [626, 53] width 315 height 13
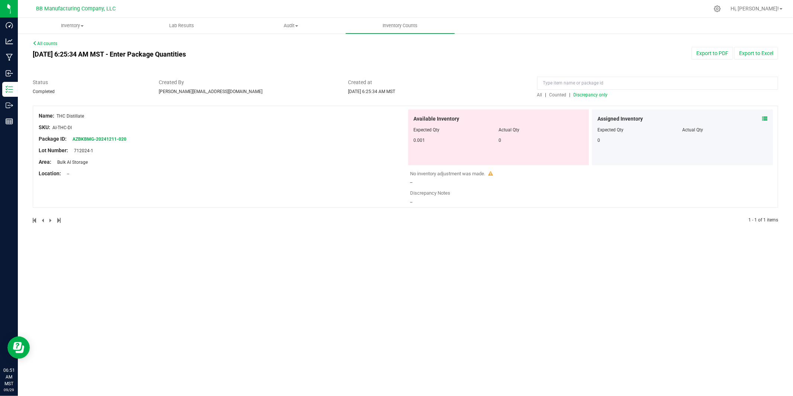
click at [457, 61] on div "[DATE] 6:25:34 AM MST - Enter Package Quantities" at bounding box center [247, 54] width 441 height 15
click at [481, 238] on div "All counts [DATE] 6:25:34 AM MST - Enter Package Quantities Export to PDF Expor…" at bounding box center [405, 136] width 775 height 207
click at [546, 94] on span "Discrepancy only" at bounding box center [591, 94] width 34 height 5
click at [546, 56] on div "Export to PDF Export to Excel" at bounding box center [626, 53] width 315 height 13
click at [546, 94] on span "Counted" at bounding box center [558, 94] width 17 height 5
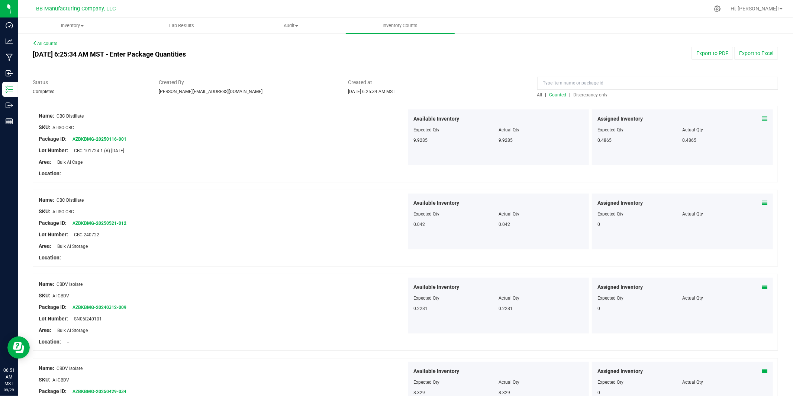
click at [546, 96] on span "Discrepancy only" at bounding box center [591, 94] width 34 height 5
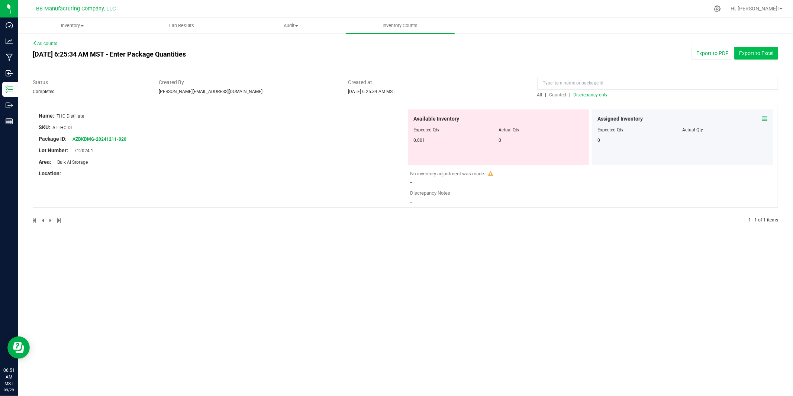
click at [546, 54] on button "Export to Excel" at bounding box center [756, 53] width 44 height 13
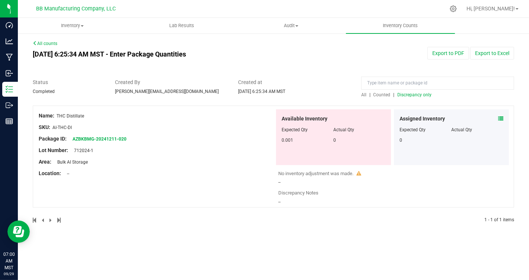
click at [377, 95] on span "Counted" at bounding box center [381, 94] width 17 height 5
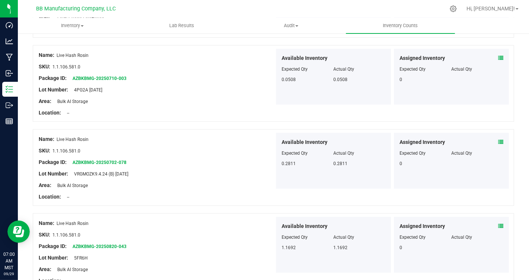
scroll to position [1525, 0]
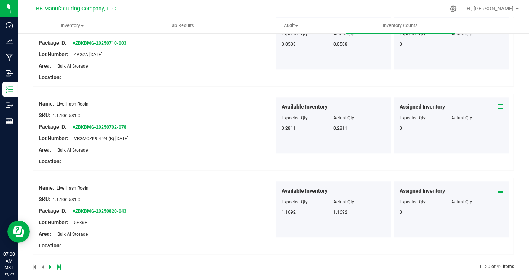
click at [50, 265] on icon at bounding box center [50, 267] width 2 height 4
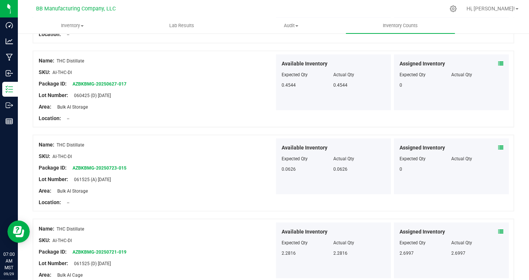
scroll to position [1549, 0]
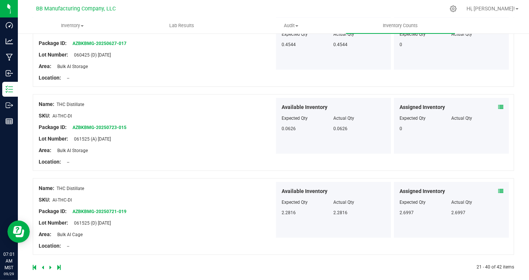
click at [51, 265] on icon at bounding box center [50, 267] width 2 height 4
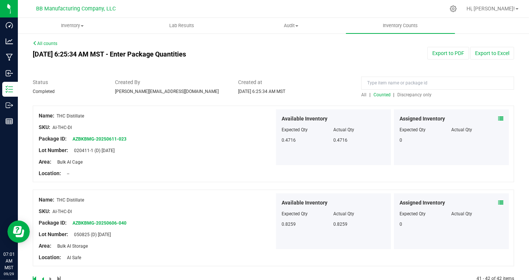
scroll to position [18, 0]
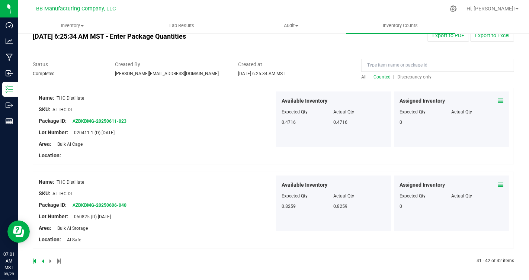
click at [35, 260] on icon at bounding box center [34, 261] width 3 height 4
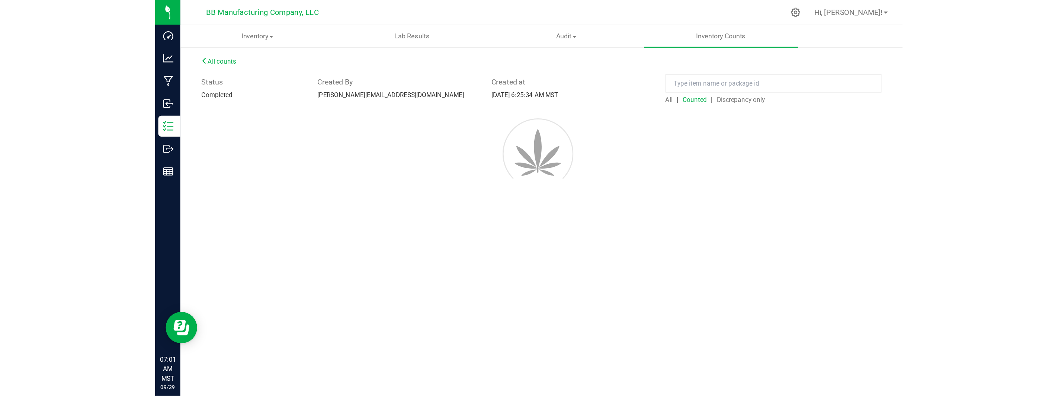
scroll to position [0, 0]
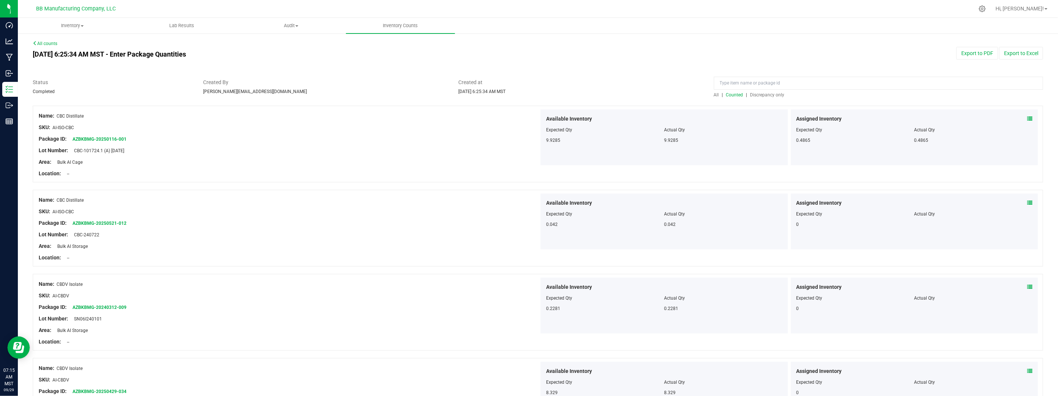
click at [546, 94] on span "Discrepancy only" at bounding box center [767, 94] width 34 height 5
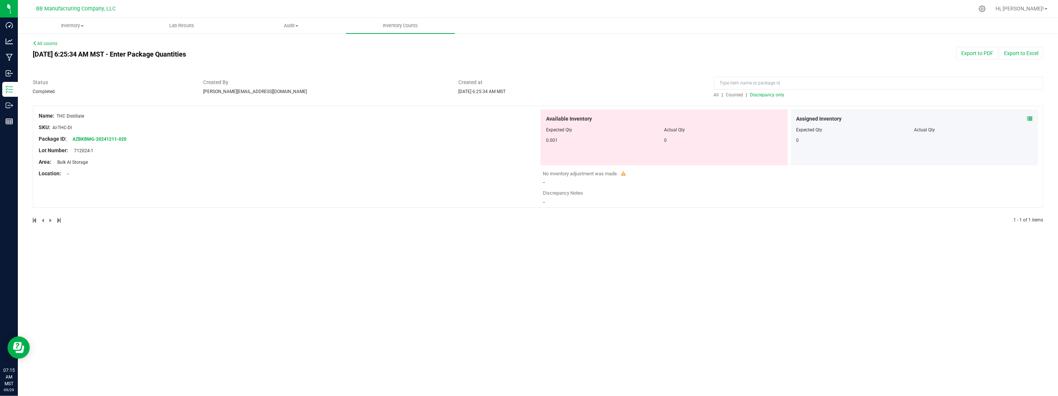
click at [326, 69] on div "All counts [DATE] 6:25:34 AM MST - Enter Package Quantities Export to PDF Expor…" at bounding box center [538, 136] width 1010 height 193
click at [398, 188] on div "Name: THC Distillate SKU: AI-THC-DI Package ID: AZBKBMG-20241211-020 Lot Number…" at bounding box center [538, 157] width 1010 height 102
click at [546, 76] on div at bounding box center [538, 74] width 1010 height 7
click at [87, 151] on span "712024-1" at bounding box center [81, 150] width 23 height 5
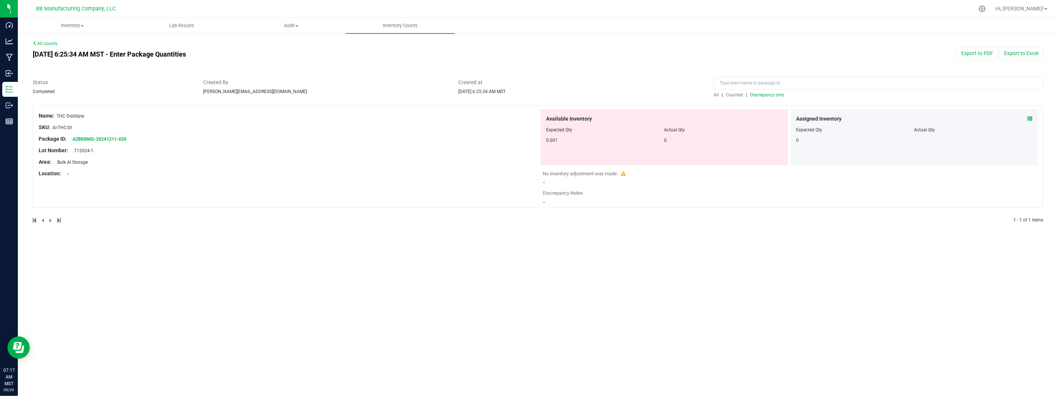
click at [87, 151] on span "712024-1" at bounding box center [81, 150] width 23 height 5
click at [130, 155] on div at bounding box center [289, 156] width 500 height 4
drag, startPoint x: 76, startPoint y: 149, endPoint x: 96, endPoint y: 147, distance: 20.2
click at [96, 147] on div "Lot Number: 712024-1" at bounding box center [289, 151] width 500 height 8
click at [546, 45] on div "All counts [DATE] 6:25:34 AM MST - Enter Package Quantities Export to PDF Expor…" at bounding box center [538, 136] width 1010 height 193
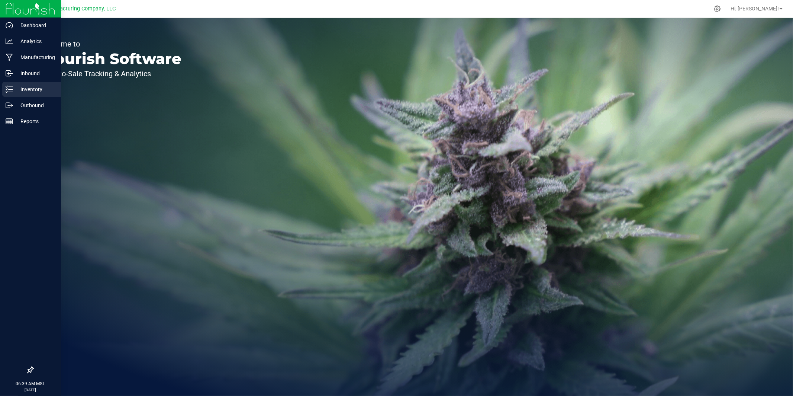
click at [32, 88] on p "Inventory" at bounding box center [35, 89] width 45 height 9
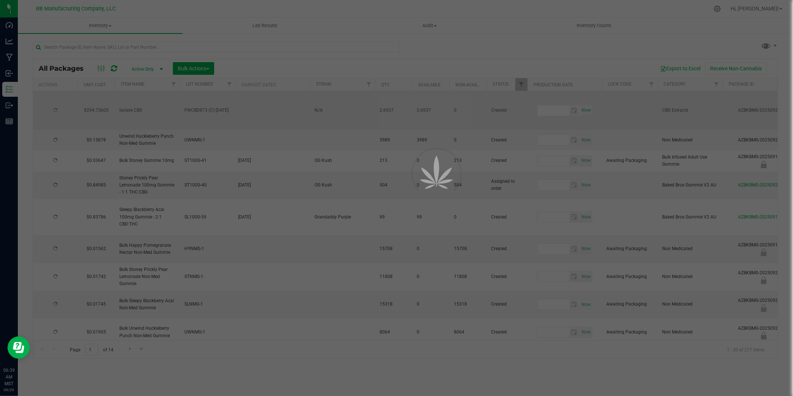
type input "[DATE]"
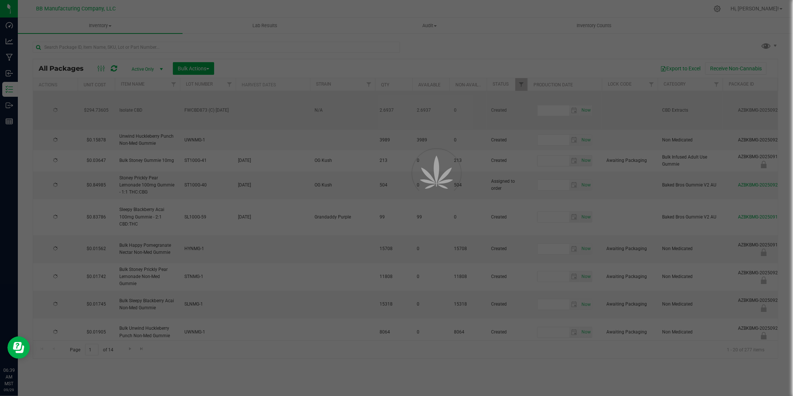
type input "[DATE]"
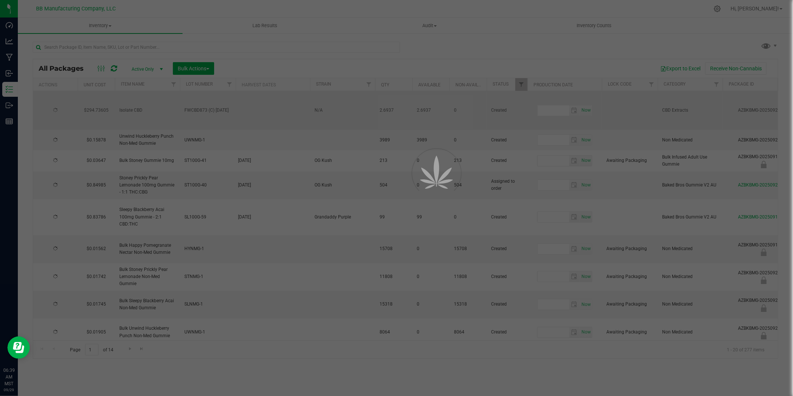
type input "[DATE]"
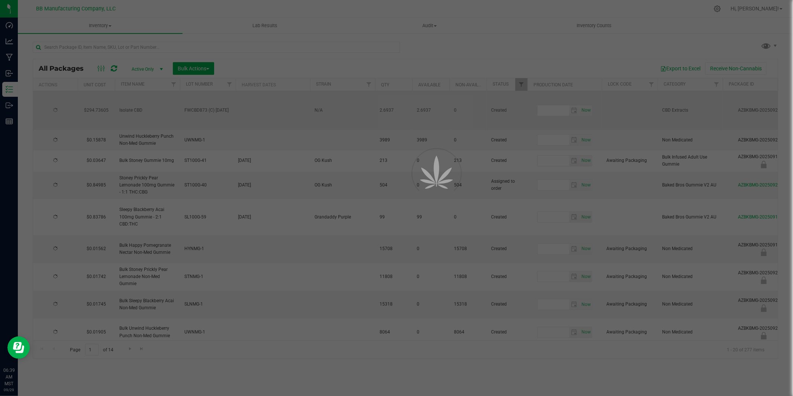
type input "[DATE]"
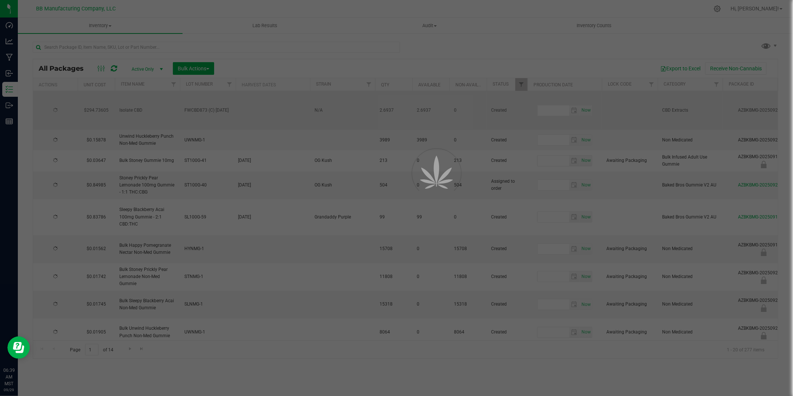
type input "[DATE]"
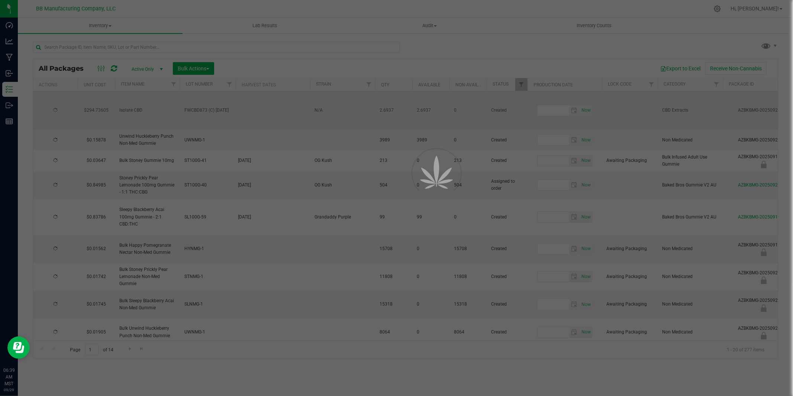
type input "[DATE]"
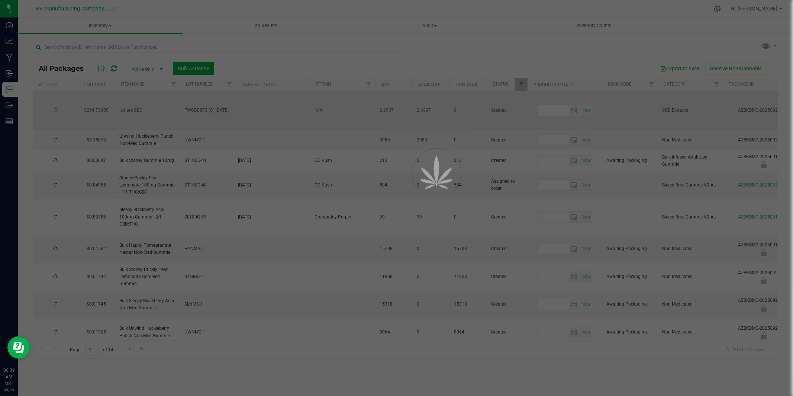
type input "[DATE]"
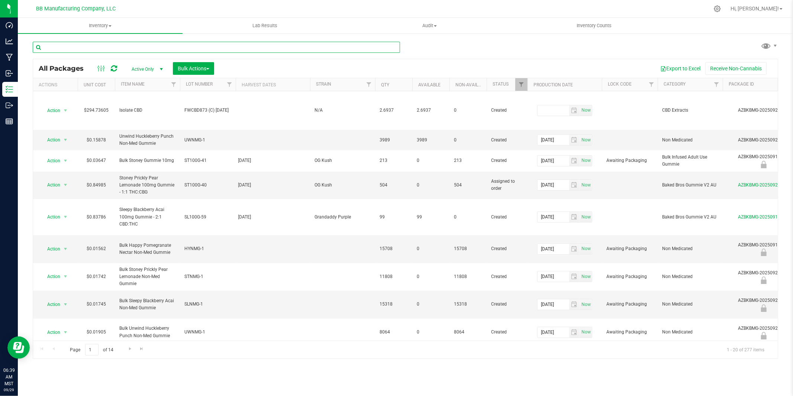
click at [75, 48] on input "text" at bounding box center [216, 47] width 367 height 11
paste input "5TY2N 9.19.25"
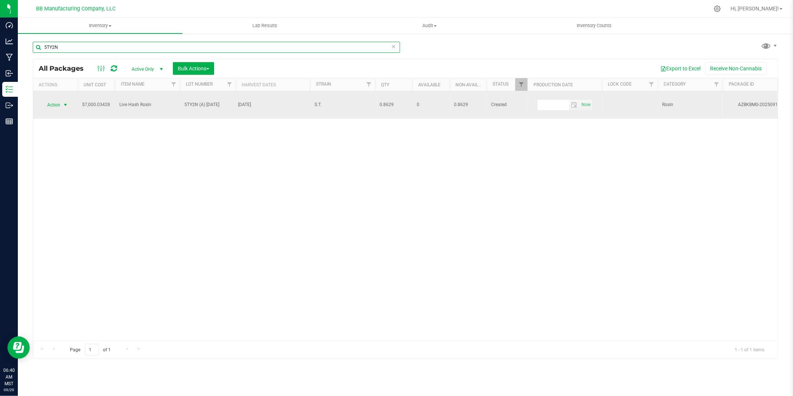
type input "5TY2N"
click at [66, 102] on span "select" at bounding box center [65, 105] width 6 height 6
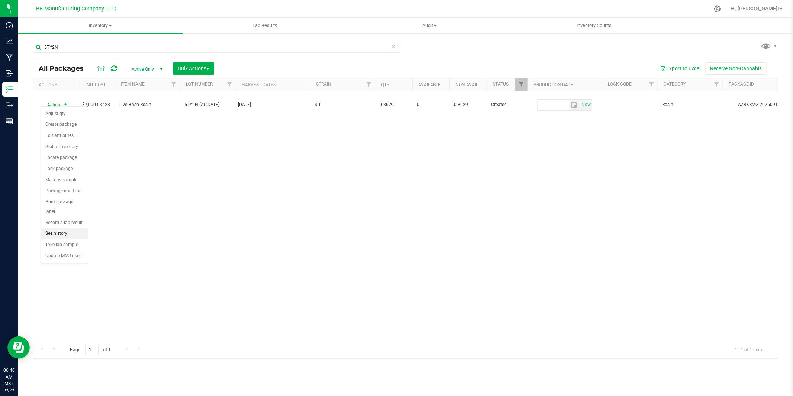
click at [66, 231] on li "See history" at bounding box center [64, 233] width 47 height 11
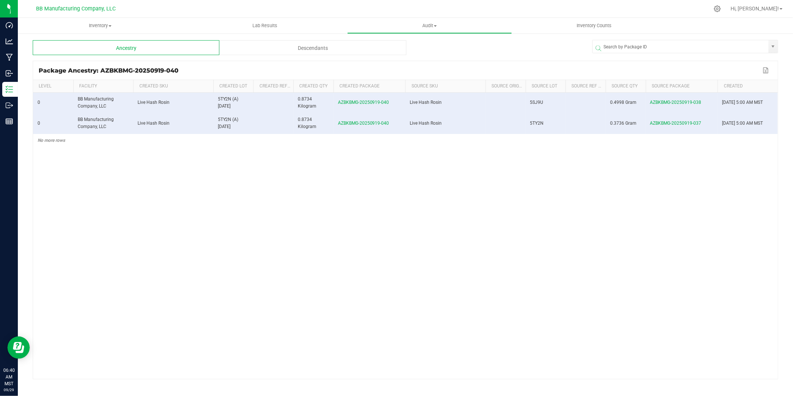
click at [193, 188] on div "0 BB Manufacturing Company, LLC Live Hash Rosin 5TY2N (A) 9.19.25 0.8734 Kilogr…" at bounding box center [405, 236] width 745 height 286
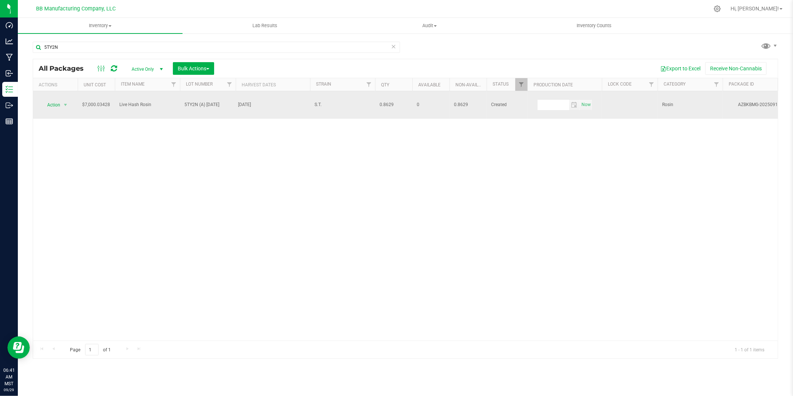
click at [461, 101] on span "0.8629" at bounding box center [468, 104] width 28 height 7
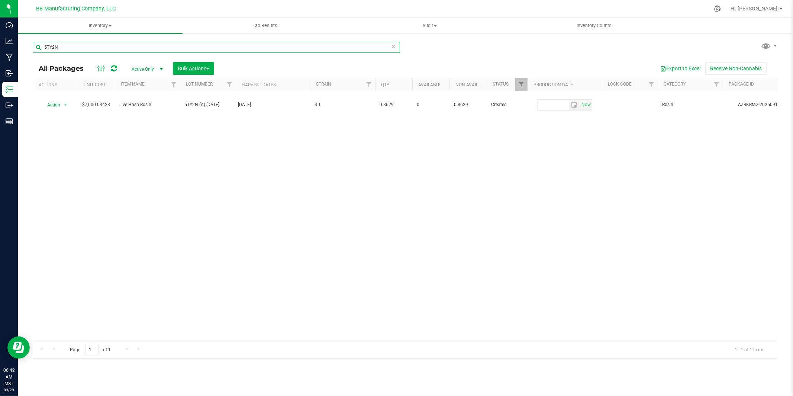
click at [52, 48] on input "5TY2N" at bounding box center [216, 47] width 367 height 11
paste input "81225"
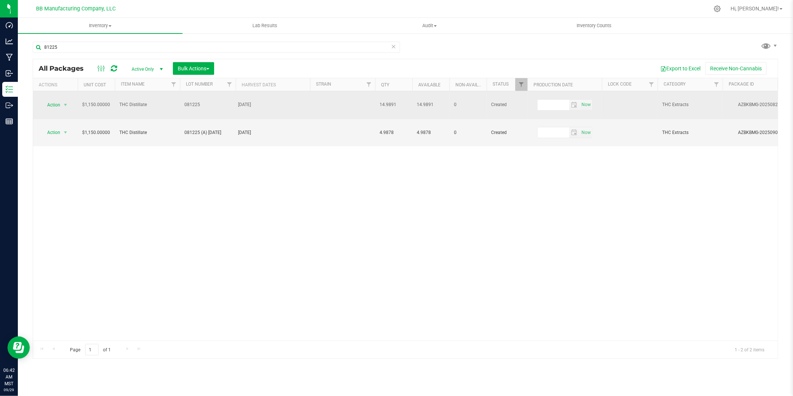
click at [388, 101] on span "14.9891" at bounding box center [394, 104] width 28 height 7
copy span "14.9891"
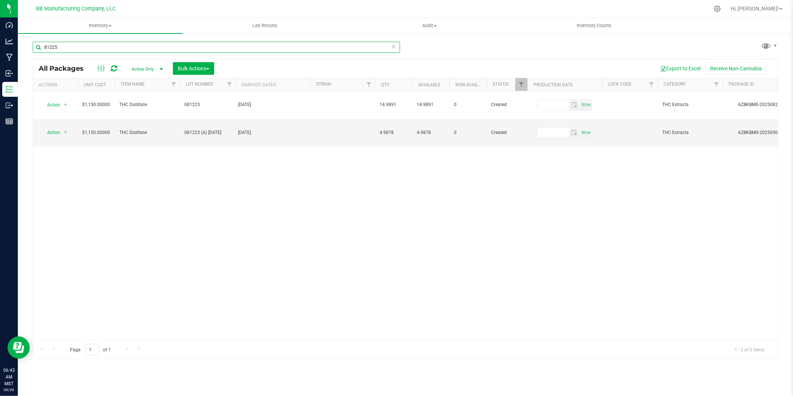
click at [51, 49] on input "81225" at bounding box center [216, 47] width 367 height 11
paste input "061525 (D) 7.29."
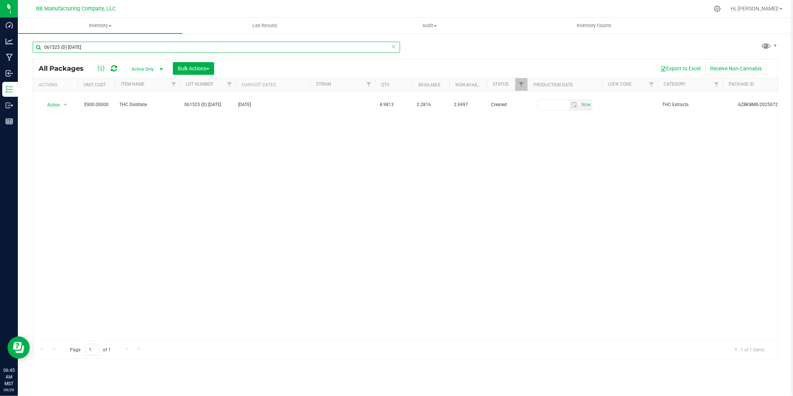
click at [61, 46] on input "061525 (D) [DATE]" at bounding box center [216, 47] width 367 height 11
paste input "5TY2N (A) 9.1"
click at [64, 45] on input "5TY2N (A) [DATE]" at bounding box center [216, 47] width 367 height 11
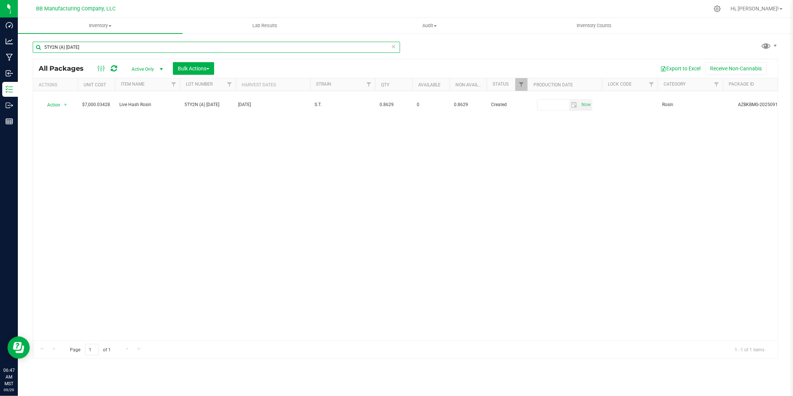
click at [64, 45] on input "5TY2N (A) [DATE]" at bounding box center [216, 47] width 367 height 11
paste input "061525 (D) 7.2"
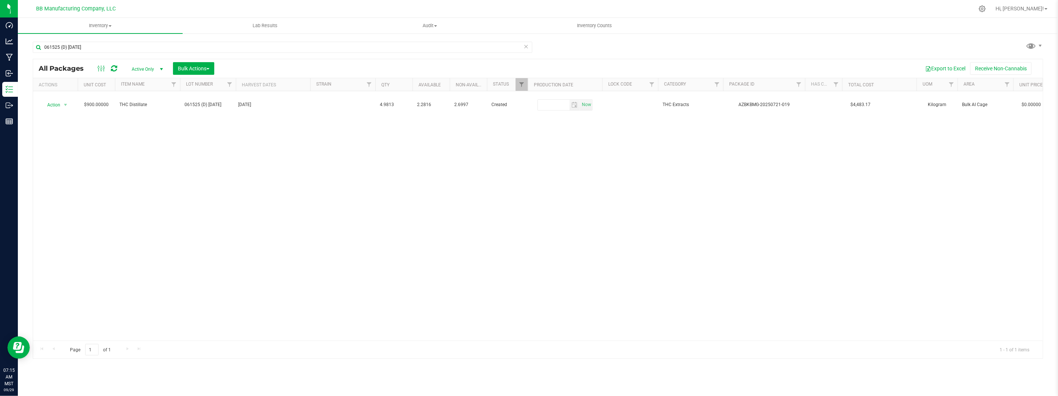
click at [245, 169] on div "Action Action Adjust qty Create package Edit attributes Global inventory Locate…" at bounding box center [537, 215] width 1009 height 249
drag, startPoint x: 353, startPoint y: 190, endPoint x: 293, endPoint y: 192, distance: 59.9
click at [352, 190] on div "Action Action Adjust qty Create package Edit attributes Global inventory Locate…" at bounding box center [537, 215] width 1009 height 249
click at [44, 49] on input "061525 (D) [DATE]" at bounding box center [282, 47] width 499 height 11
click at [55, 44] on input "061525 (D) [DATE]" at bounding box center [282, 47] width 499 height 11
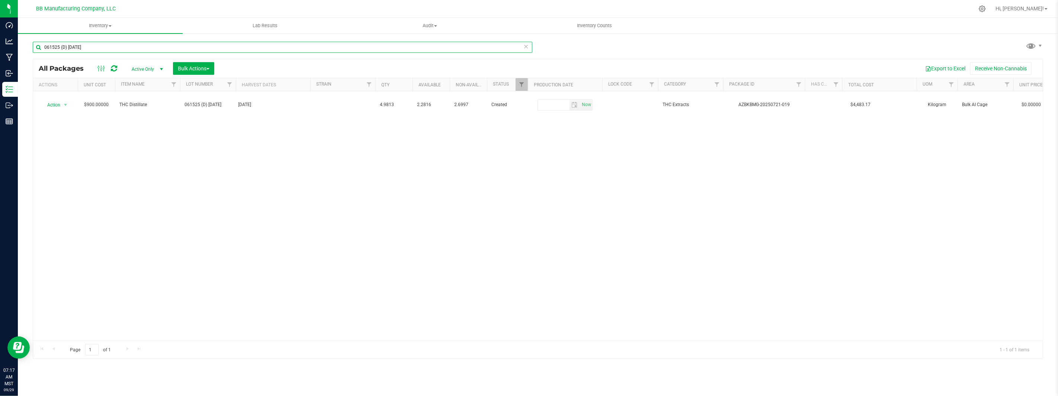
click at [55, 44] on input "061525 (D) [DATE]" at bounding box center [282, 47] width 499 height 11
paste input "712024-1"
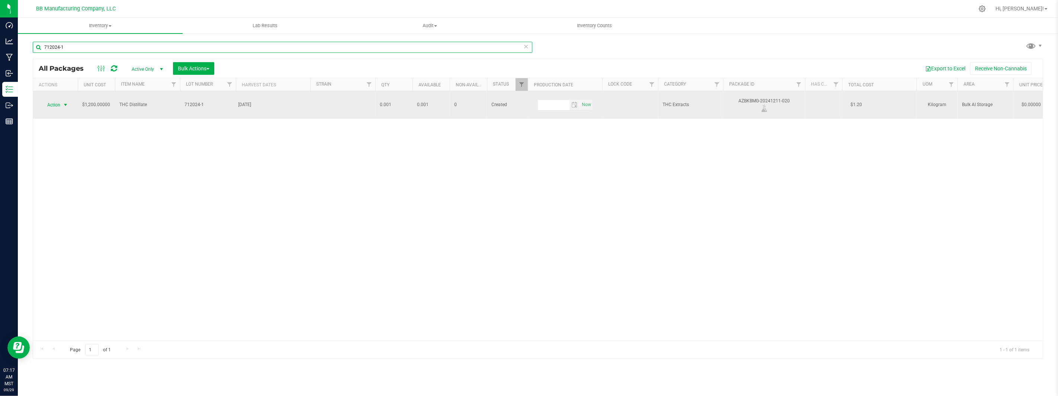
type input "712024-1"
click at [68, 102] on span "select" at bounding box center [65, 105] width 6 height 6
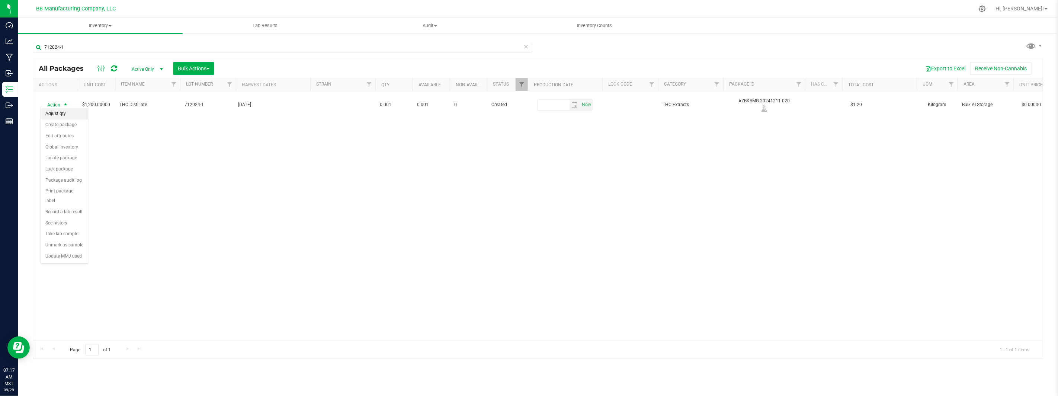
click at [64, 116] on li "Adjust qty" at bounding box center [64, 113] width 47 height 11
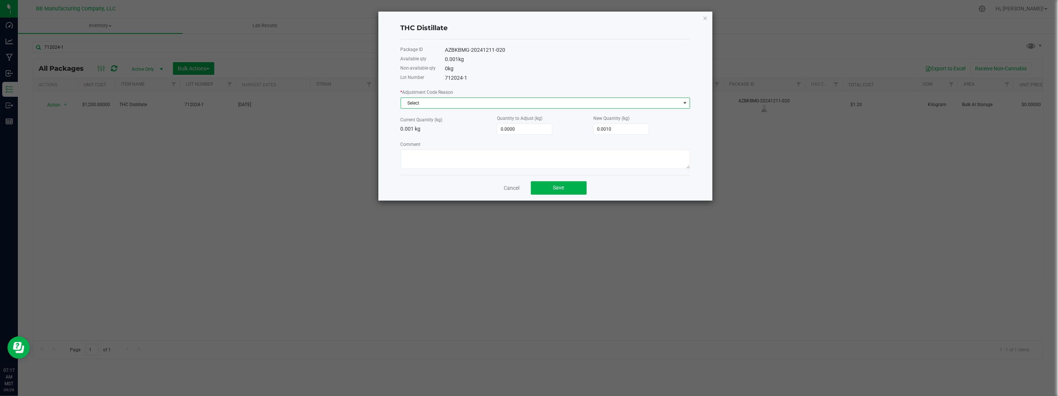
click at [685, 103] on span at bounding box center [685, 103] width 6 height 6
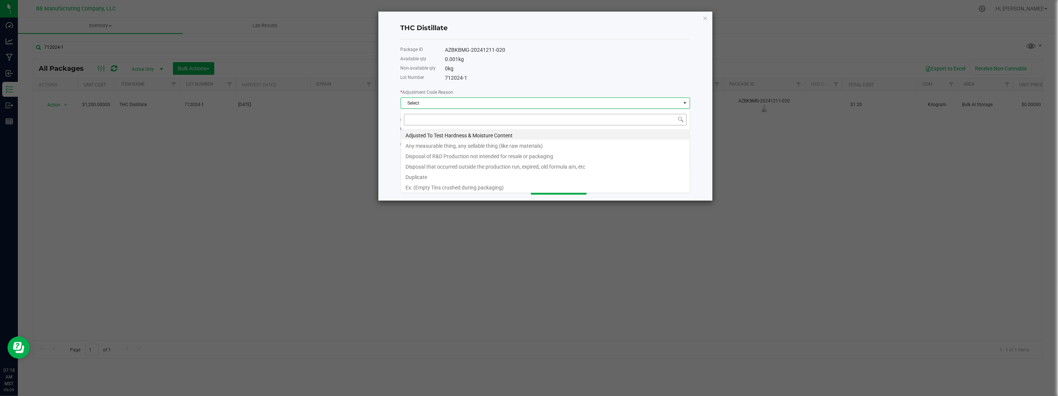
scroll to position [11, 289]
click at [444, 146] on li "Any measurable thing, any sellable thing (like raw materials)" at bounding box center [545, 144] width 289 height 10
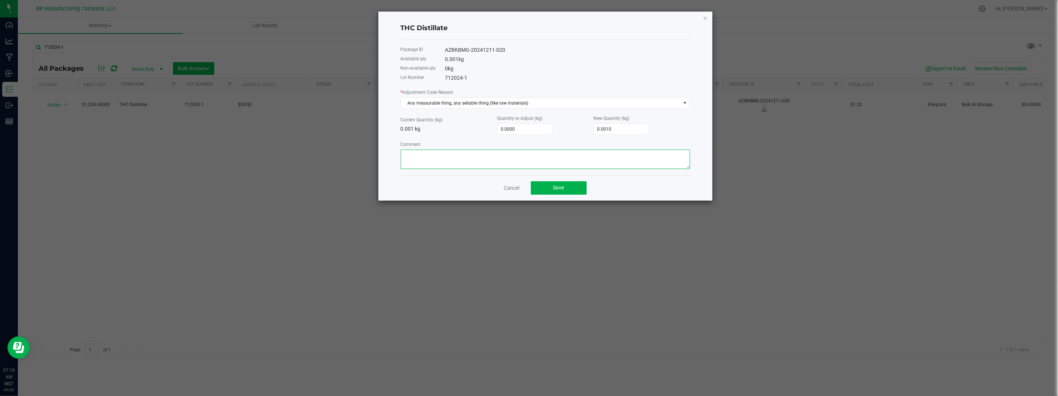
click at [418, 159] on textarea "Comment" at bounding box center [544, 158] width 289 height 19
paste textarea "712024-1"
type textarea "712024-1"
drag, startPoint x: 431, startPoint y: 155, endPoint x: 391, endPoint y: 152, distance: 39.5
click at [392, 152] on div "THC Distillate Package ID AZBKBMG-20241211-020 Available qty 0.001 kg Non-avail…" at bounding box center [545, 106] width 334 height 189
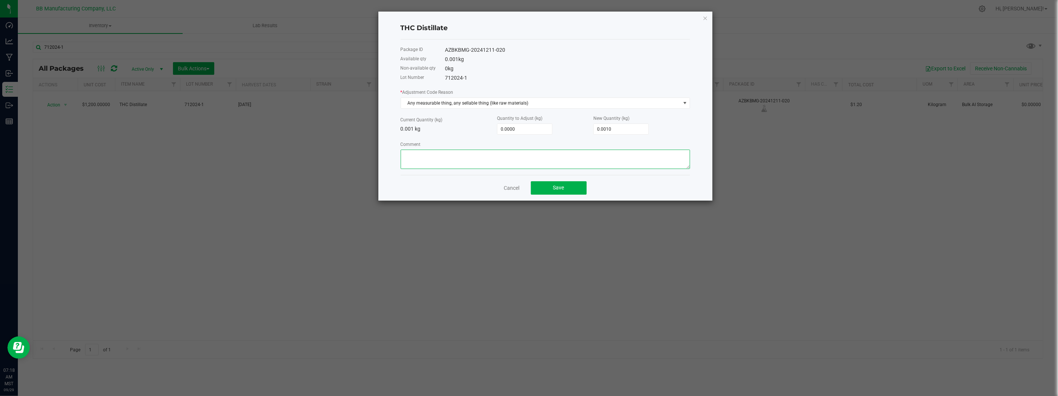
paste textarea "Cost of Goods - Adjusting to reflect qty on hand count during EOM Audit."
type textarea "Cost of Goods - Adjusting to reflect qty on hand count during EOM Audit."
click at [598, 67] on div "0 kg" at bounding box center [567, 69] width 245 height 8
type input "0.001"
click at [617, 129] on input "0.001" at bounding box center [620, 129] width 55 height 10
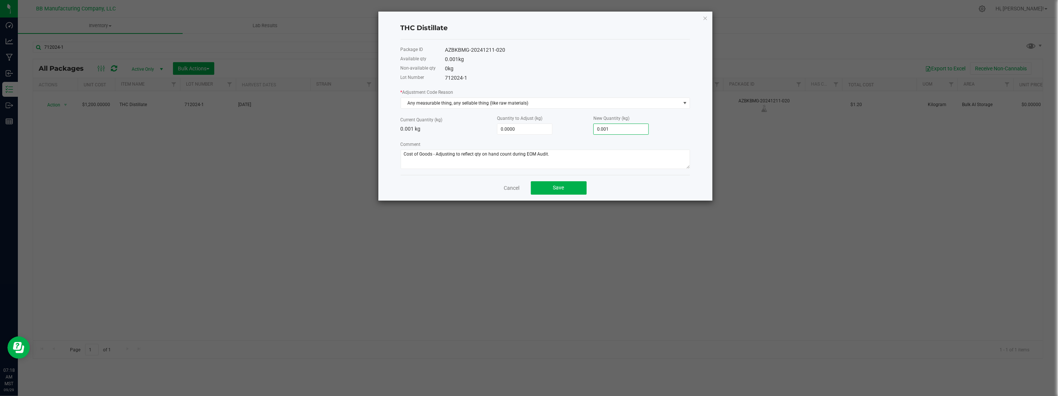
type input "-0.0010"
type input "0.0000"
click at [599, 56] on div "0.001 kg" at bounding box center [567, 59] width 245 height 8
click at [595, 70] on div "0 kg" at bounding box center [567, 69] width 245 height 8
click at [464, 189] on div "Cancel Save" at bounding box center [544, 188] width 289 height 26
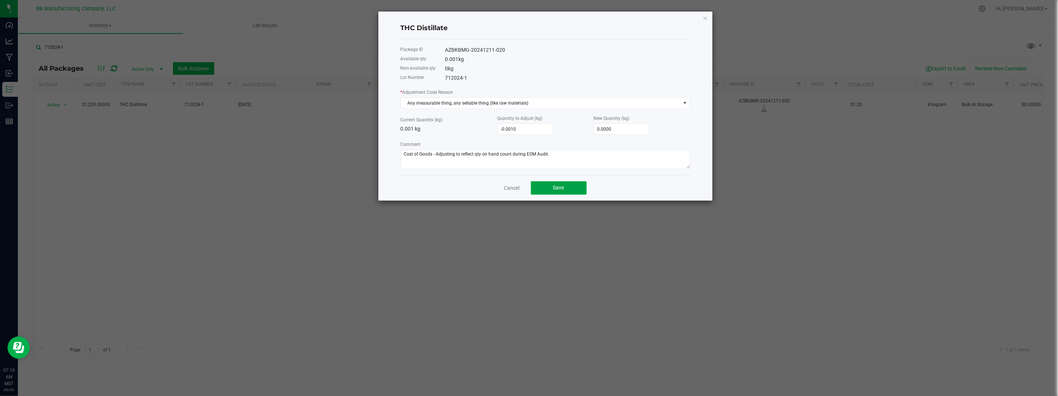
click at [562, 188] on span "Save" at bounding box center [558, 187] width 11 height 6
